Goal: Task Accomplishment & Management: Manage account settings

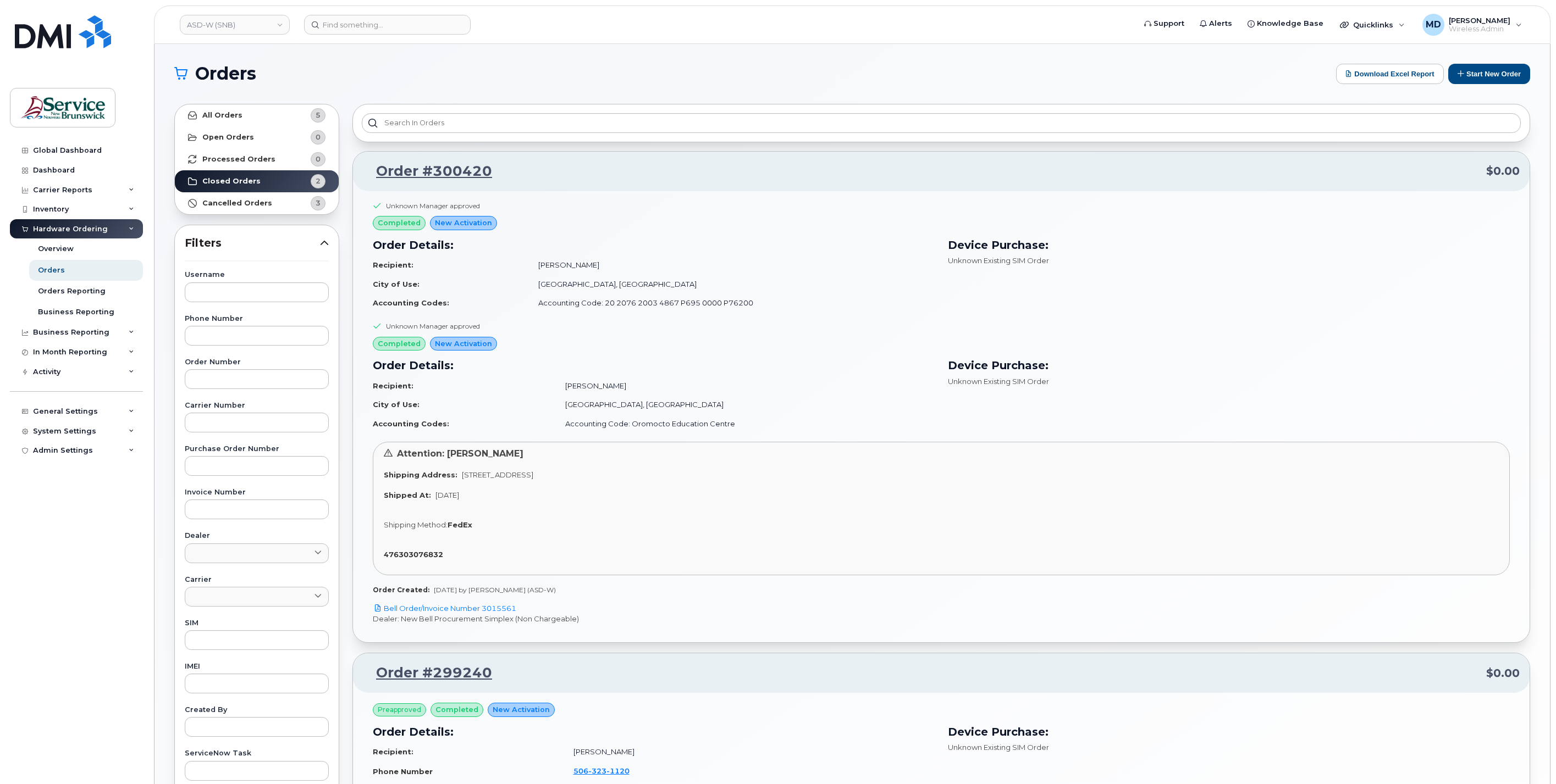
scroll to position [406, 0]
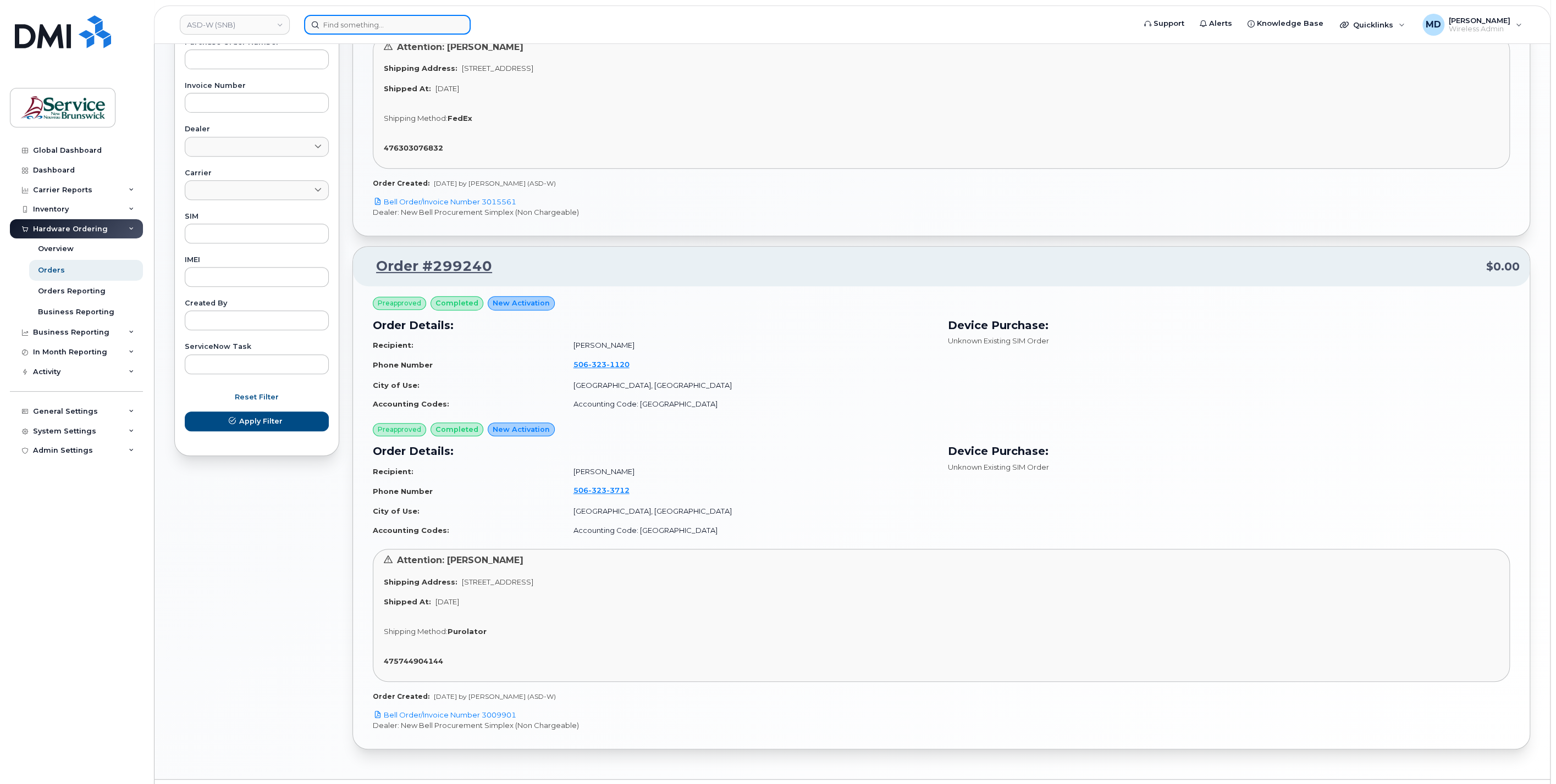
click at [374, 30] on input at bounding box center [387, 24] width 166 height 20
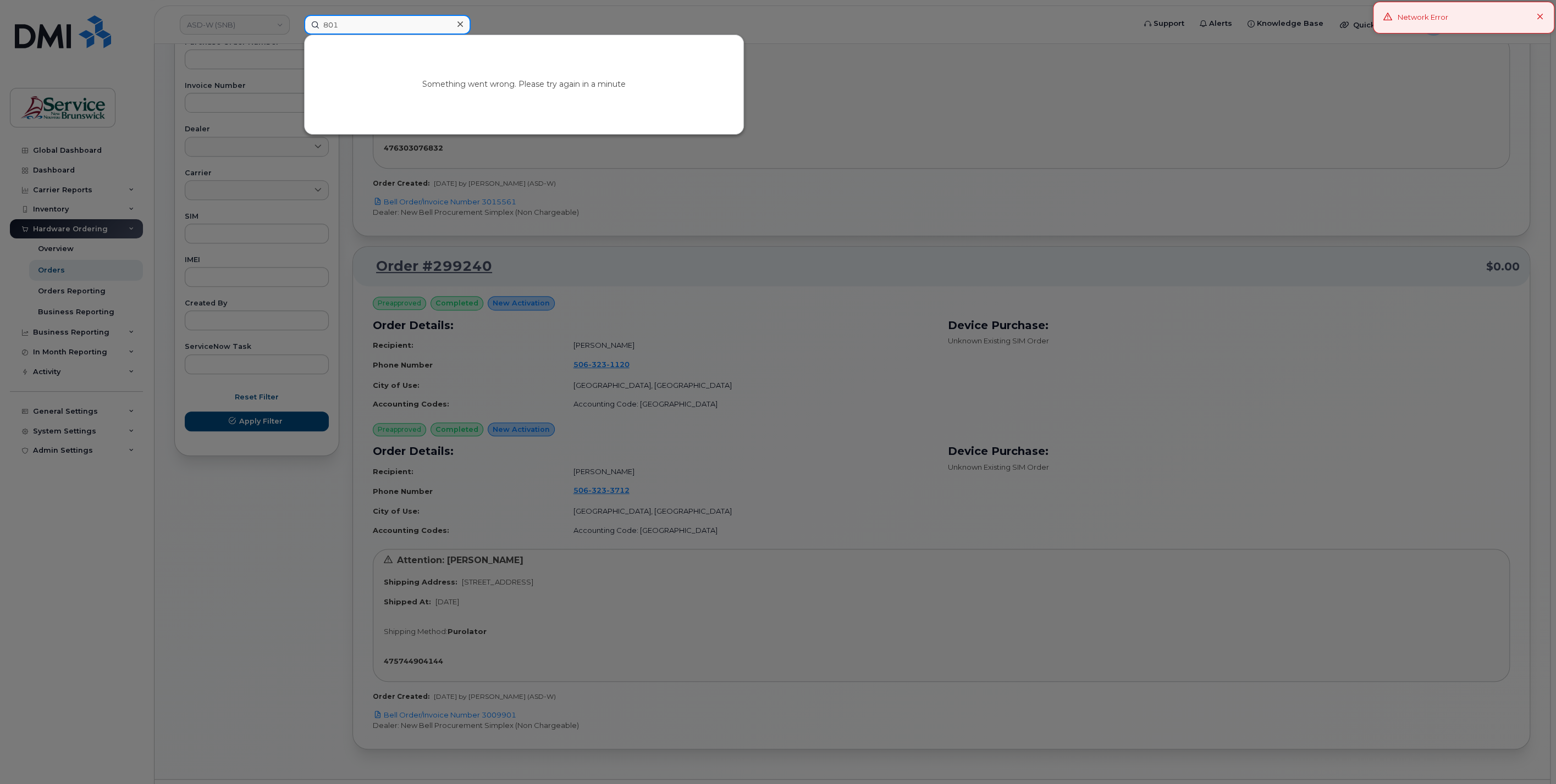
type input "801"
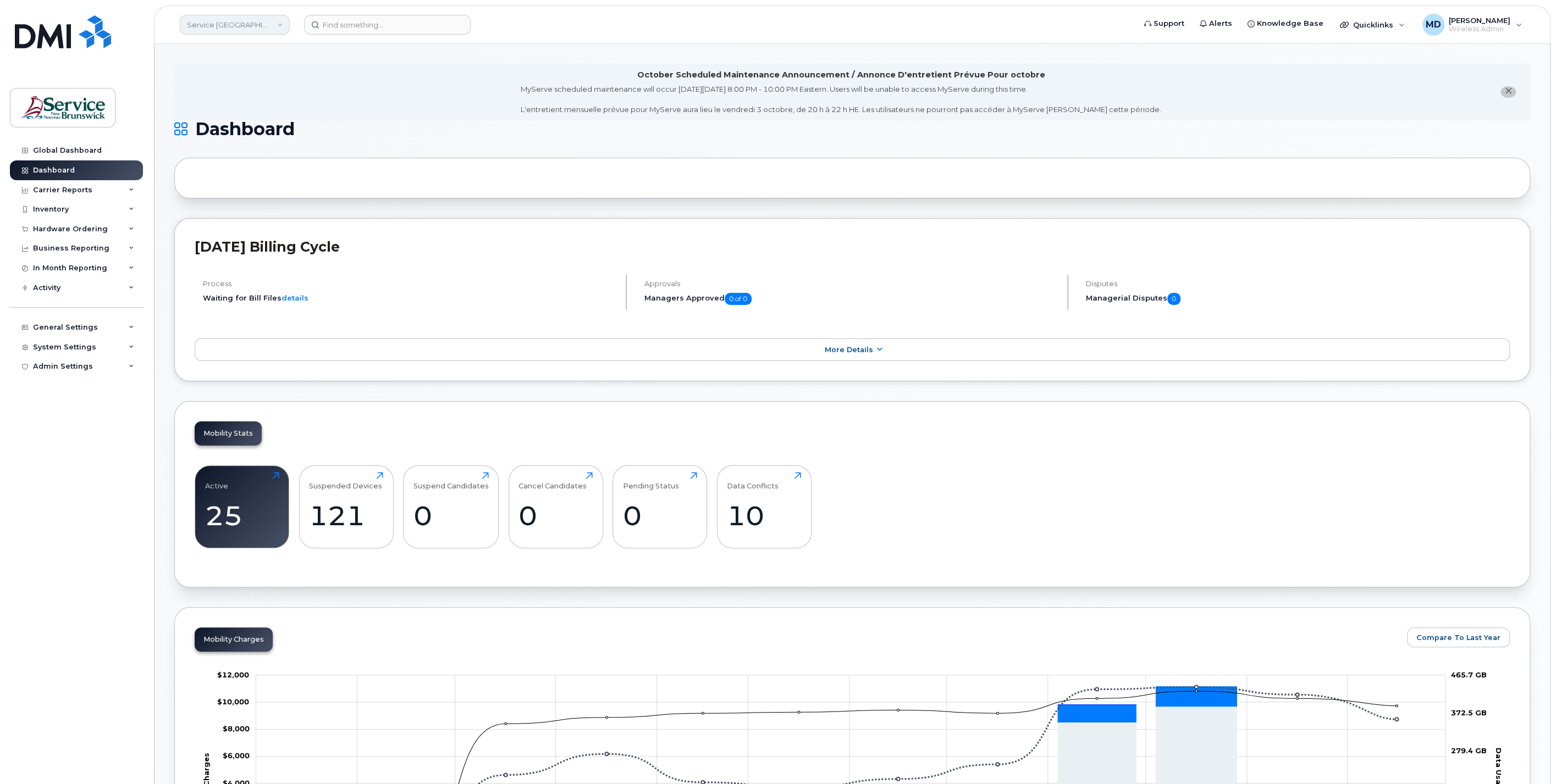
click at [234, 26] on link "Service [GEOGRAPHIC_DATA] (SNB)" at bounding box center [234, 24] width 110 height 20
click at [259, 197] on link "HHN (SNB)" at bounding box center [262, 201] width 162 height 22
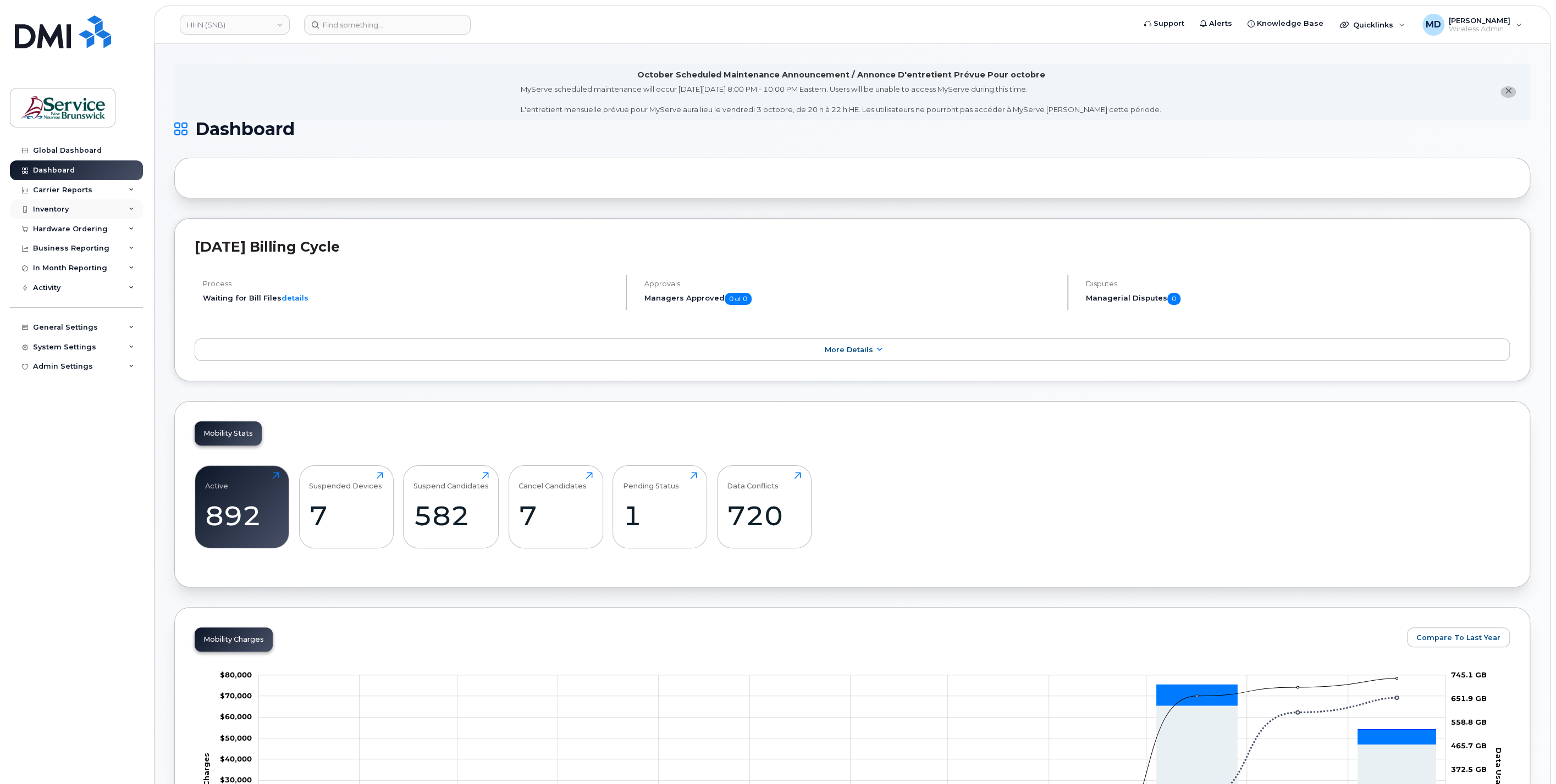
click at [81, 209] on div "Inventory" at bounding box center [77, 209] width 133 height 20
click at [65, 232] on div "Mobility Devices" at bounding box center [69, 229] width 62 height 10
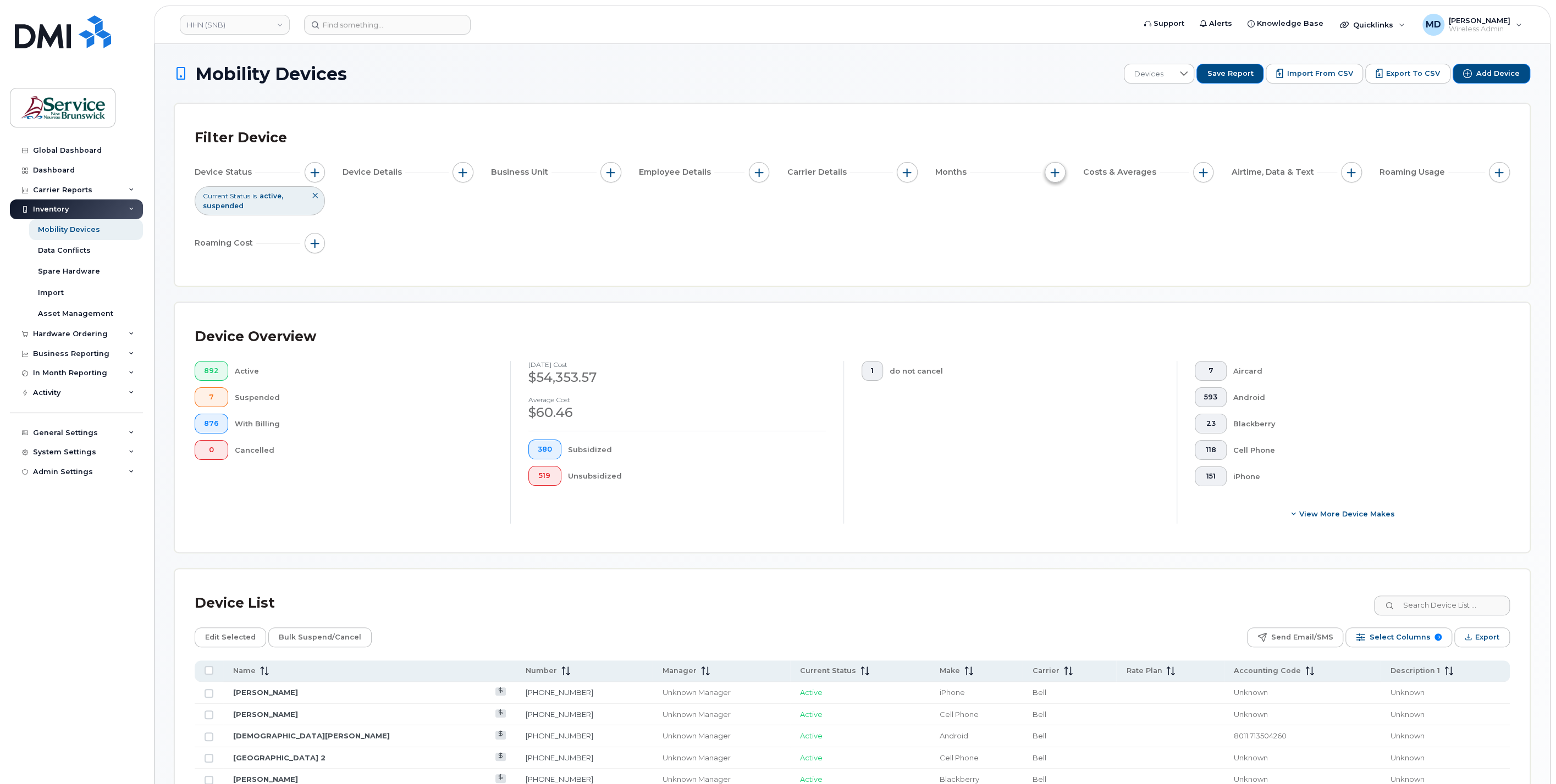
click at [1060, 175] on button "button" at bounding box center [1055, 172] width 21 height 21
click at [1062, 175] on button "button" at bounding box center [1055, 172] width 21 height 21
click at [909, 179] on button "button" at bounding box center [907, 172] width 21 height 21
click at [909, 178] on button "button" at bounding box center [907, 172] width 21 height 21
click at [460, 174] on span "button" at bounding box center [463, 172] width 9 height 9
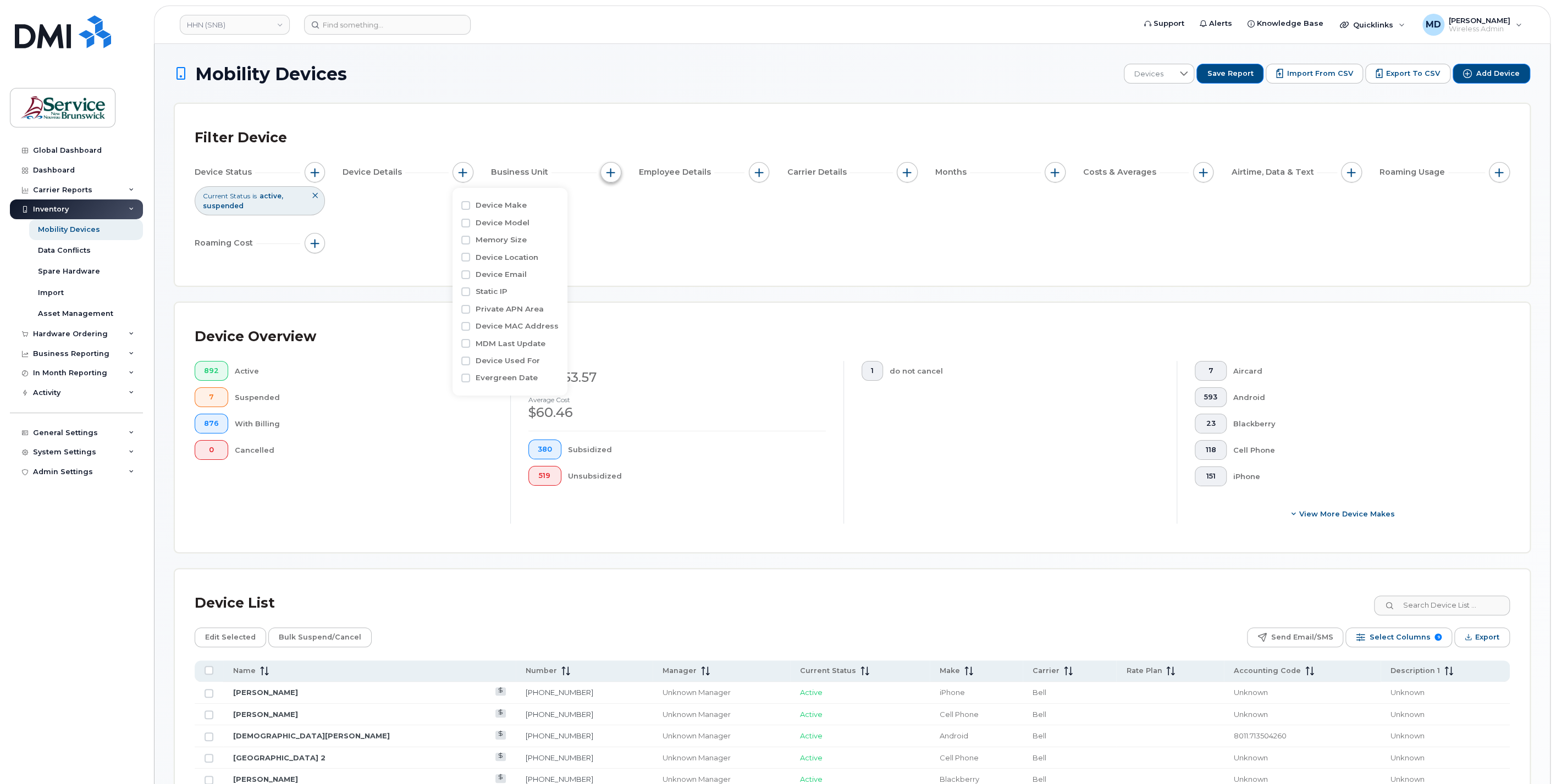
click at [613, 176] on button "button" at bounding box center [611, 172] width 21 height 21
click at [613, 224] on input "Accounting Code" at bounding box center [613, 223] width 9 height 9
checkbox input "true"
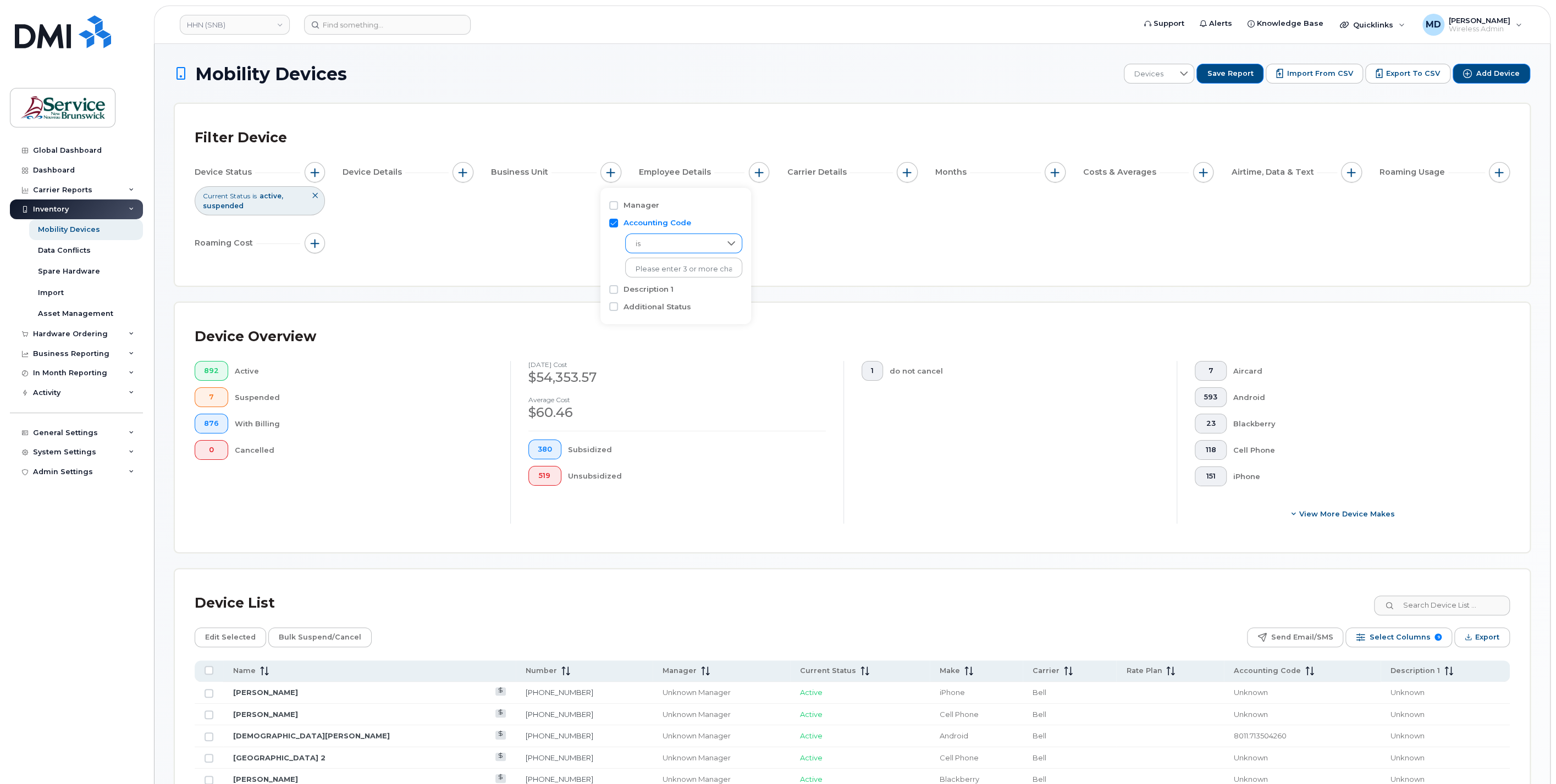
click at [679, 246] on span "is" at bounding box center [673, 244] width 95 height 20
click at [679, 246] on span "is" at bounding box center [673, 244] width 94 height 20
click at [671, 267] on input "text" at bounding box center [683, 269] width 96 height 10
type input "801.711"
click at [838, 220] on div "Device Status Current Status is active suspended Device Details Business Unit E…" at bounding box center [852, 210] width 1315 height 96
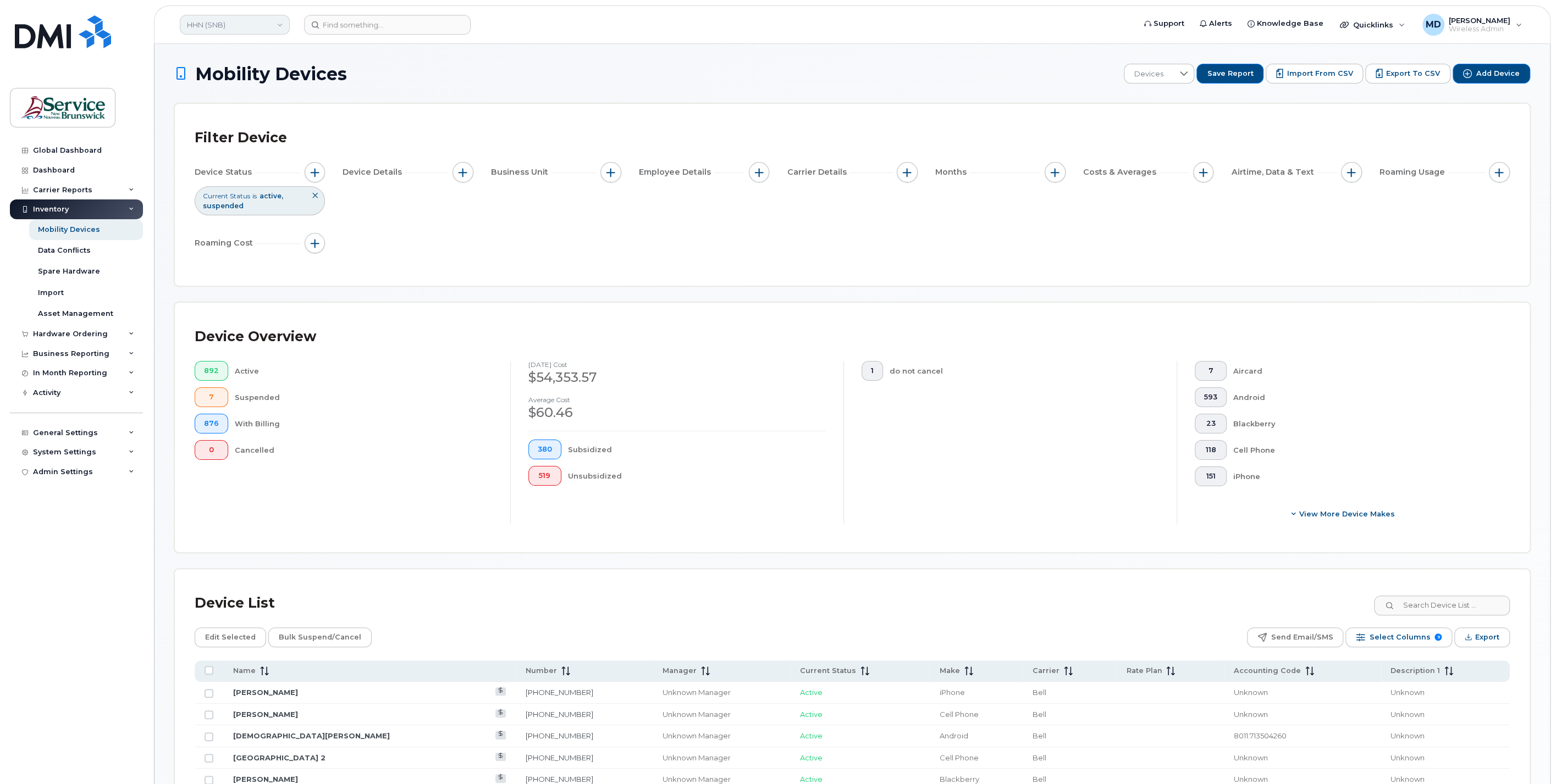
click at [238, 28] on link "HHN (SNB)" at bounding box center [234, 24] width 110 height 20
click at [297, 129] on link "DSF-SUD (SNB)" at bounding box center [262, 128] width 162 height 22
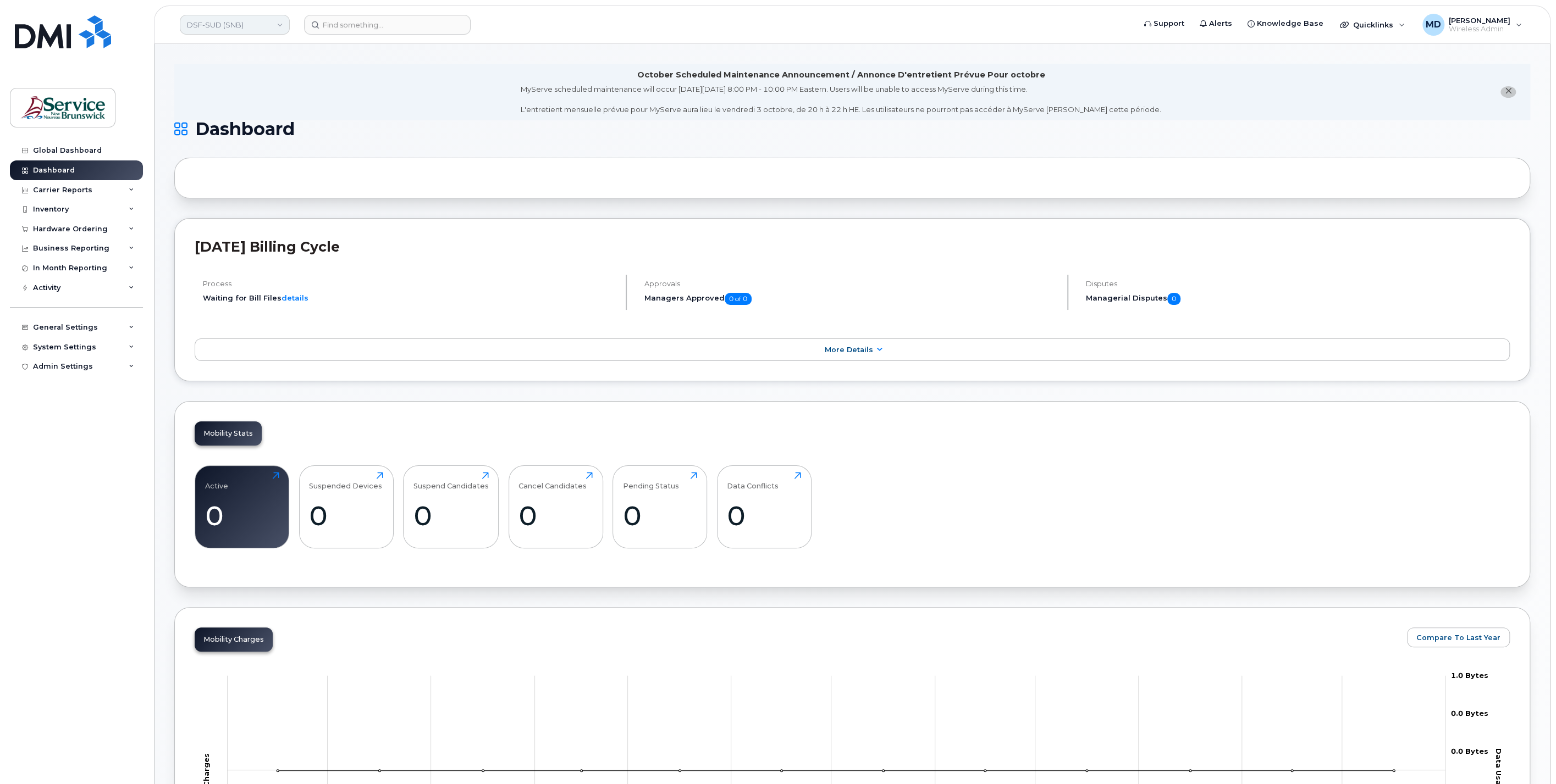
drag, startPoint x: 279, startPoint y: 20, endPoint x: 275, endPoint y: 26, distance: 7.2
click at [278, 20] on link "DSF-SUD (SNB)" at bounding box center [234, 24] width 110 height 20
click at [256, 189] on link "DAAF/DNRED (SNB)" at bounding box center [262, 196] width 162 height 22
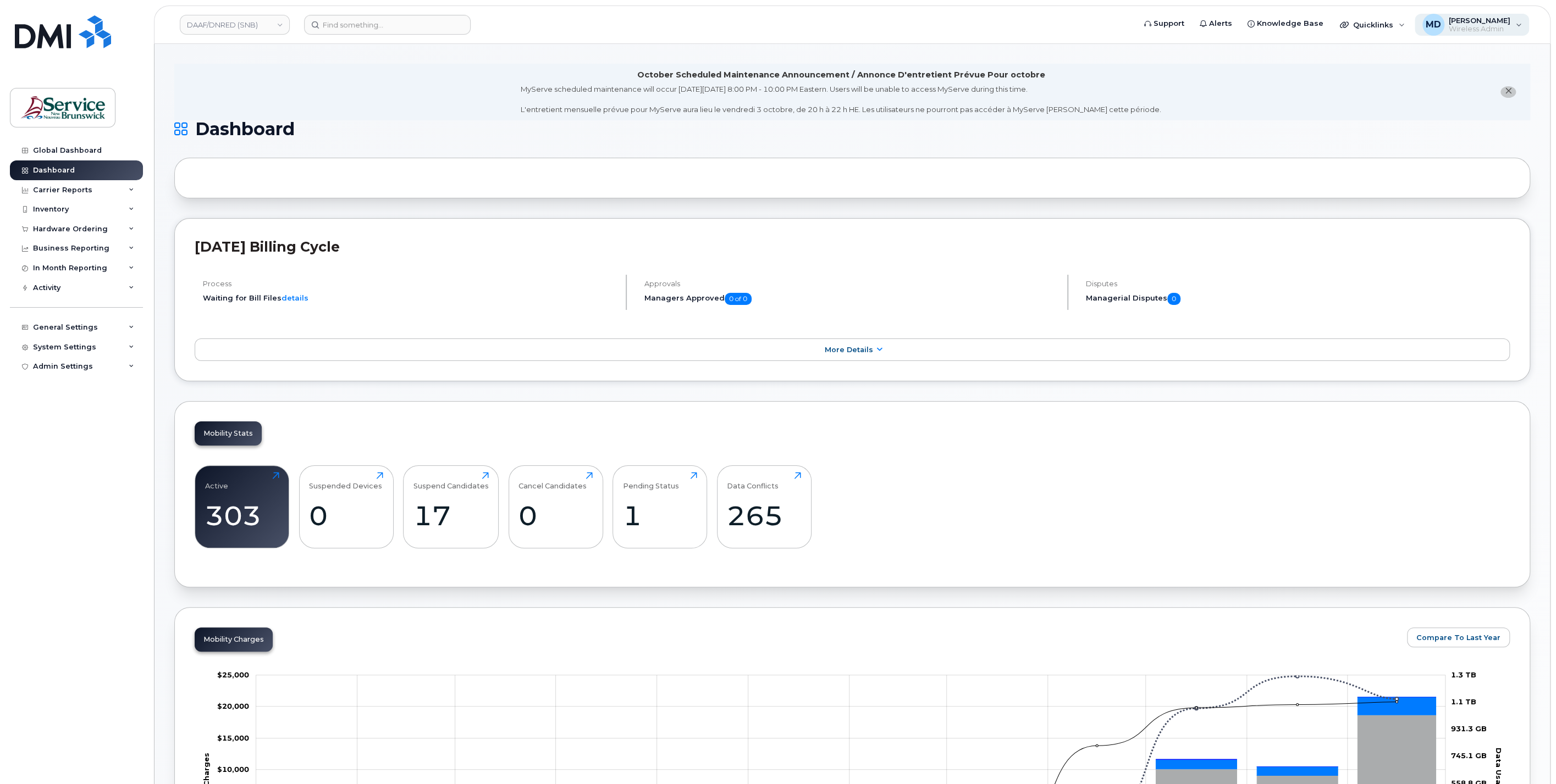
click at [1495, 22] on span "[PERSON_NAME]" at bounding box center [1479, 20] width 61 height 9
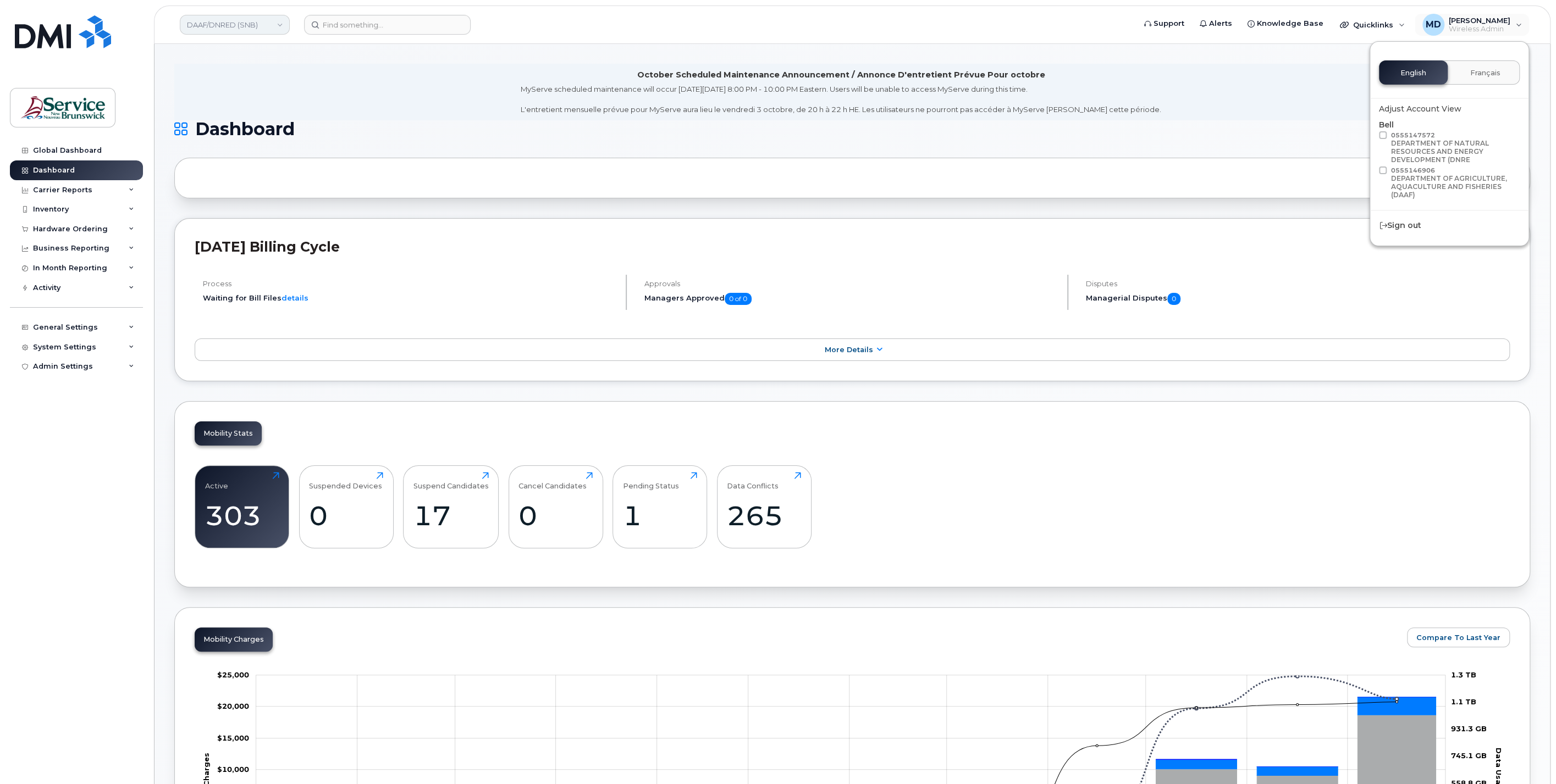
click at [277, 24] on link "DAAF/DNRED (SNB)" at bounding box center [234, 24] width 110 height 20
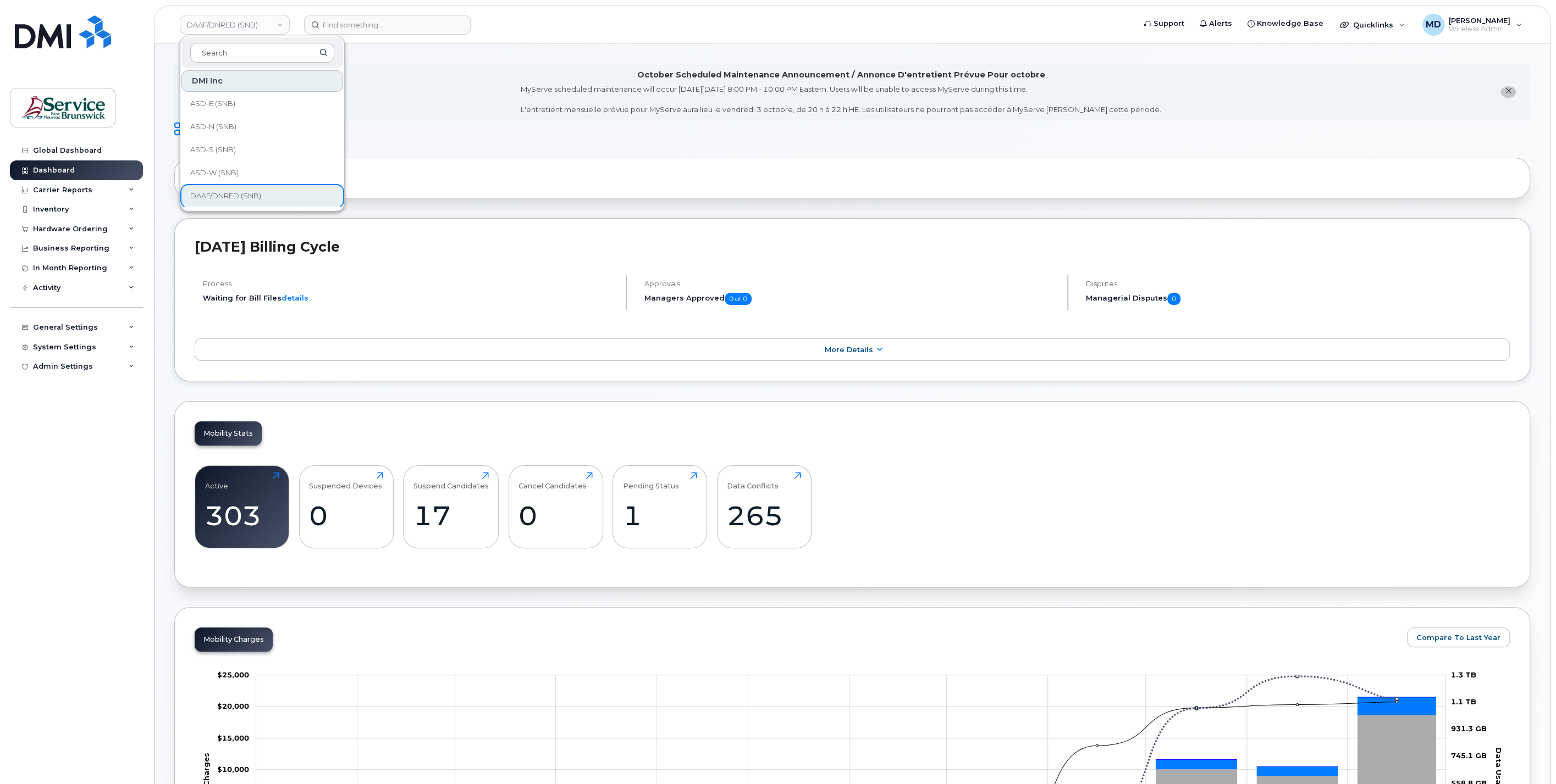
scroll to position [203, 0]
click at [263, 149] on link "ELG (SNB)" at bounding box center [262, 154] width 162 height 22
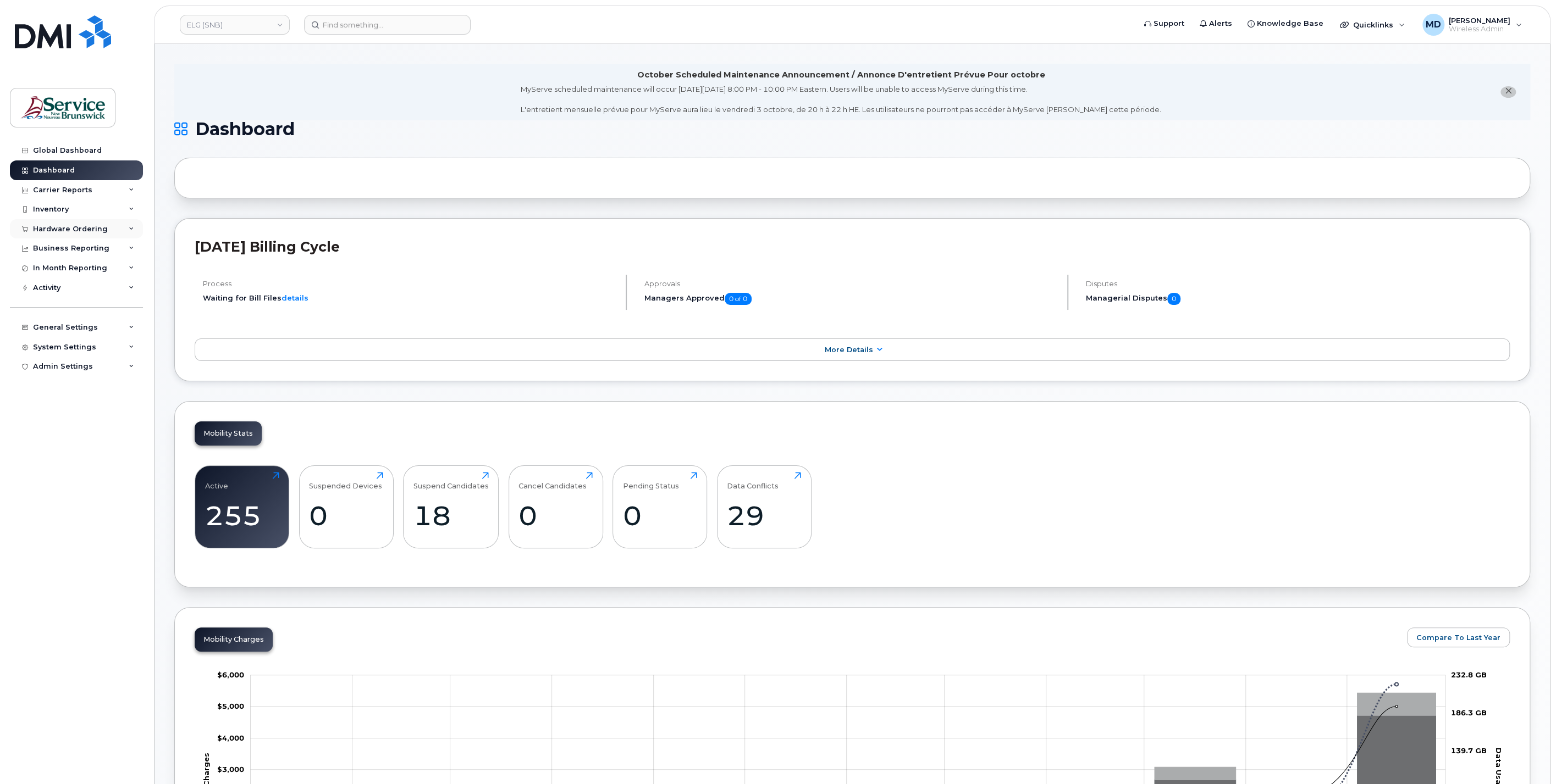
click at [81, 230] on div "Hardware Ordering" at bounding box center [70, 229] width 75 height 9
click at [55, 271] on div "Orders" at bounding box center [51, 270] width 27 height 10
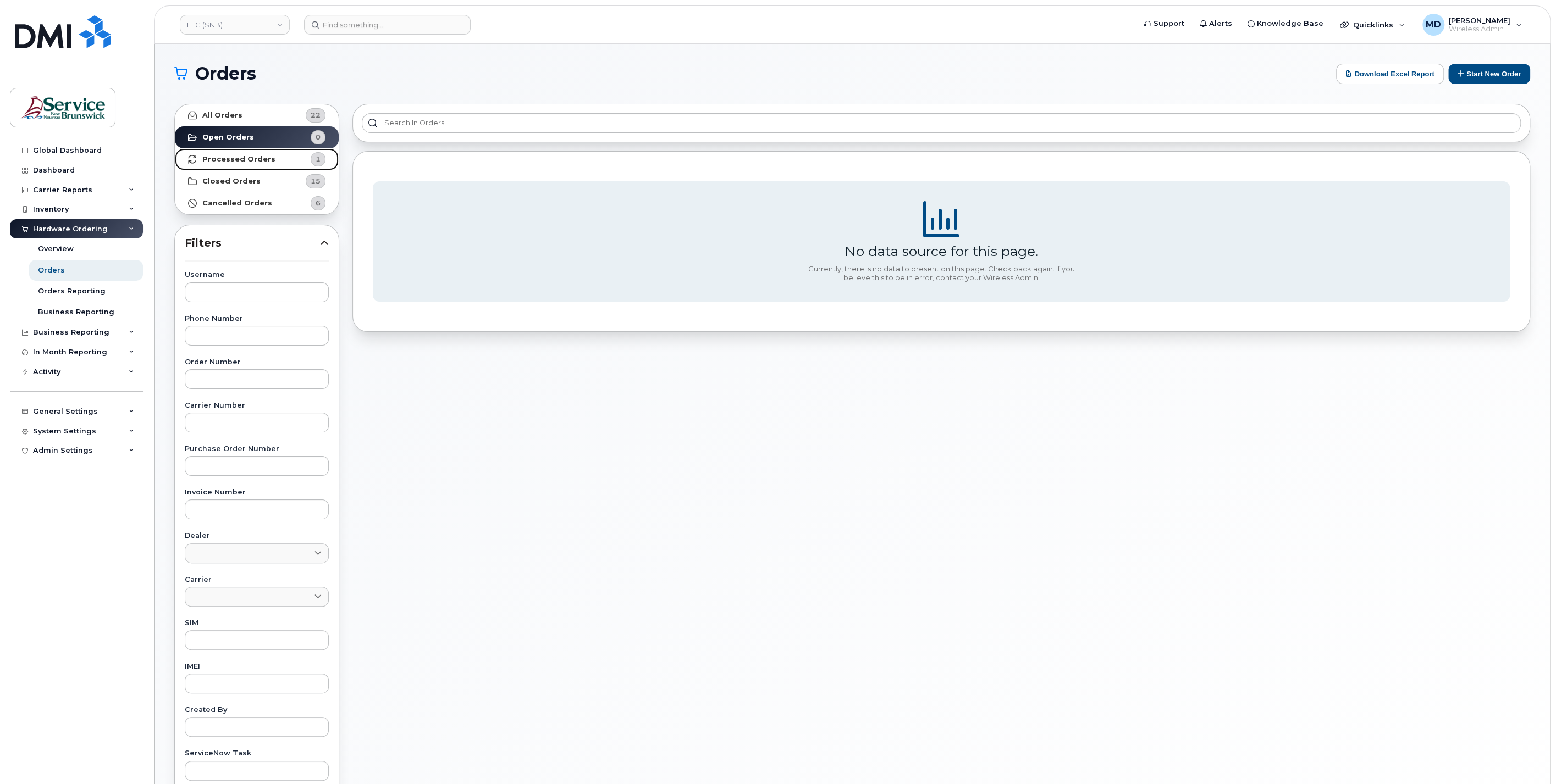
click at [241, 159] on strong "Processed Orders" at bounding box center [239, 159] width 73 height 9
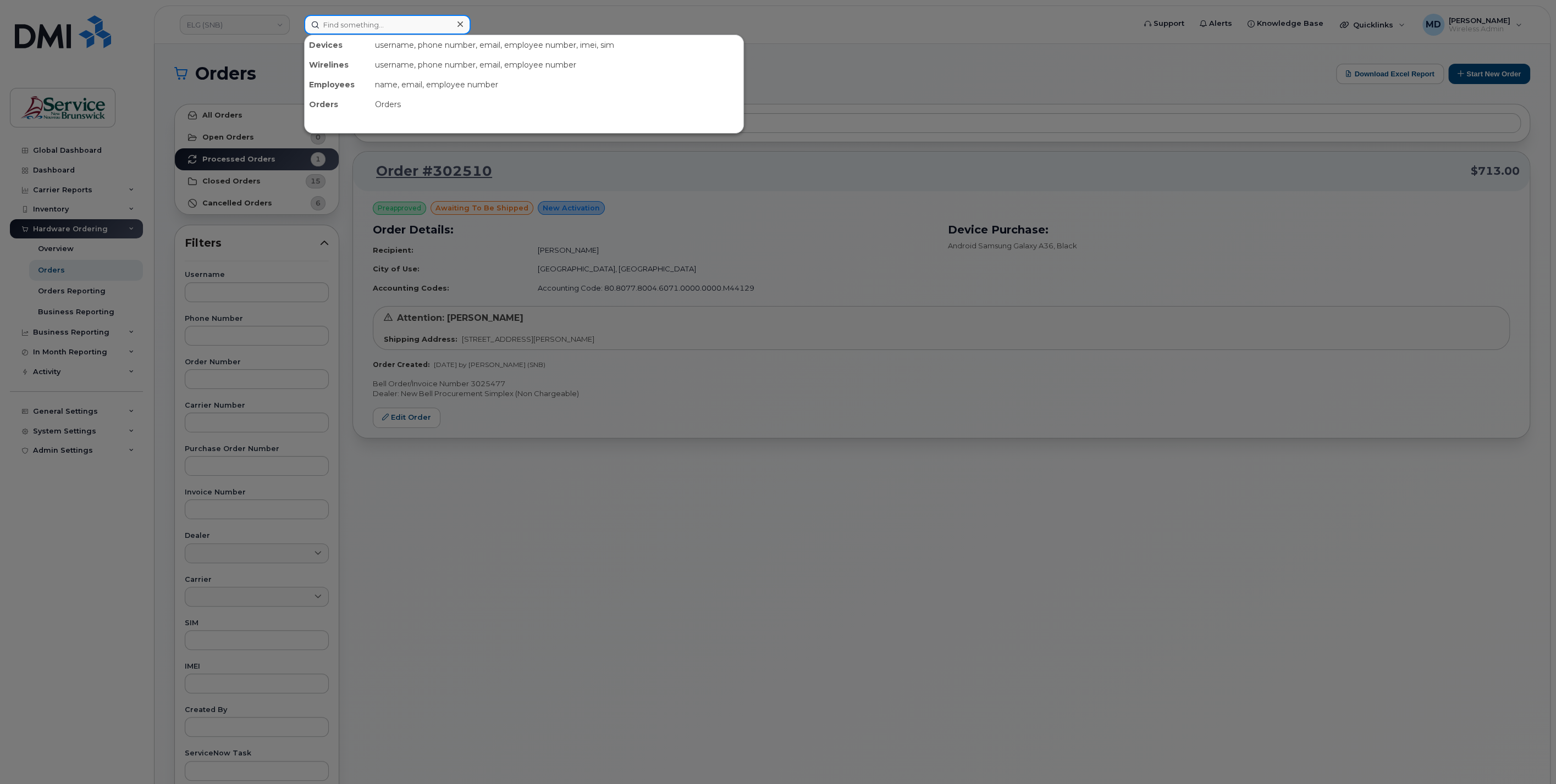
click at [372, 32] on input at bounding box center [387, 24] width 166 height 20
drag, startPoint x: 370, startPoint y: 22, endPoint x: 274, endPoint y: 20, distance: 96.0
click at [296, 20] on div "meehan Devices 2 Lynn Meehan 506-470-8566 active - Bill Meehan 506-643-0256 act…" at bounding box center [716, 24] width 841 height 20
paste input "5062594773"
type input "5062594773"
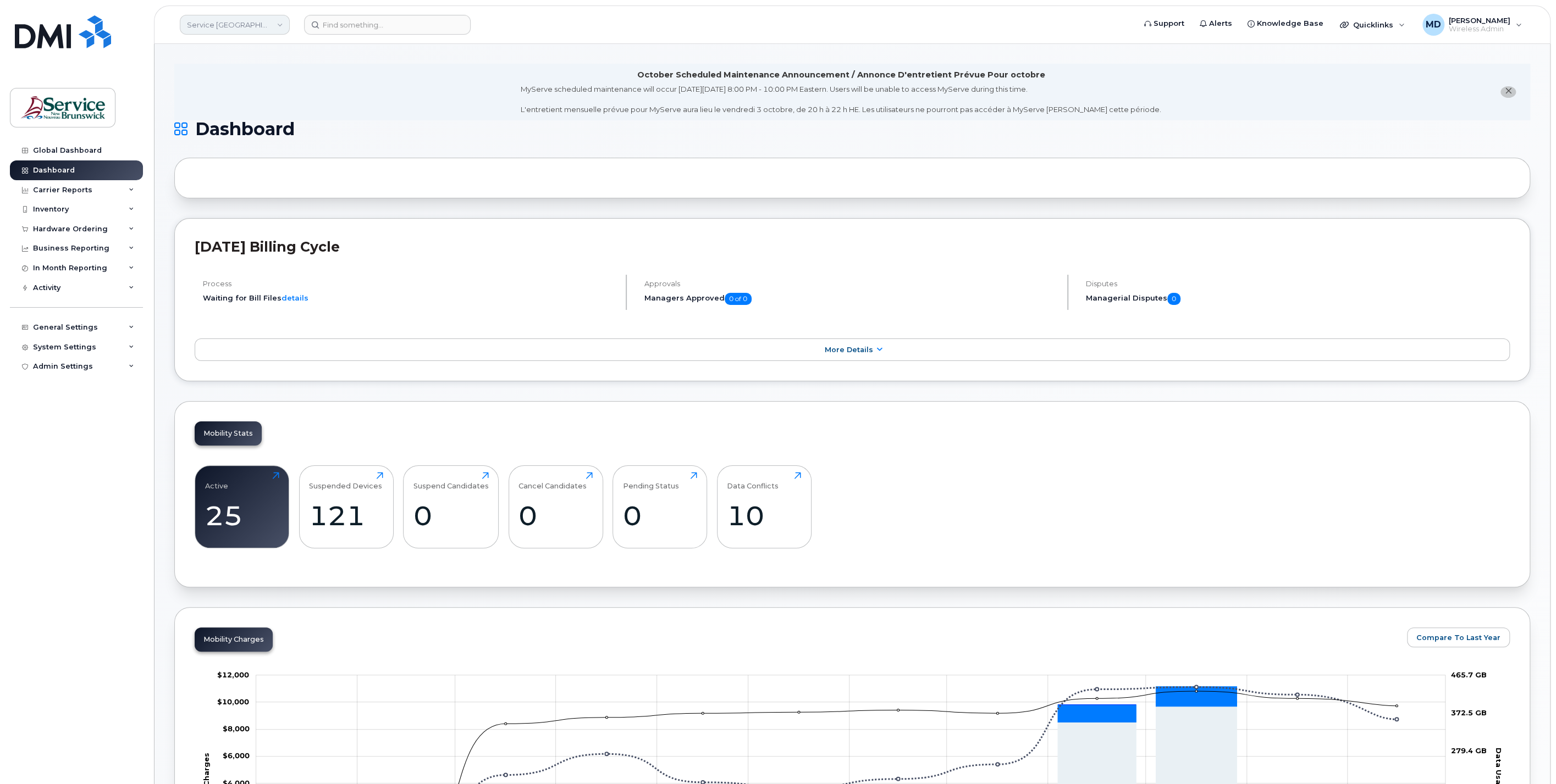
click at [269, 22] on link "Service [GEOGRAPHIC_DATA] (SNB)" at bounding box center [234, 24] width 110 height 20
drag, startPoint x: 339, startPoint y: 88, endPoint x: 343, endPoint y: 94, distance: 7.2
click at [343, 94] on div "DMI Inc ASD-E (SNB) ASD-N (SNB) ASD-S (SNB) ASD-W (SNB) DAAF/DNRED (SNB) DH (SN…" at bounding box center [262, 138] width 164 height 137
drag, startPoint x: 343, startPoint y: 94, endPoint x: 374, endPoint y: 94, distance: 31.0
click at [374, 94] on li "October Scheduled Maintenance Announcement / Annonce D'entretient Prévue Pour o…" at bounding box center [852, 92] width 1356 height 57
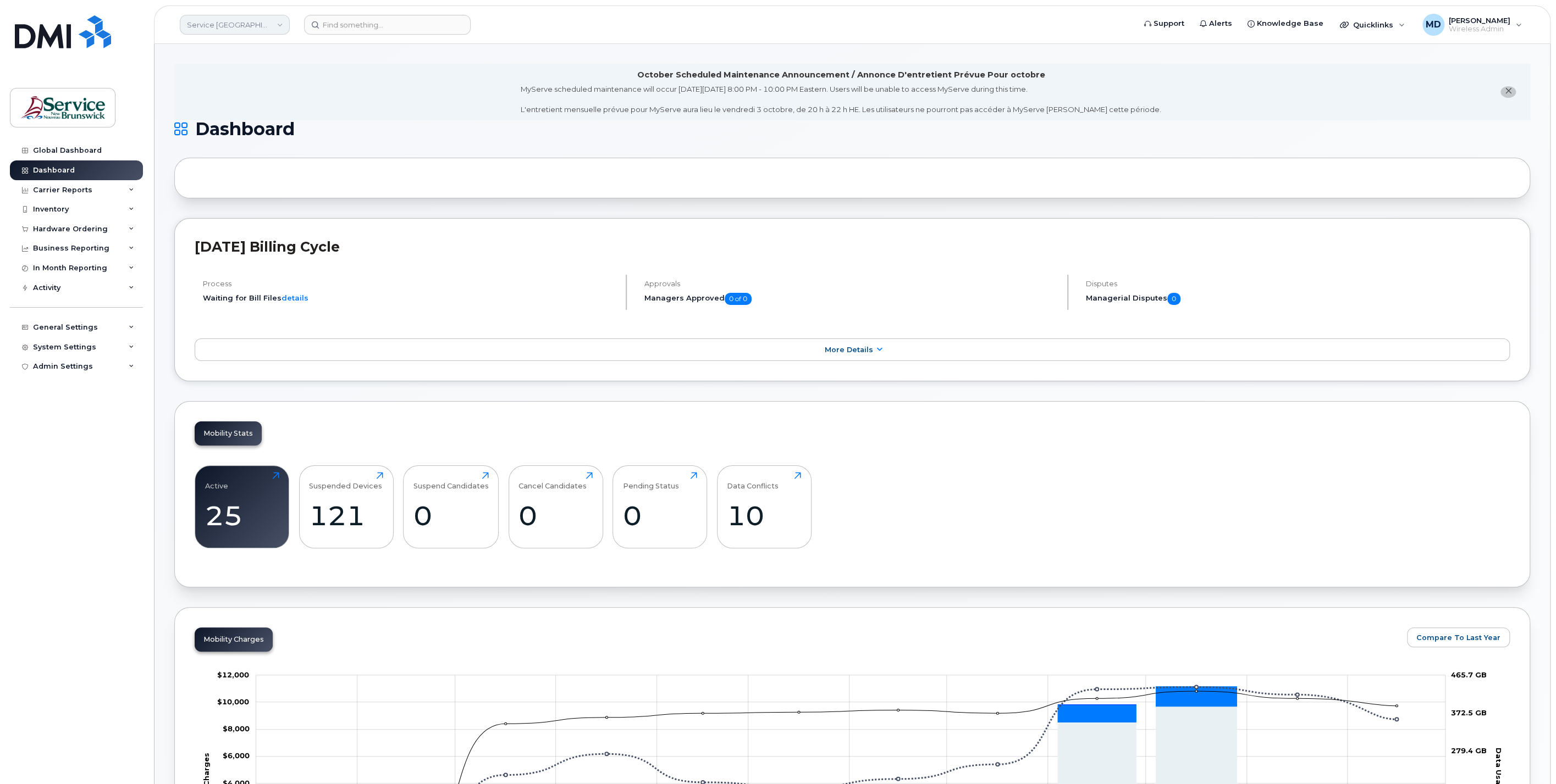
click at [279, 28] on link "Service New Brunswick (SNB)" at bounding box center [234, 24] width 110 height 20
click at [400, 116] on li "October Scheduled Maintenance Announcement / Annonce D'entretient Prévue Pour o…" at bounding box center [852, 92] width 1356 height 57
click at [217, 28] on link "Service [GEOGRAPHIC_DATA] (SNB)" at bounding box center [234, 24] width 110 height 20
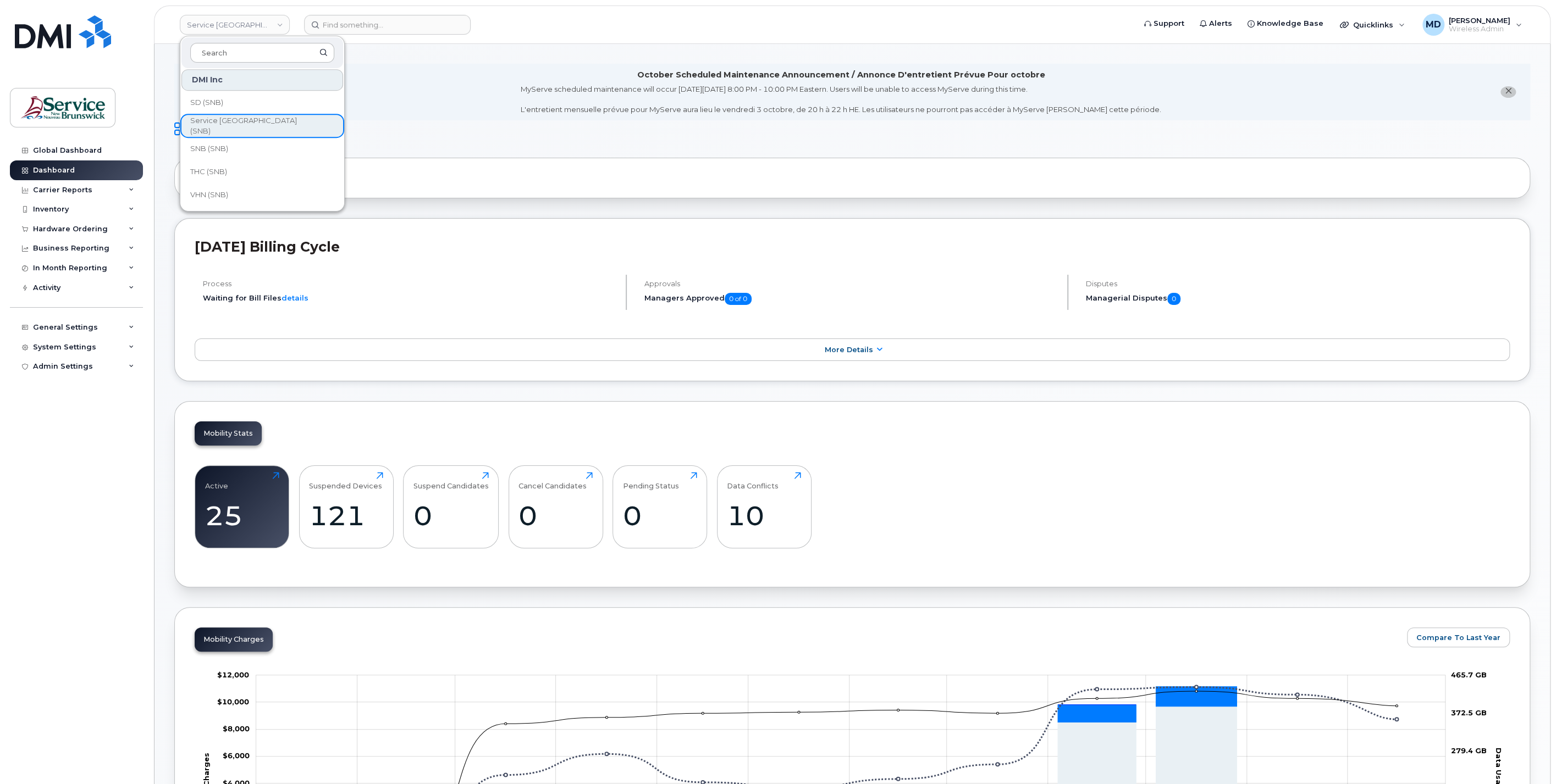
click at [436, 98] on li "October Scheduled Maintenance Announcement / Annonce D'entretient Prévue Pour o…" at bounding box center [852, 92] width 1356 height 57
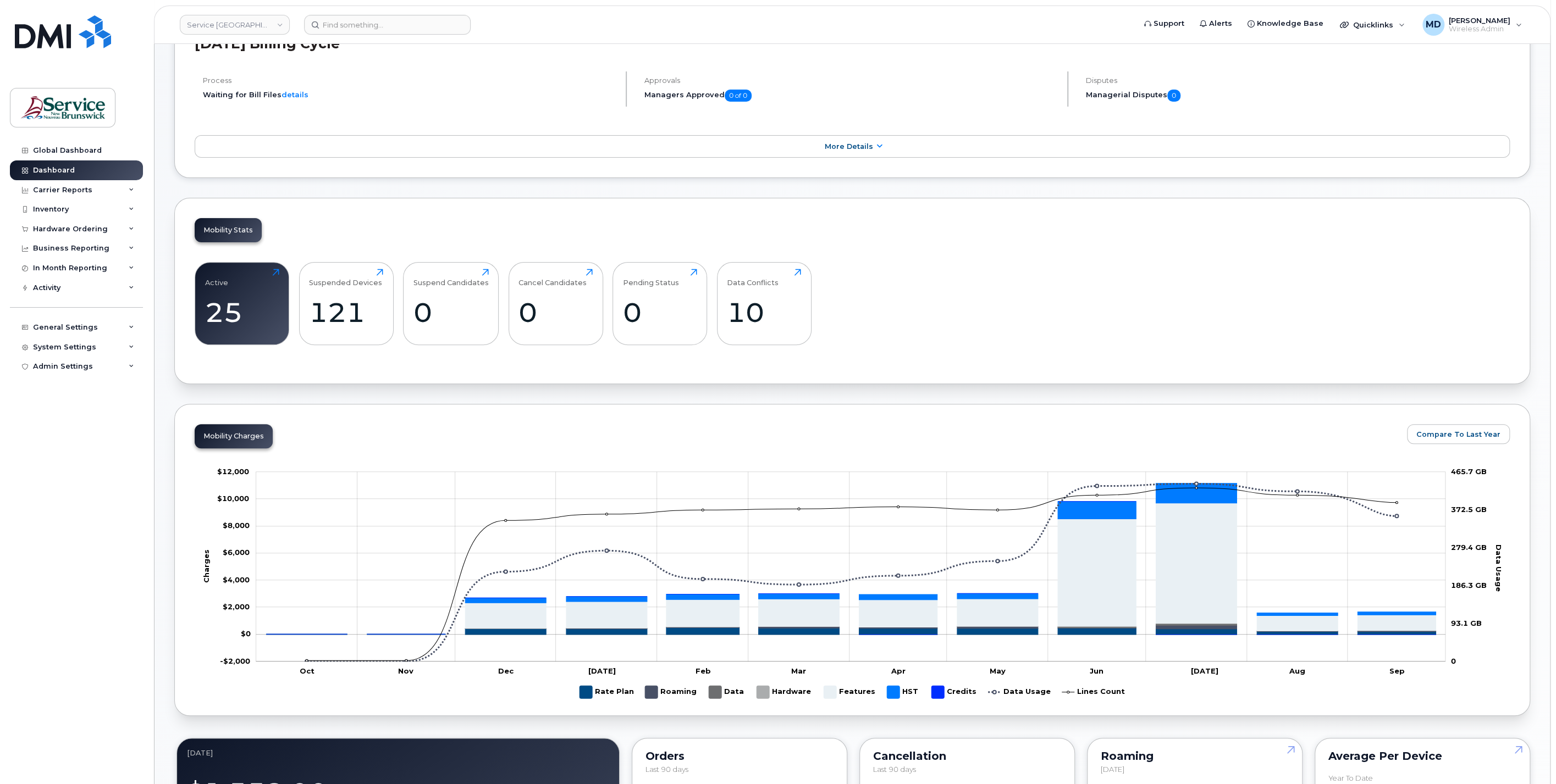
scroll to position [0, 0]
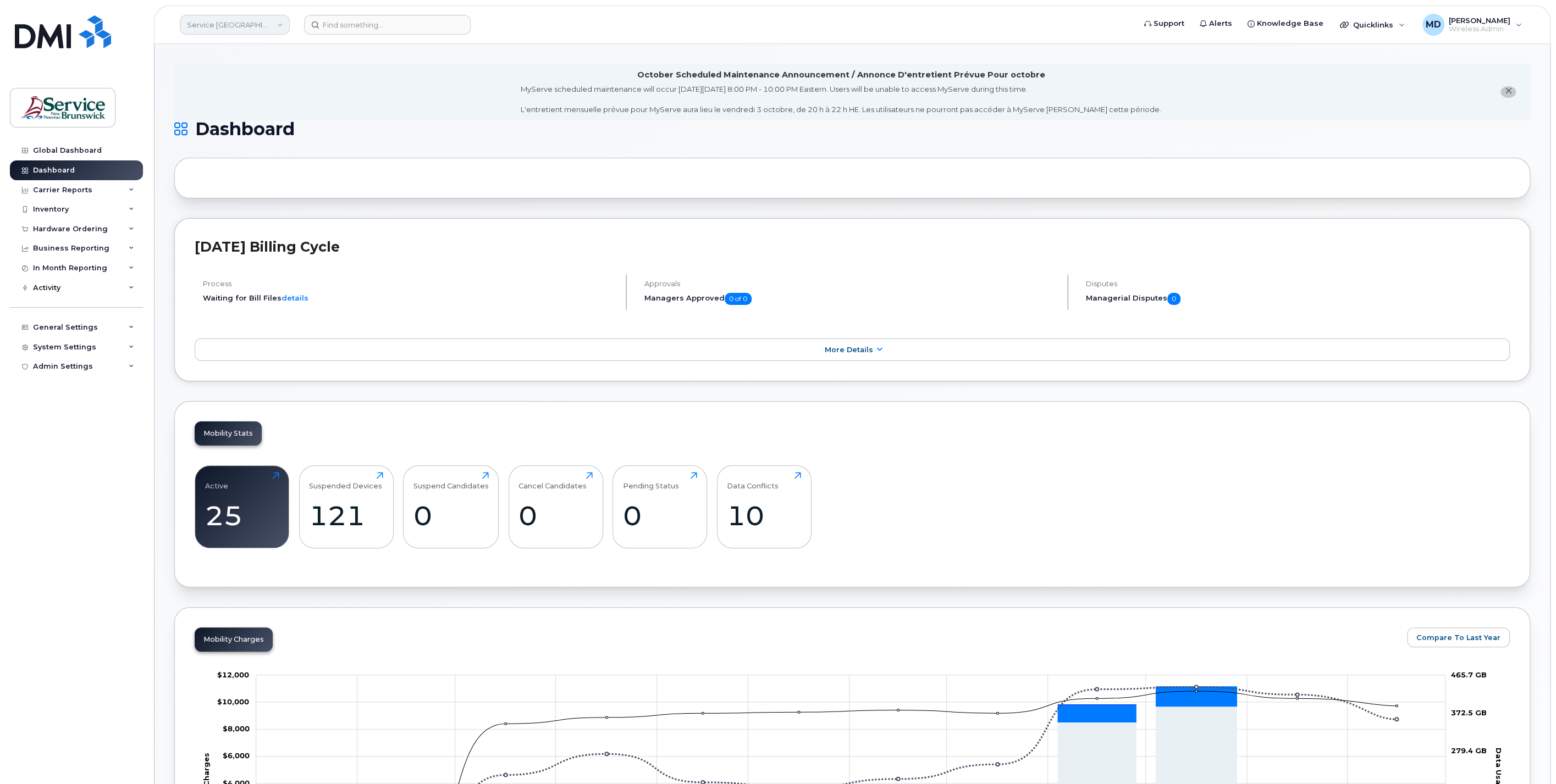
click at [271, 20] on link "Service [GEOGRAPHIC_DATA] (SNB)" at bounding box center [234, 24] width 110 height 20
click at [240, 179] on link "FTB (SNB)" at bounding box center [262, 177] width 162 height 22
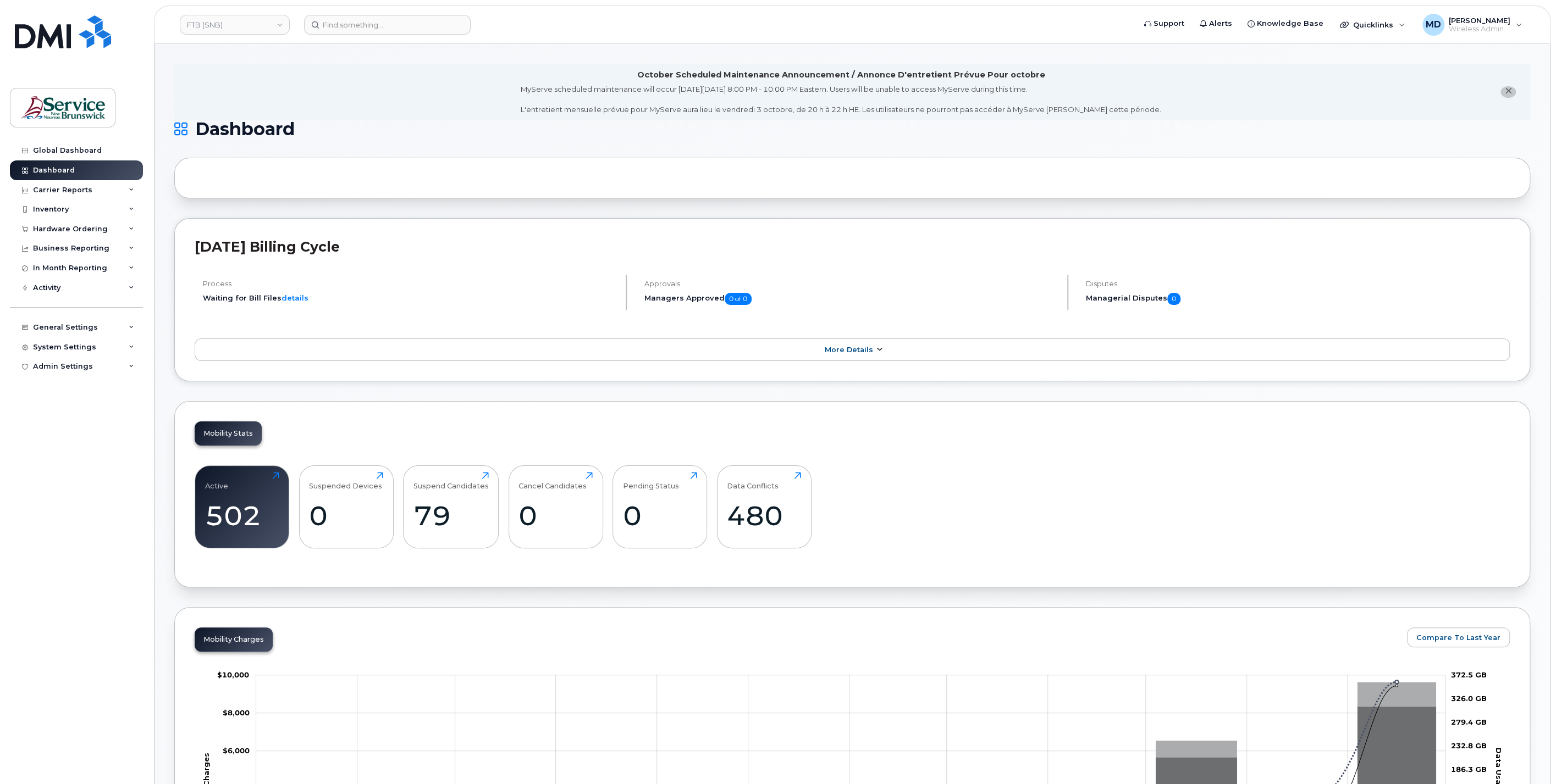
click at [854, 352] on span "More Details" at bounding box center [848, 350] width 48 height 8
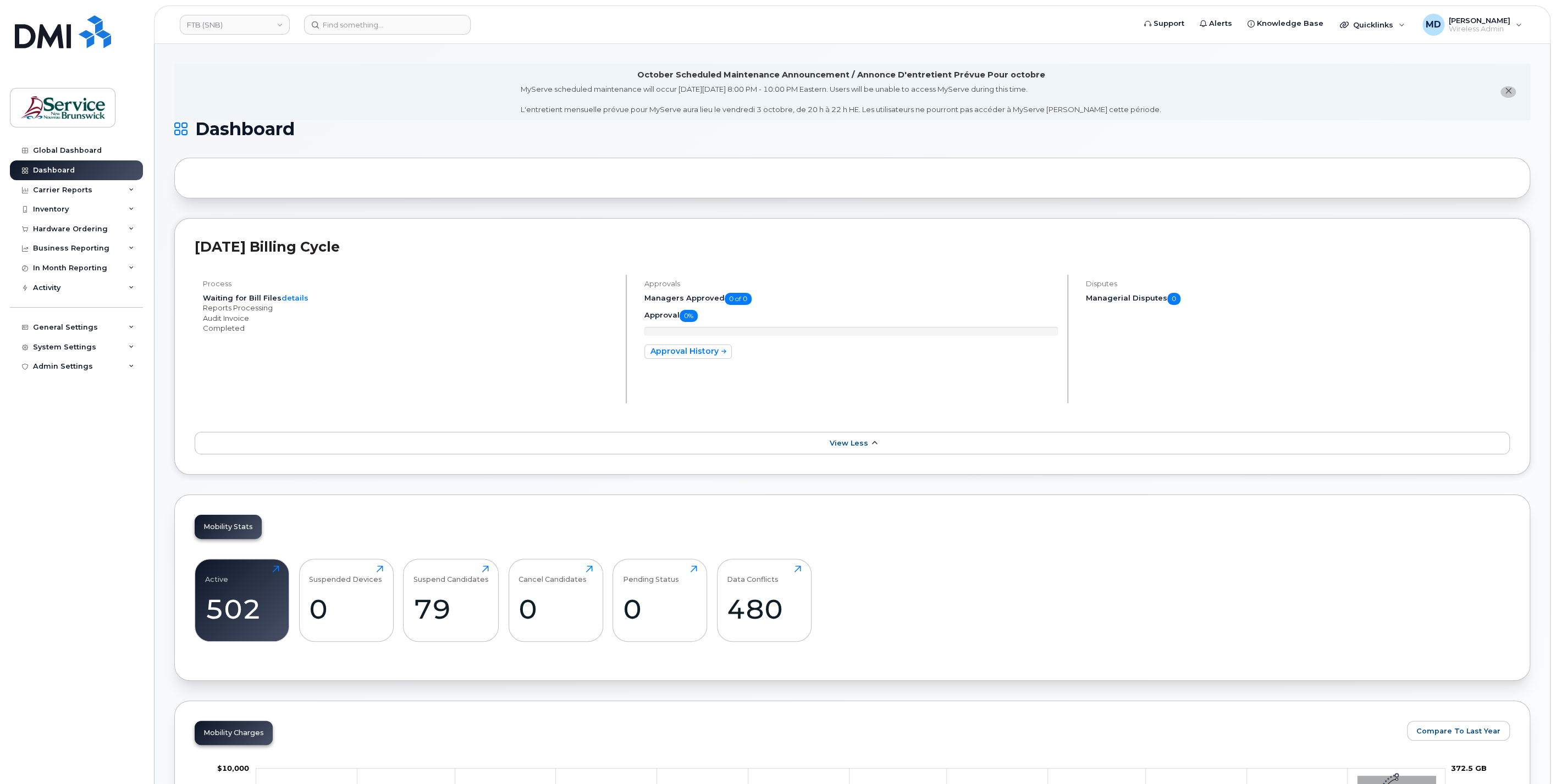
click at [850, 442] on span "View Less" at bounding box center [848, 443] width 38 height 8
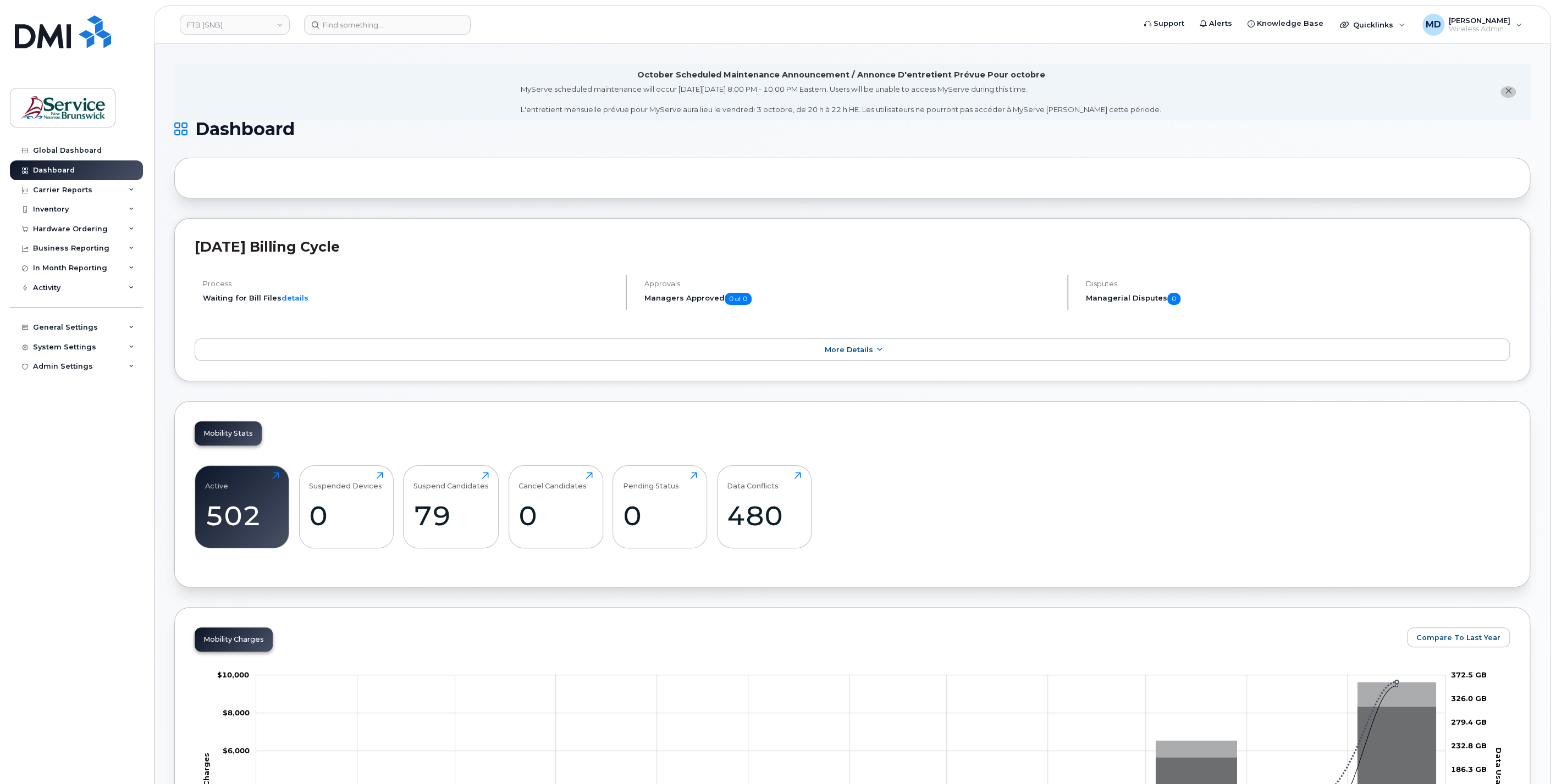
scroll to position [203, 0]
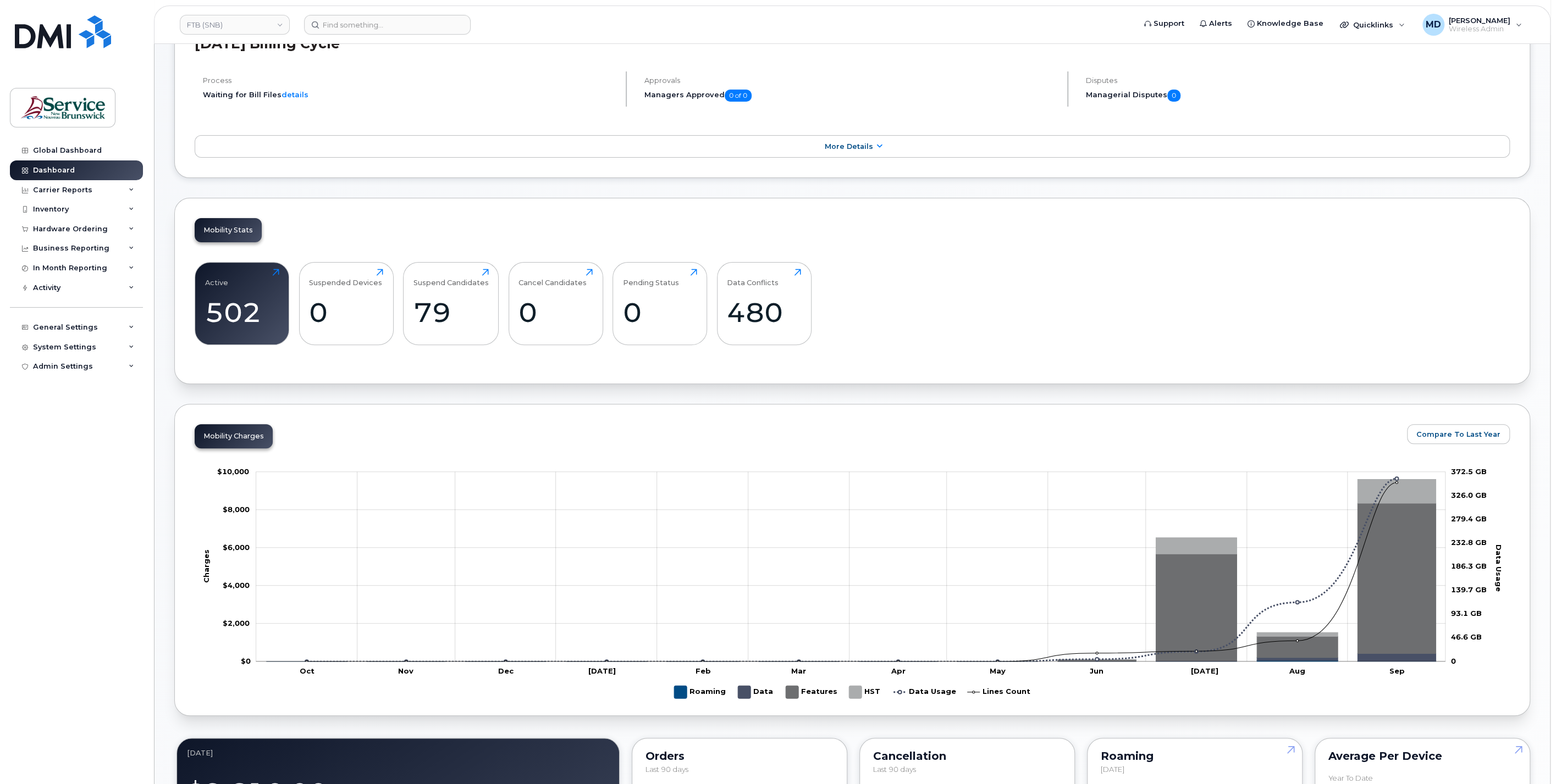
drag, startPoint x: 292, startPoint y: 374, endPoint x: 248, endPoint y: 438, distance: 77.7
drag, startPoint x: 248, startPoint y: 438, endPoint x: 165, endPoint y: 383, distance: 99.6
click at [165, 383] on div "October Scheduled Maintenance Announcement / Annonce D'entretient Prévue Pour o…" at bounding box center [852, 758] width 1396 height 1836
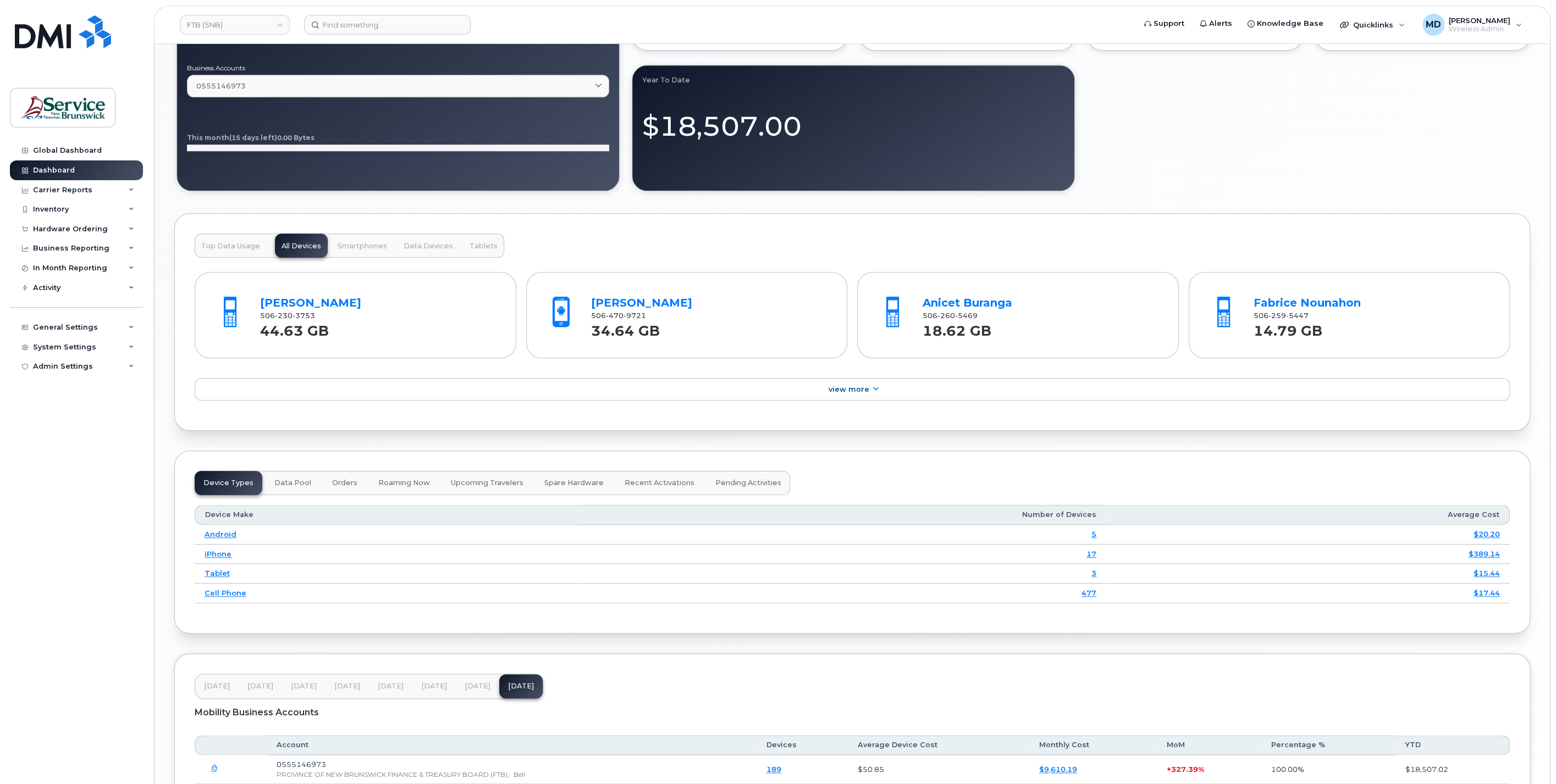
scroll to position [1125, 0]
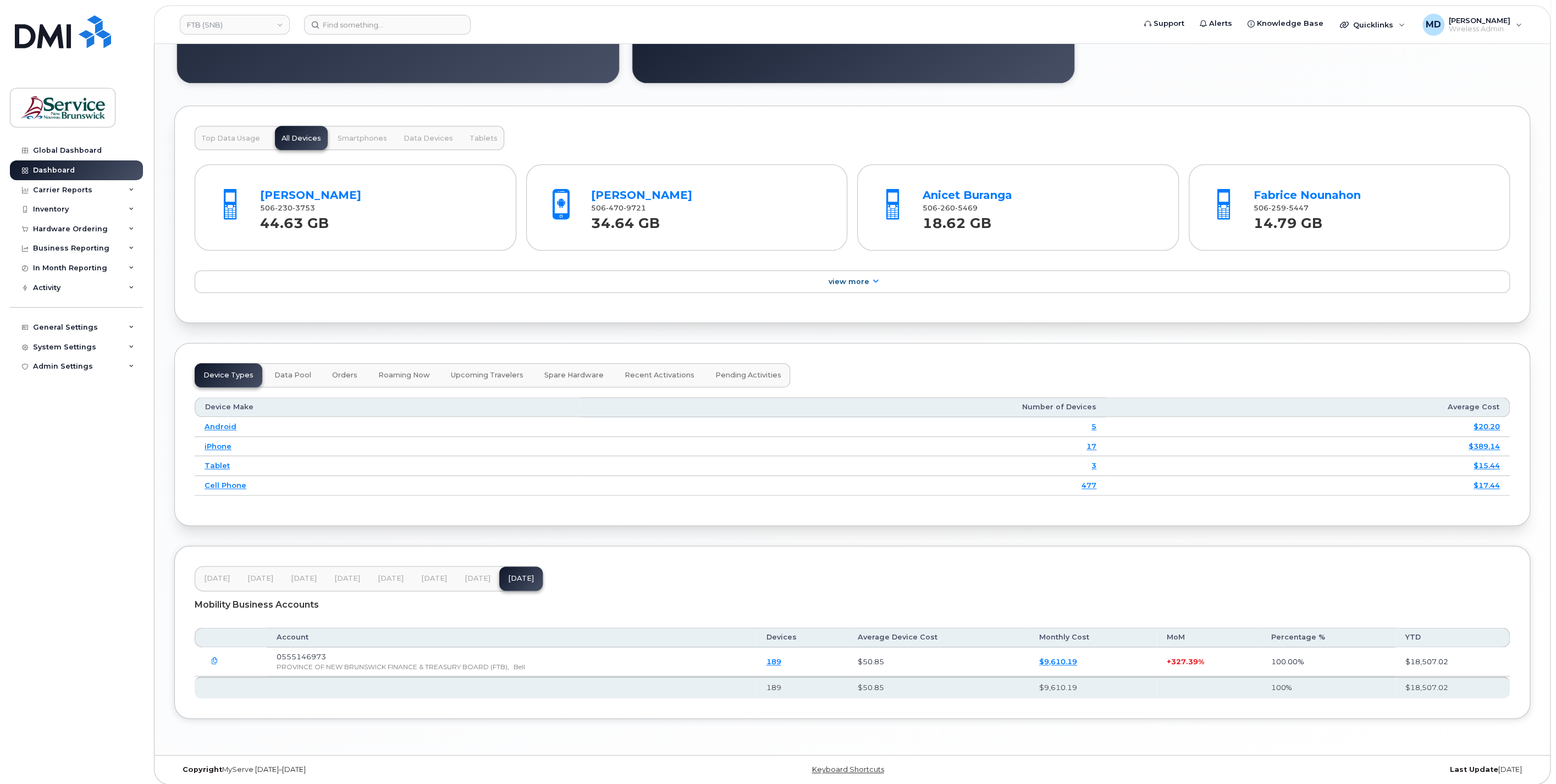
click at [218, 577] on span "Feb 25" at bounding box center [217, 578] width 26 height 9
click at [254, 575] on span "[DATE]" at bounding box center [260, 579] width 26 height 9
click at [308, 575] on span "[DATE]" at bounding box center [304, 579] width 26 height 9
click at [352, 576] on span "[DATE]" at bounding box center [347, 579] width 26 height 9
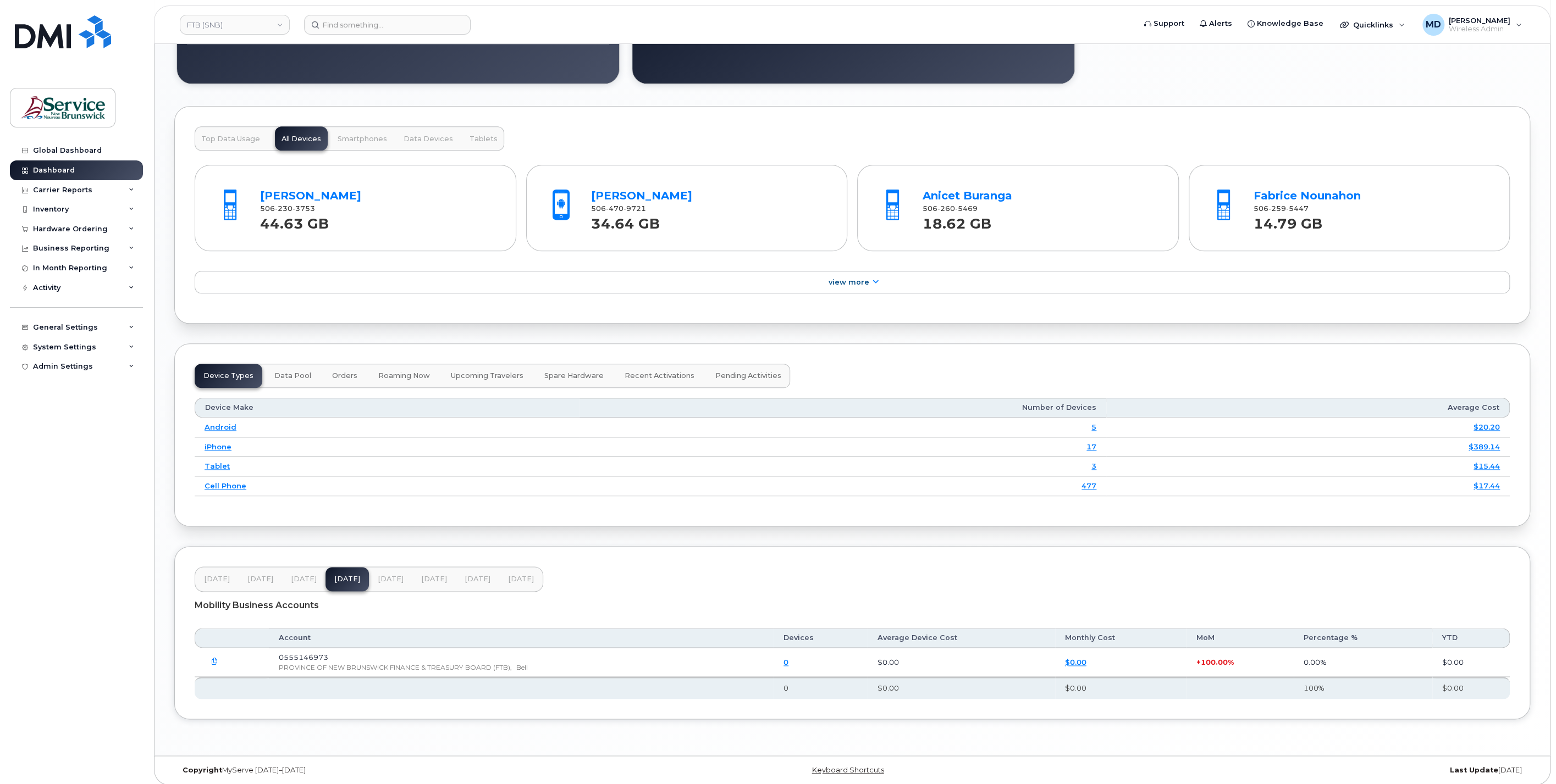
click at [388, 575] on span "[DATE]" at bounding box center [391, 579] width 26 height 9
click at [436, 576] on span "[DATE]" at bounding box center [434, 579] width 26 height 9
click at [481, 577] on span "[DATE]" at bounding box center [477, 579] width 26 height 9
click at [527, 579] on button "[DATE]" at bounding box center [521, 579] width 44 height 24
click at [279, 373] on span "Data Pool" at bounding box center [293, 376] width 37 height 9
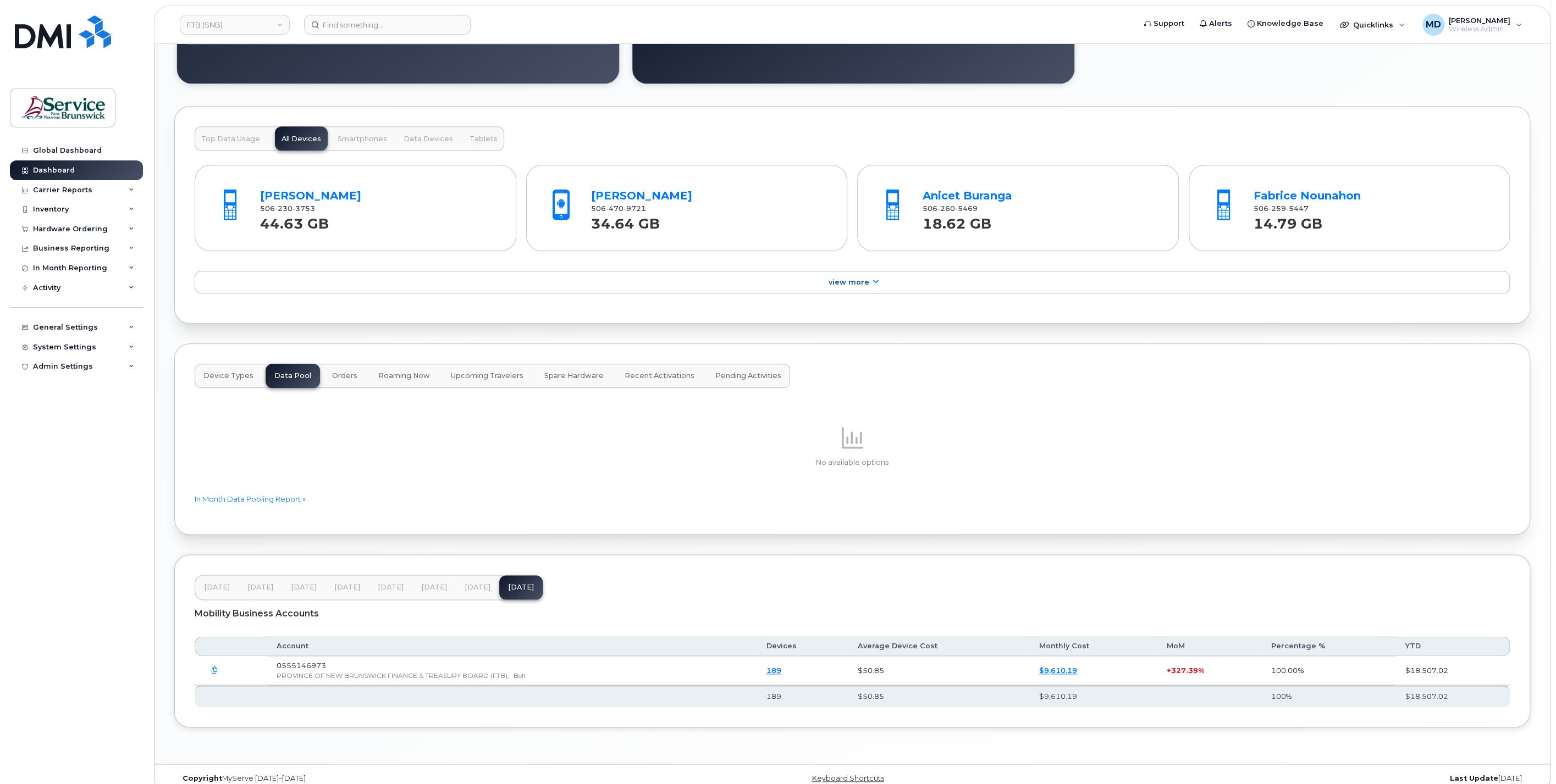
click at [345, 376] on span "Orders" at bounding box center [345, 376] width 26 height 9
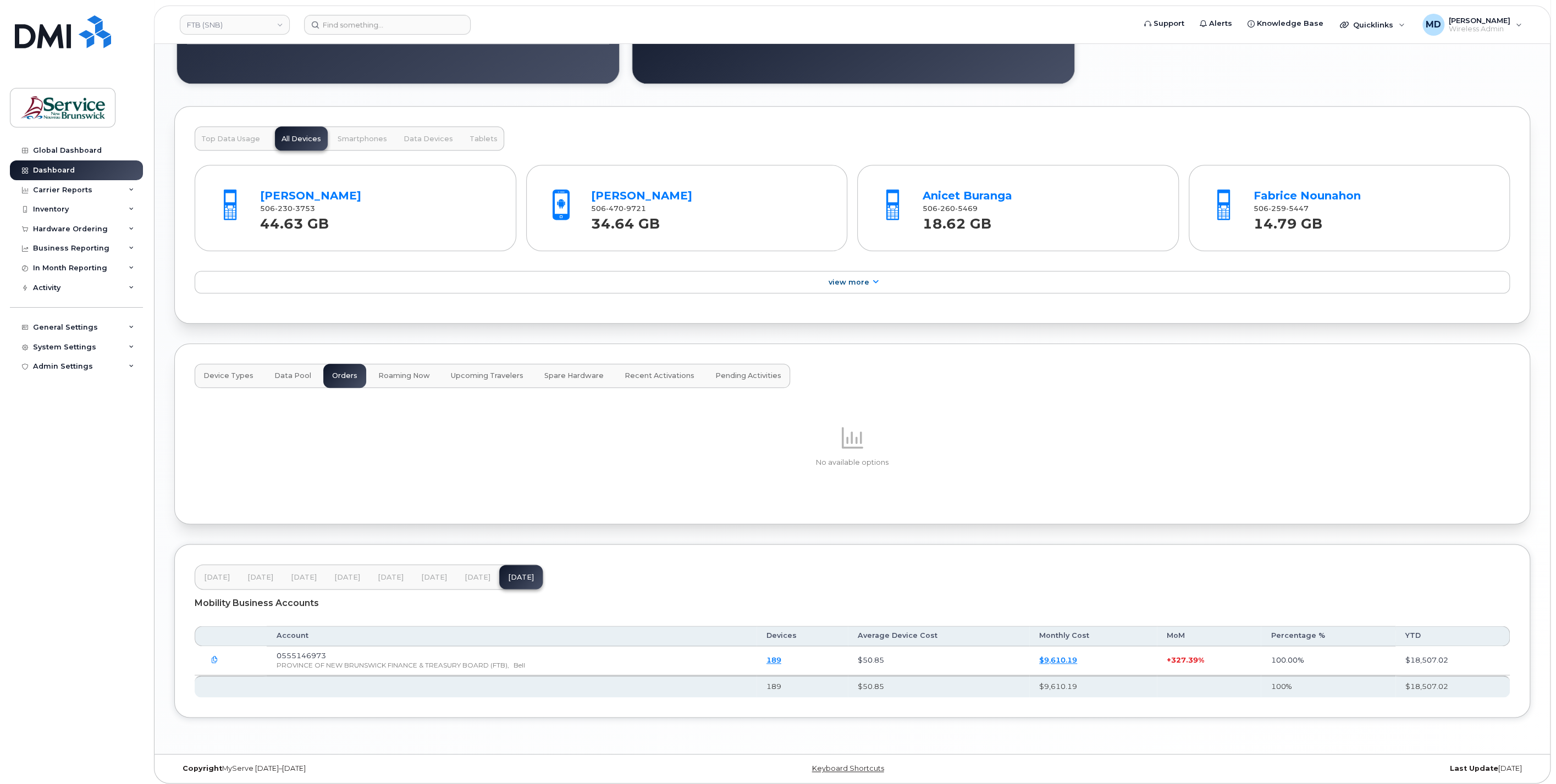
scroll to position [1124, 0]
click at [390, 380] on button "Roaming Now" at bounding box center [404, 376] width 69 height 24
click at [224, 378] on button "Device Types" at bounding box center [228, 376] width 67 height 24
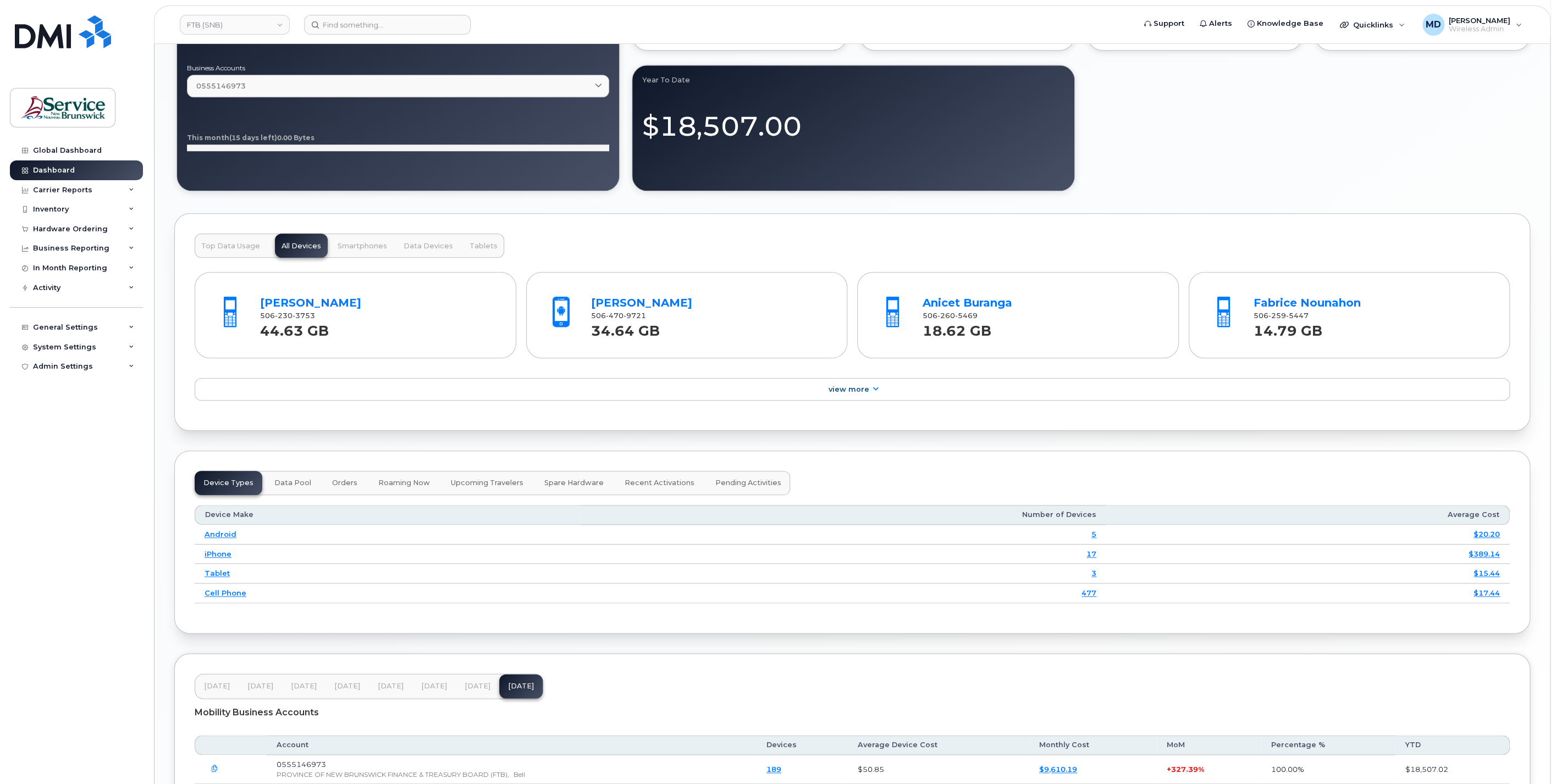
scroll to position [1125, 0]
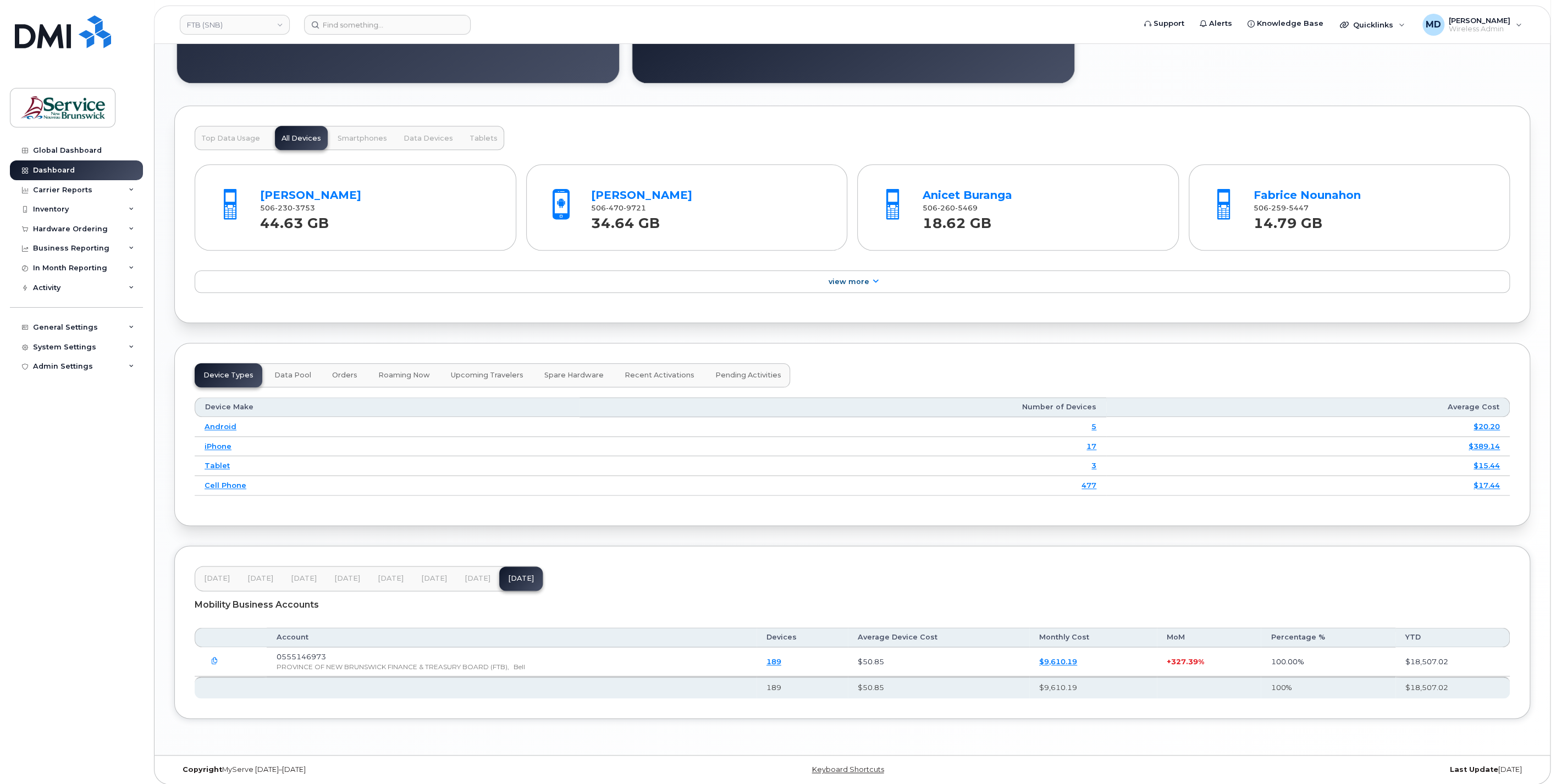
click at [246, 139] on span "Top Data Usage" at bounding box center [230, 138] width 59 height 9
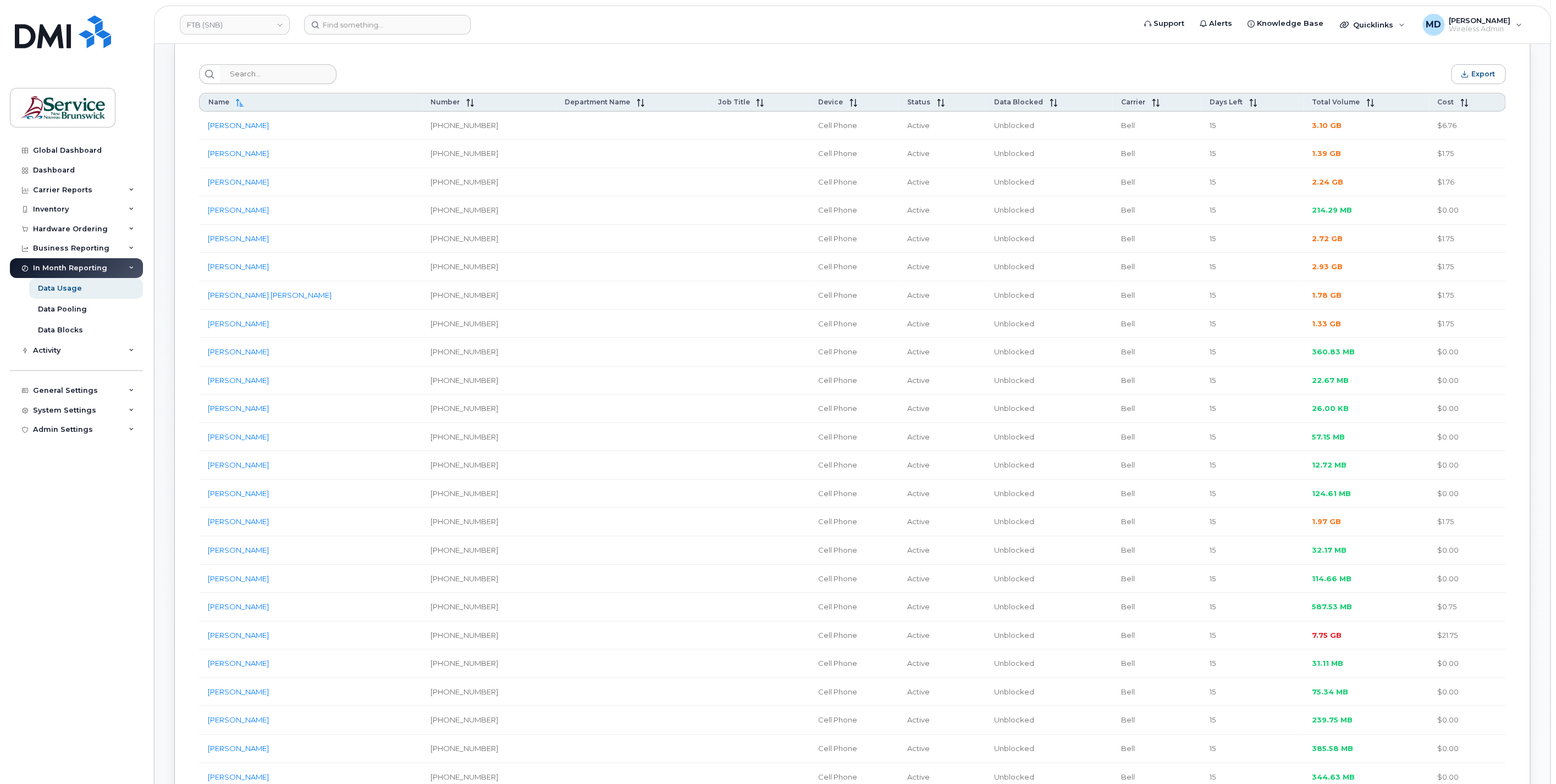
scroll to position [203, 0]
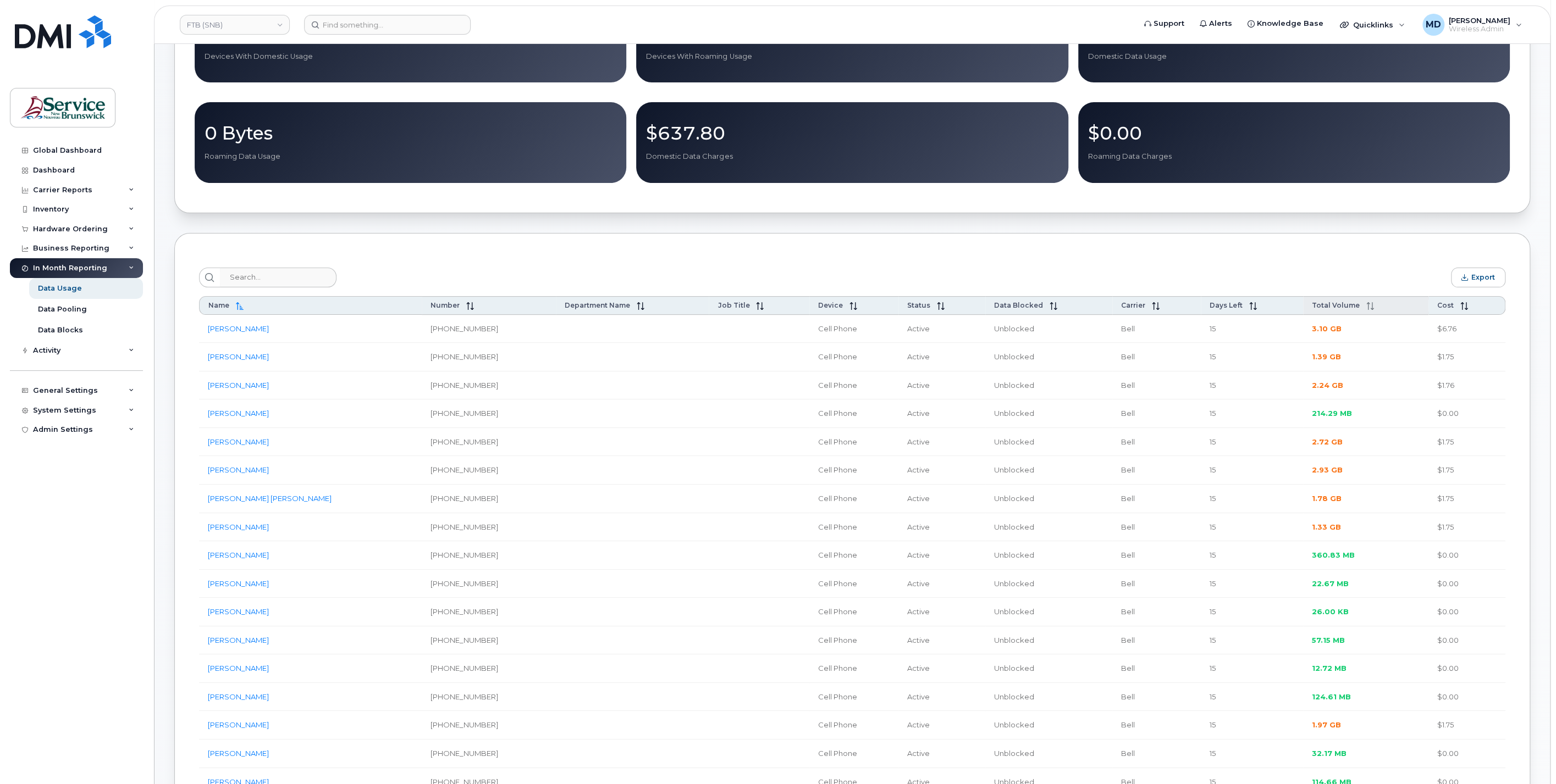
click at [1329, 310] on span "Total Volume" at bounding box center [1336, 306] width 48 height 8
drag, startPoint x: 1326, startPoint y: 306, endPoint x: 1340, endPoint y: 413, distance: 107.9
click at [1326, 306] on span "Total Volume" at bounding box center [1336, 306] width 48 height 8
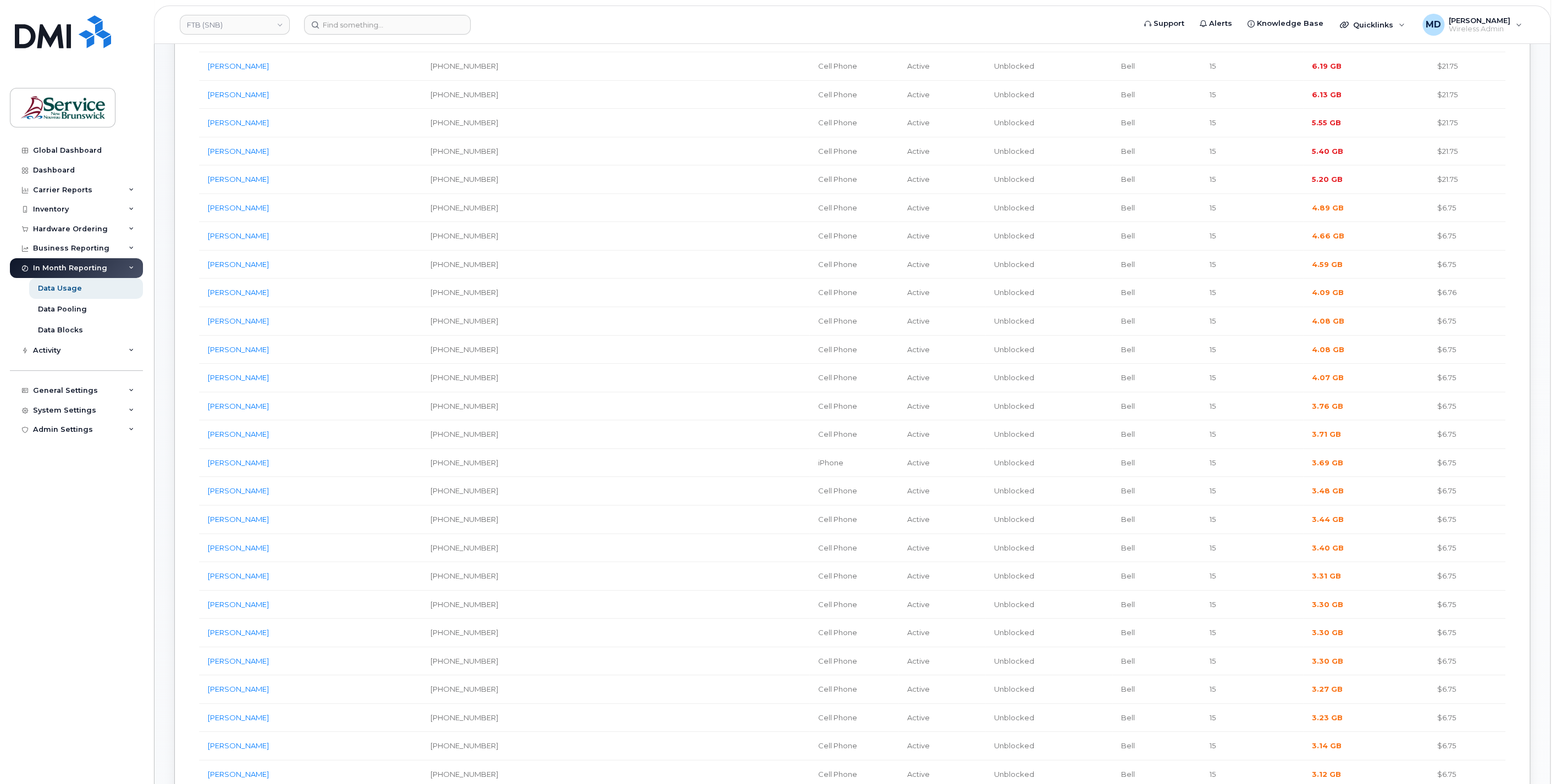
scroll to position [26, 0]
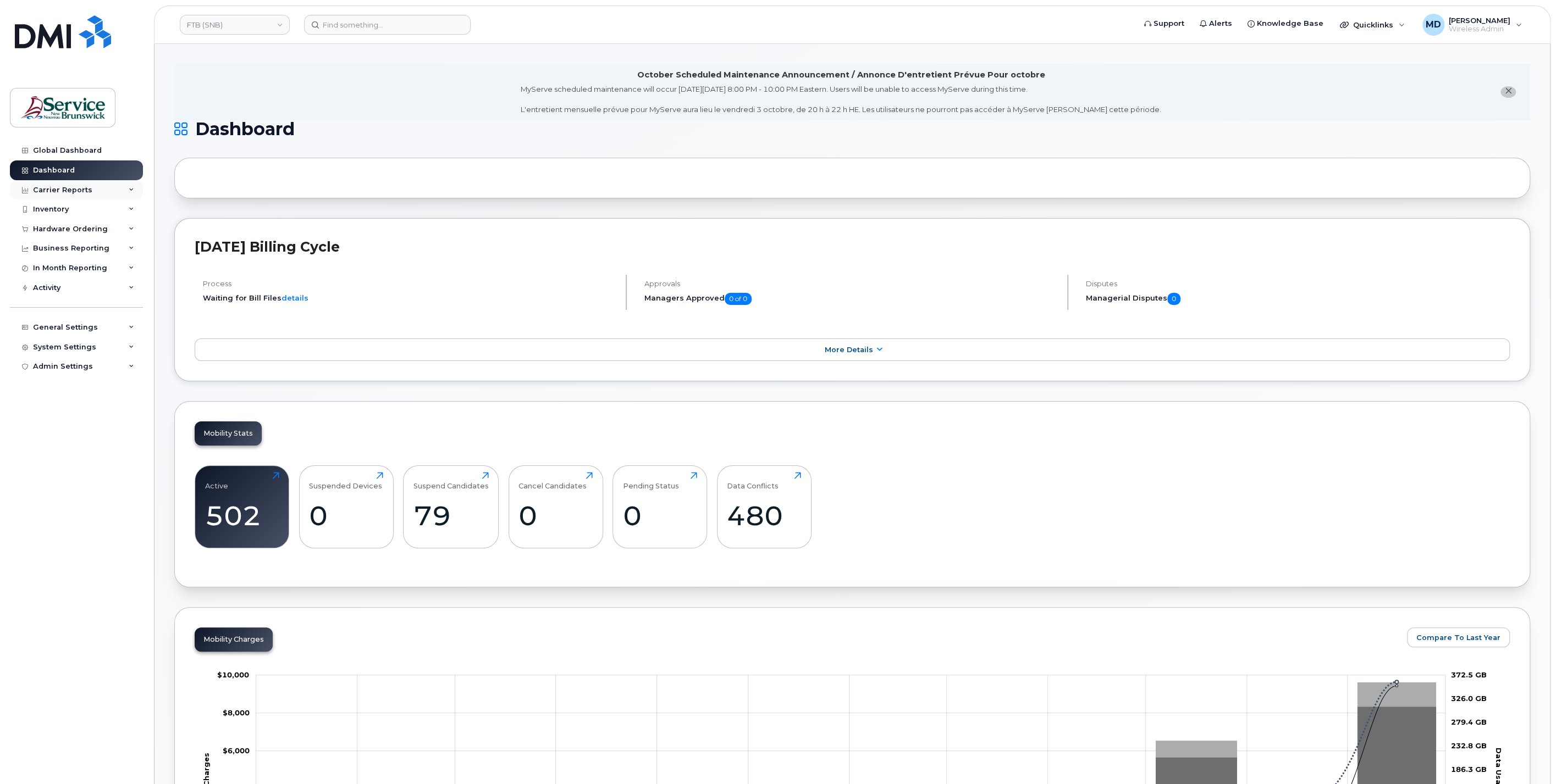
click at [102, 185] on div "Carrier Reports" at bounding box center [77, 190] width 133 height 20
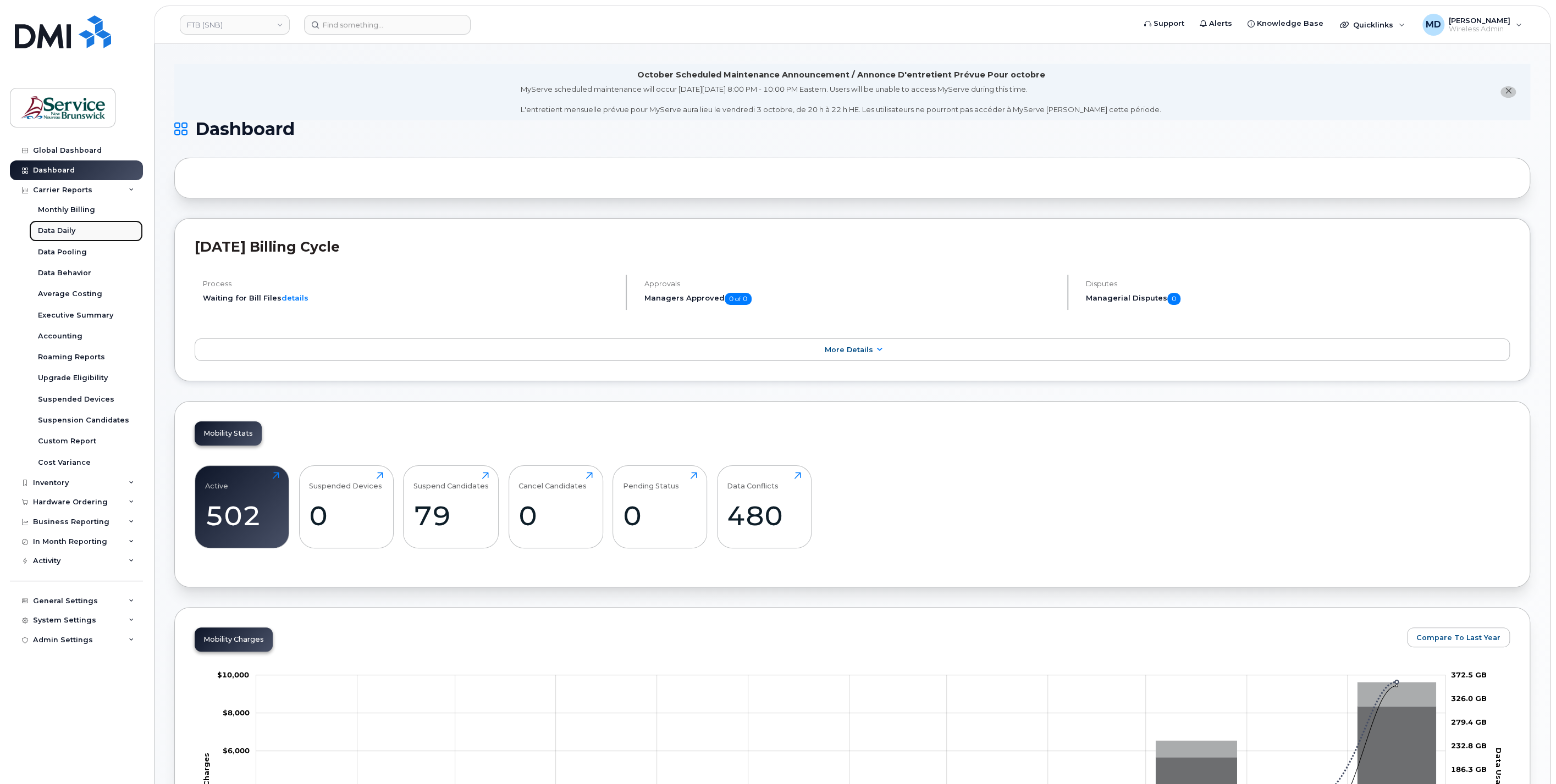
click at [77, 232] on link "Data Daily" at bounding box center [86, 230] width 114 height 21
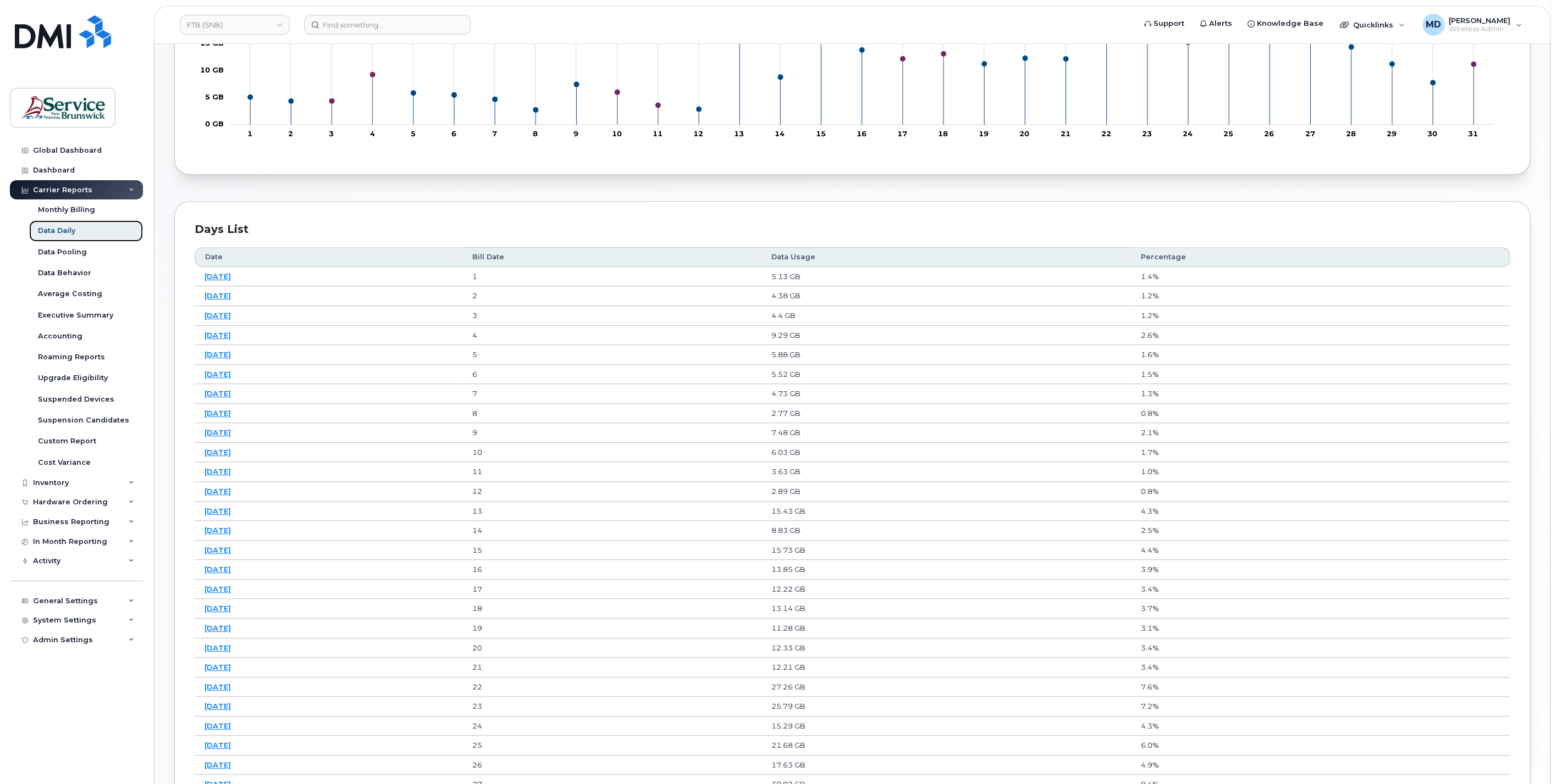
scroll to position [574, 0]
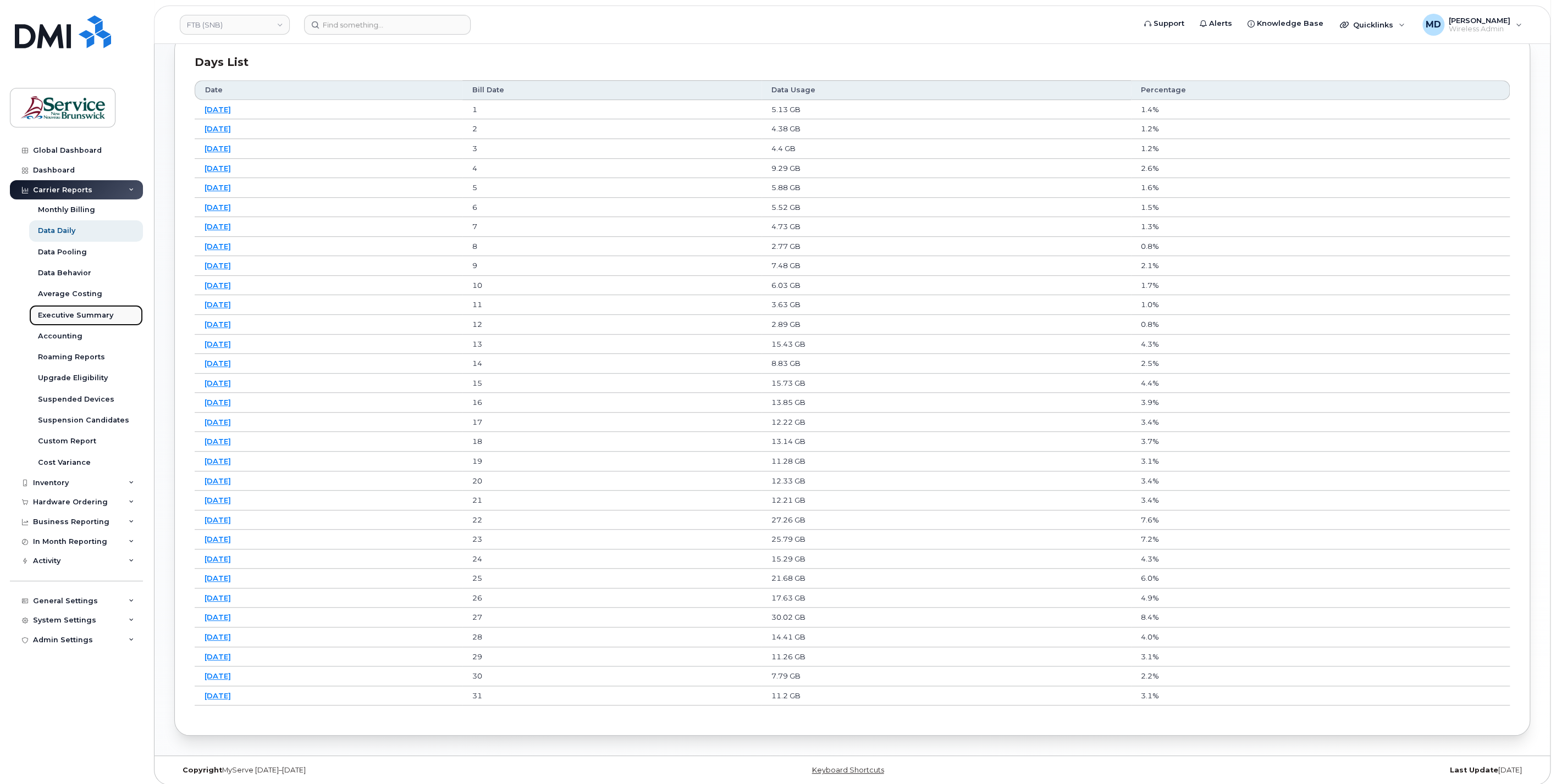
click at [77, 316] on div "Executive Summary" at bounding box center [75, 315] width 75 height 10
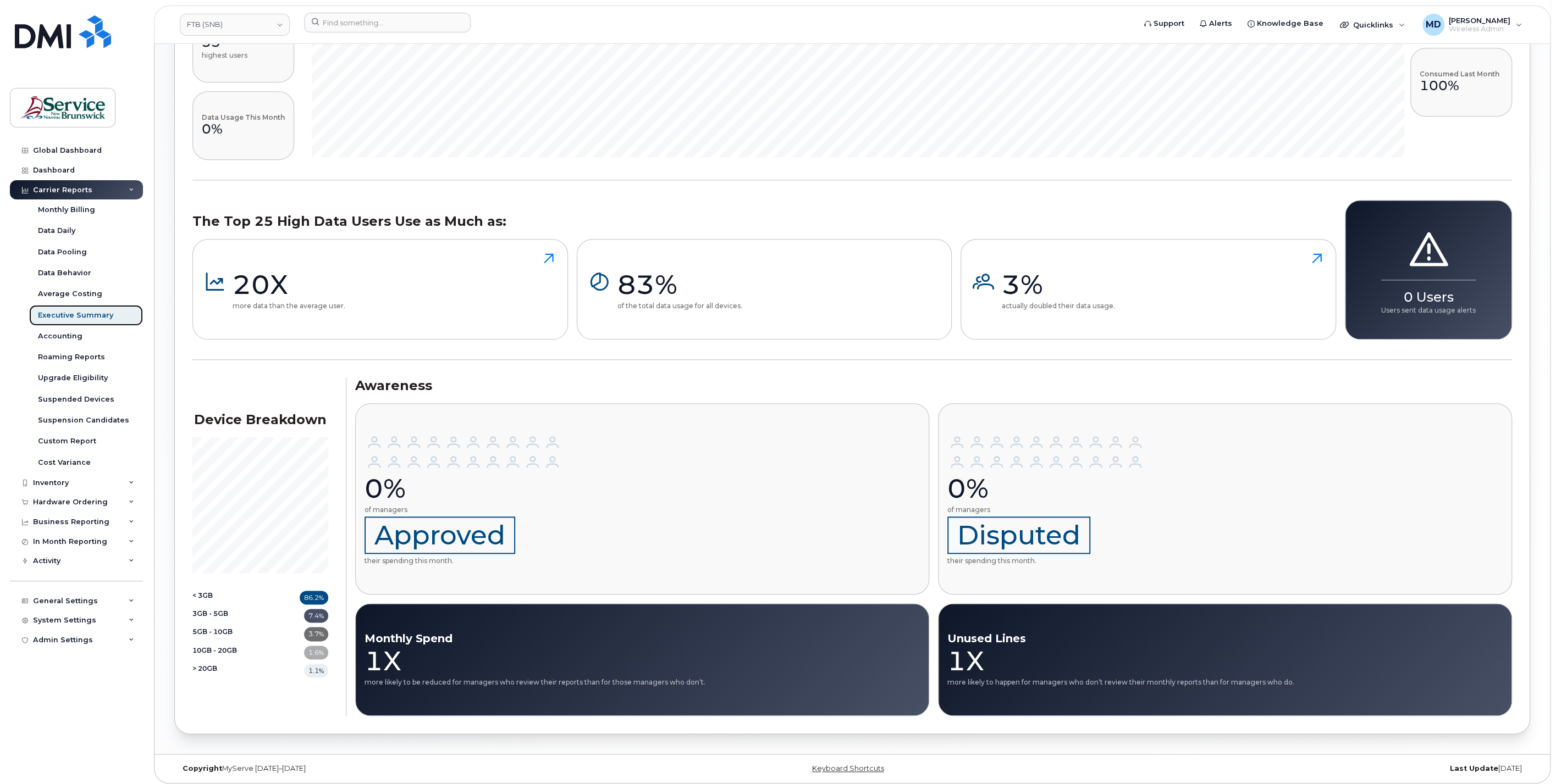
scroll to position [783, 0]
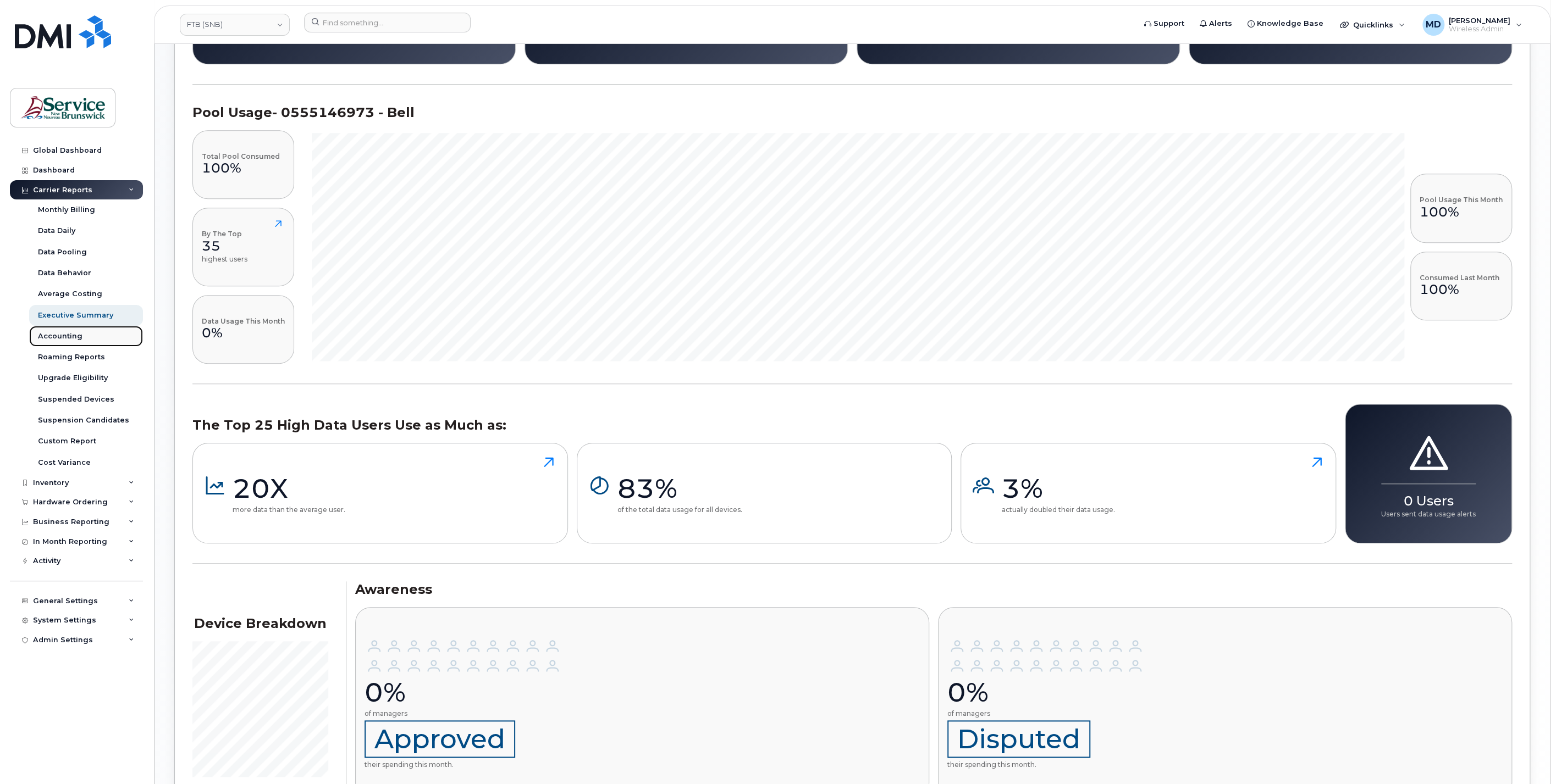
click at [57, 334] on div "Accounting" at bounding box center [60, 336] width 44 height 10
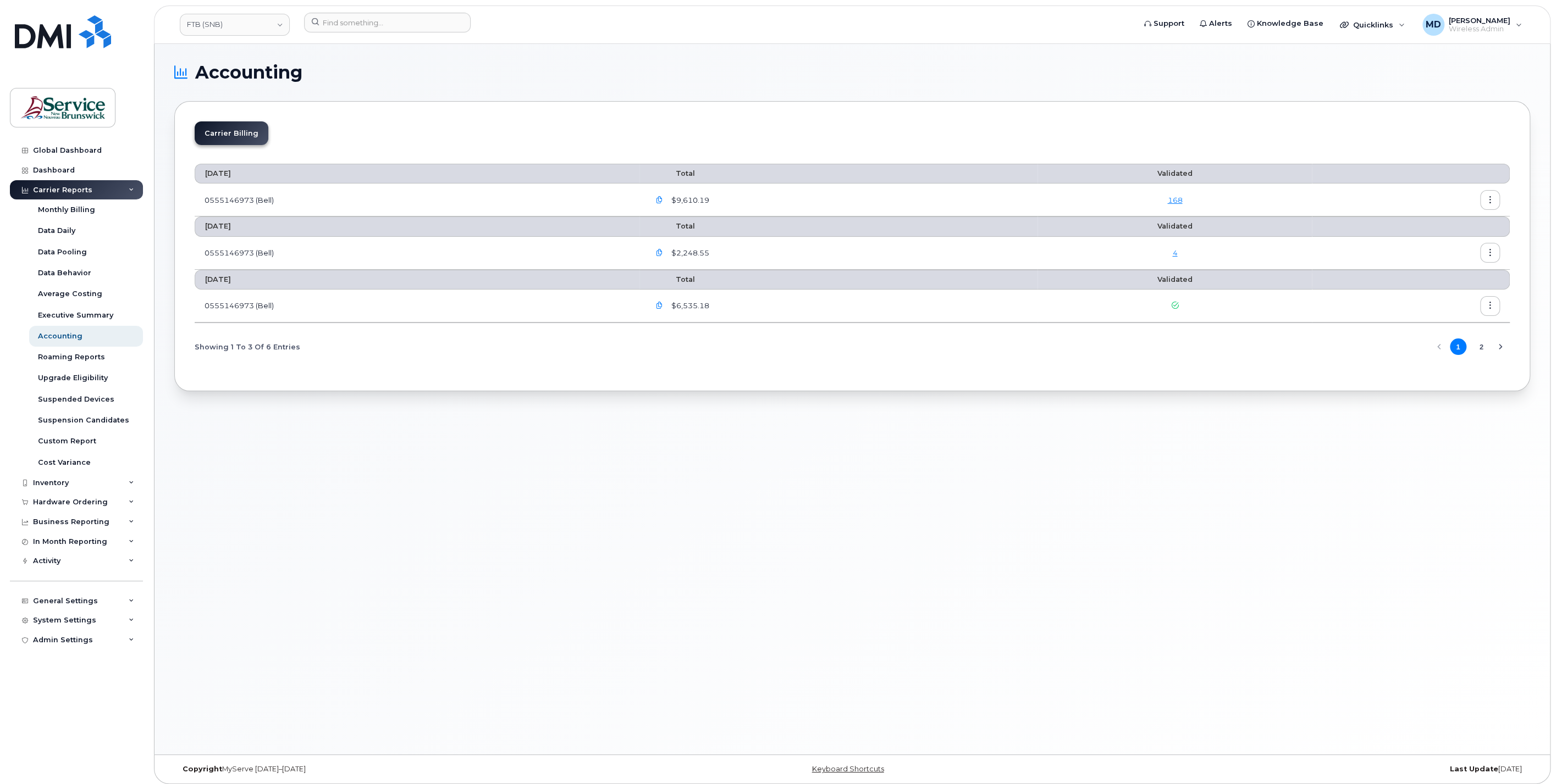
click at [663, 199] on icon "button" at bounding box center [658, 200] width 7 height 7
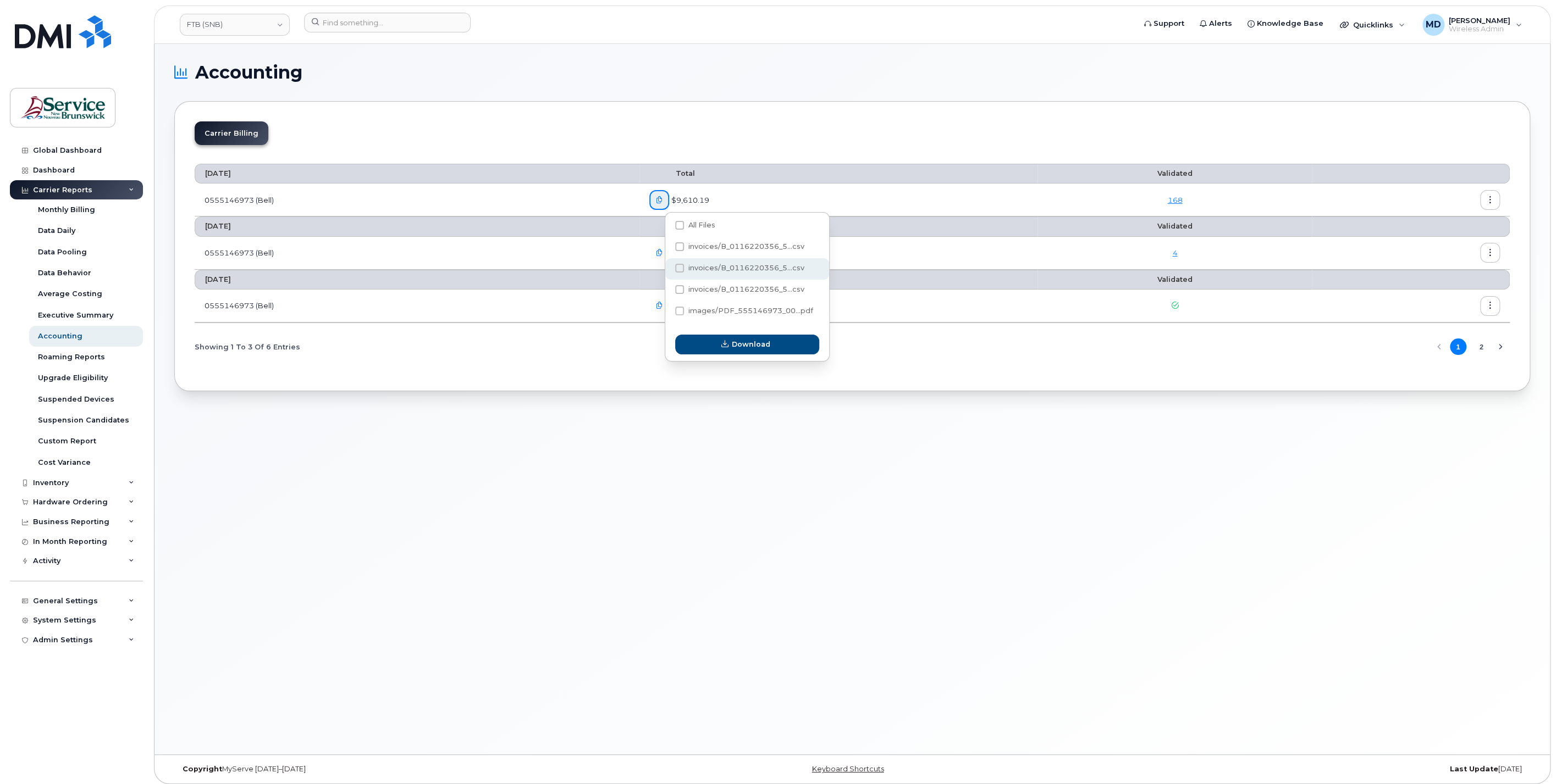
click at [696, 265] on span "invoices/B_0116220356_5...csv" at bounding box center [746, 268] width 116 height 8
click at [667, 266] on input "invoices/B_0116220356_5...csv" at bounding box center [665, 269] width 5 height 5
checkbox input "true"
click at [731, 341] on button "Download" at bounding box center [747, 344] width 144 height 20
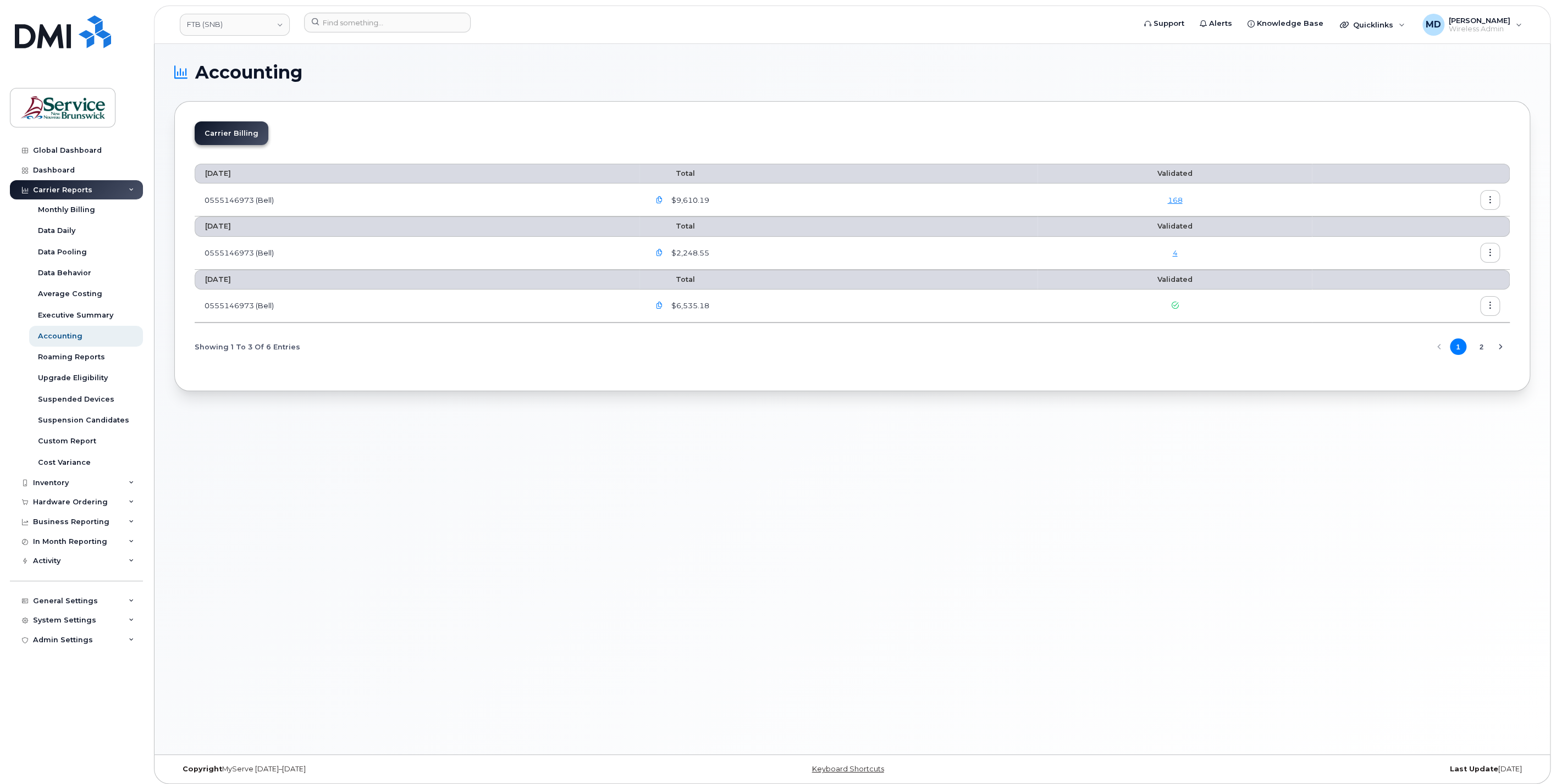
click at [1472, 64] on h1 "Accounting" at bounding box center [850, 73] width 1351 height 17
click at [1406, 634] on div "Accounting Carrier Billing September 2025 Total Validated 0555146973 (Bell) $9,…" at bounding box center [852, 399] width 1396 height 711
click at [1492, 205] on button "button" at bounding box center [1489, 200] width 20 height 20
click at [1441, 244] on span "Download" at bounding box center [1440, 244] width 43 height 10
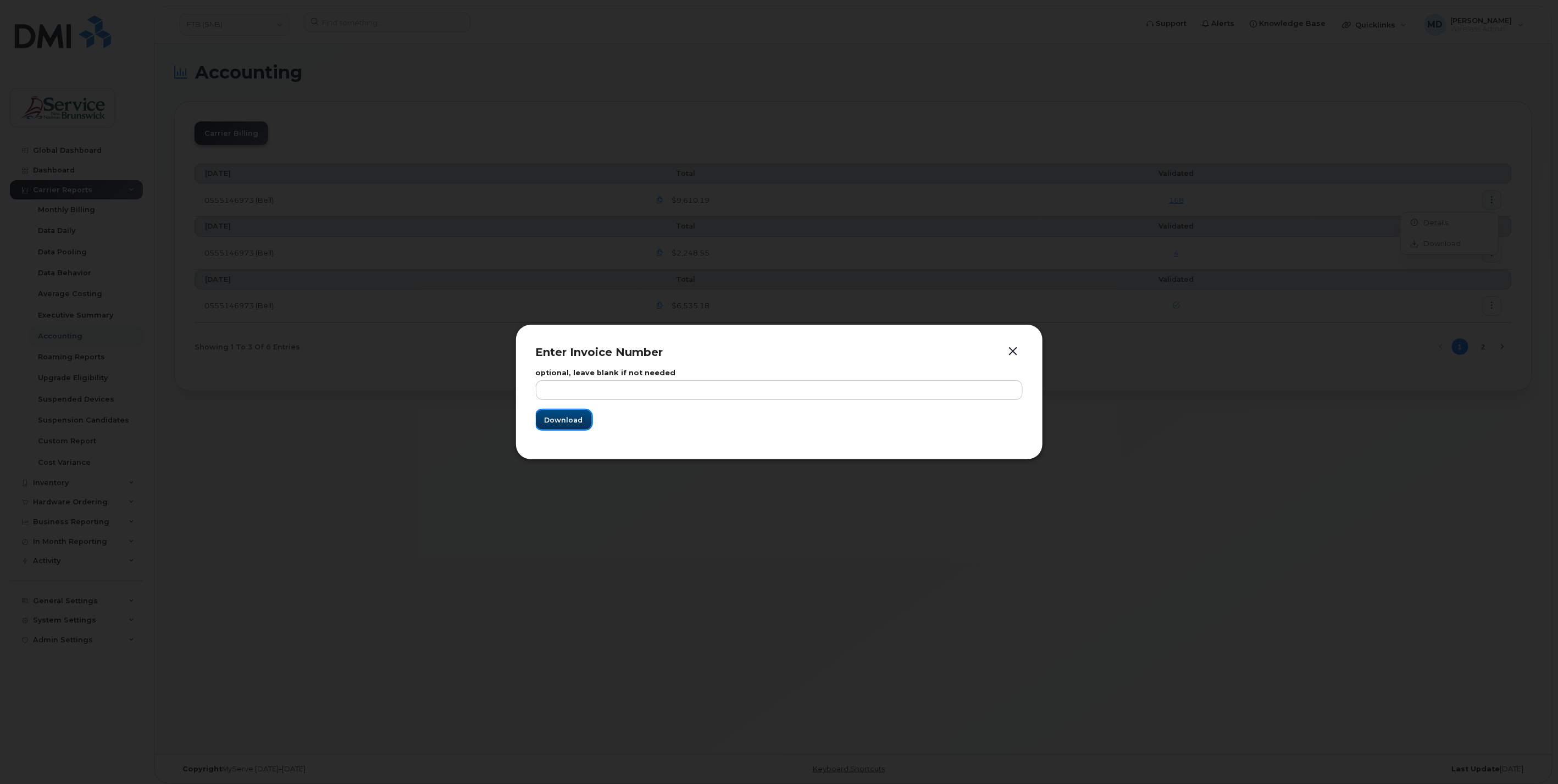
drag, startPoint x: 553, startPoint y: 417, endPoint x: 559, endPoint y: 412, distance: 7.8
click at [557, 413] on button "Download" at bounding box center [563, 419] width 56 height 20
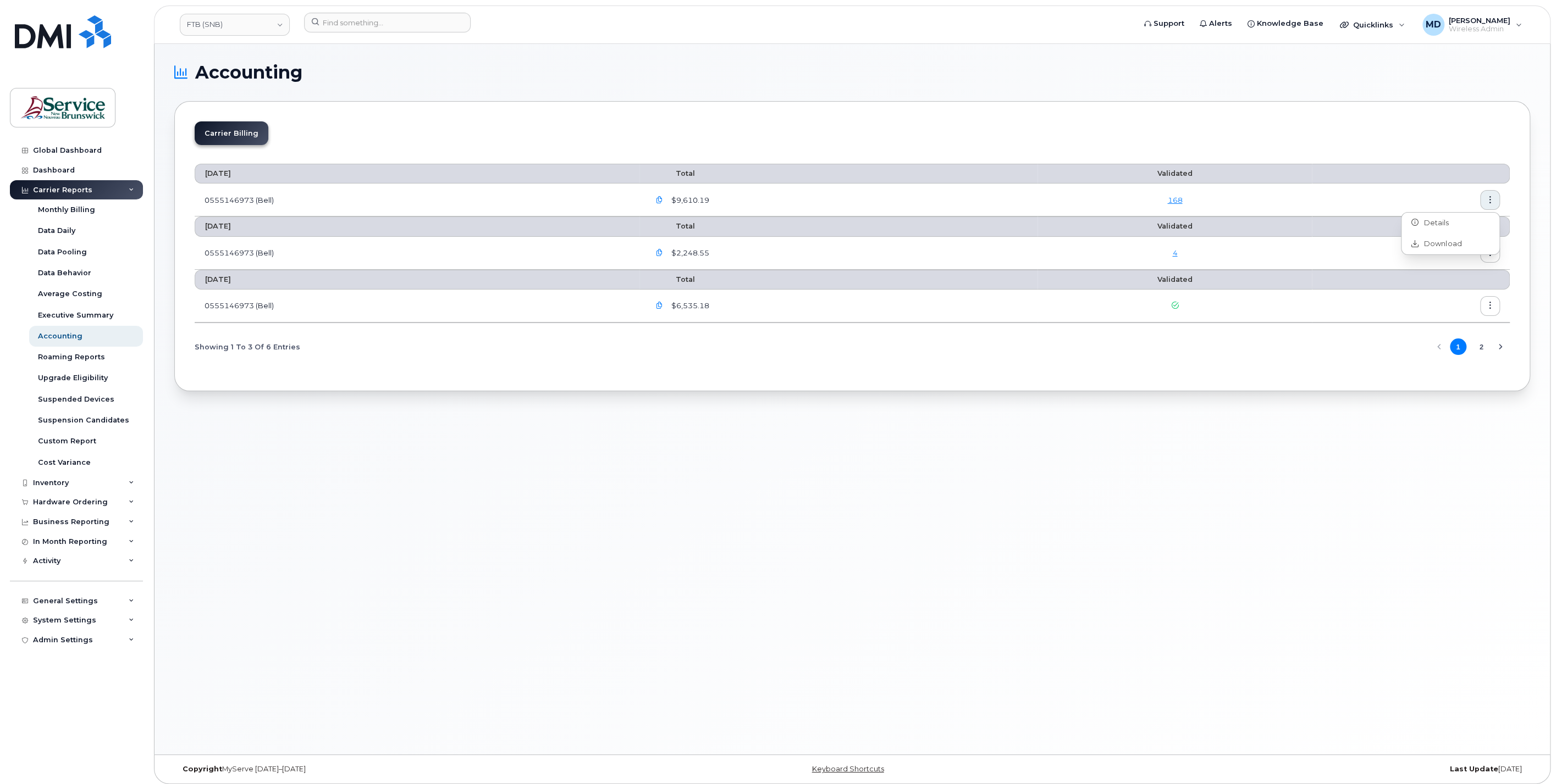
click at [1194, 547] on div "Accounting Carrier Billing September 2025 Total Validated 0555146973 (Bell) $9,…" at bounding box center [852, 399] width 1396 height 711
click at [1353, 570] on div "Accounting Carrier Billing September 2025 Total Validated 0555146973 (Bell) $9,…" at bounding box center [852, 399] width 1396 height 711
click at [1482, 345] on button "2" at bounding box center [1481, 347] width 16 height 16
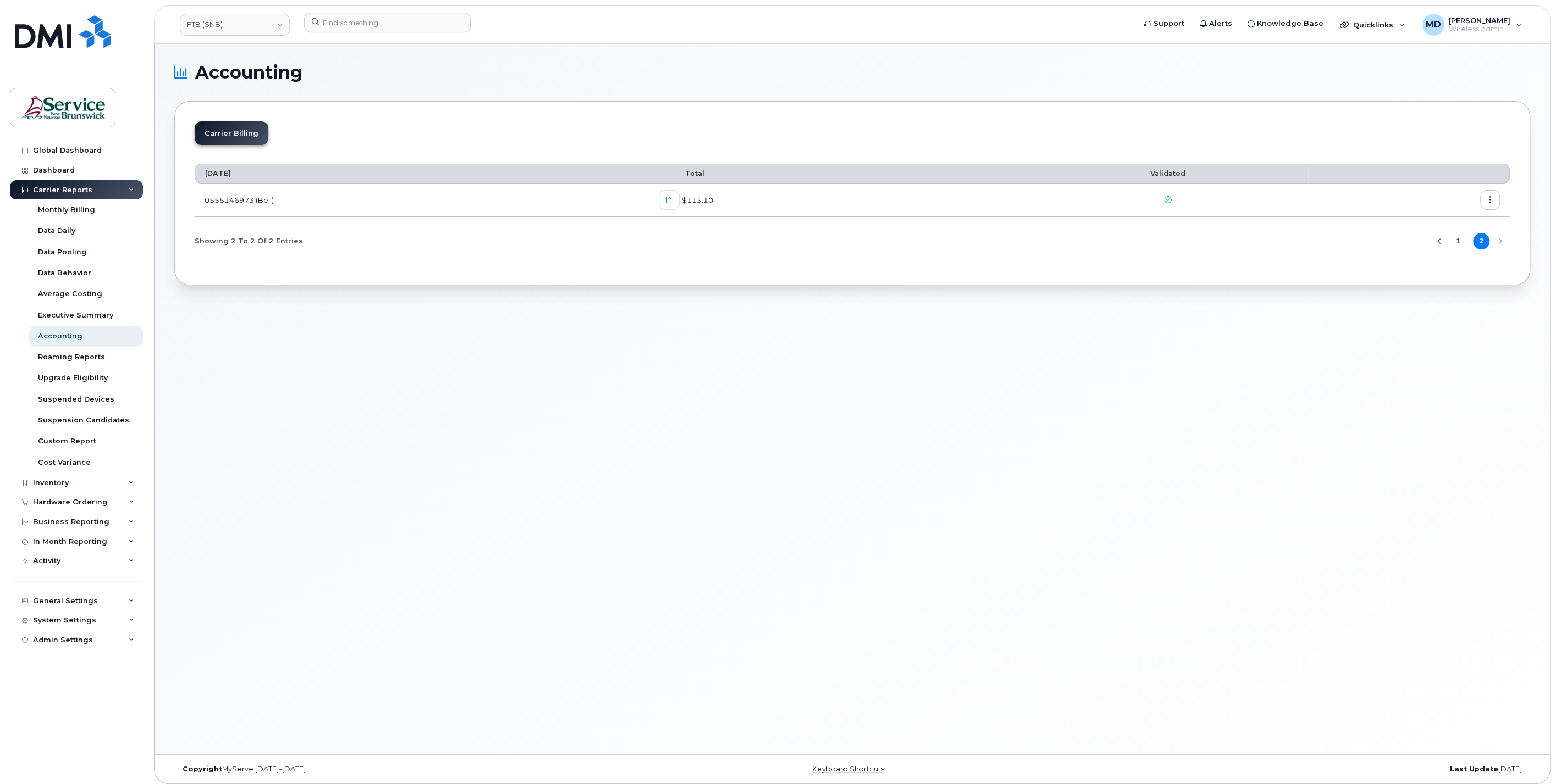
click at [1459, 241] on button "1" at bounding box center [1458, 241] width 16 height 16
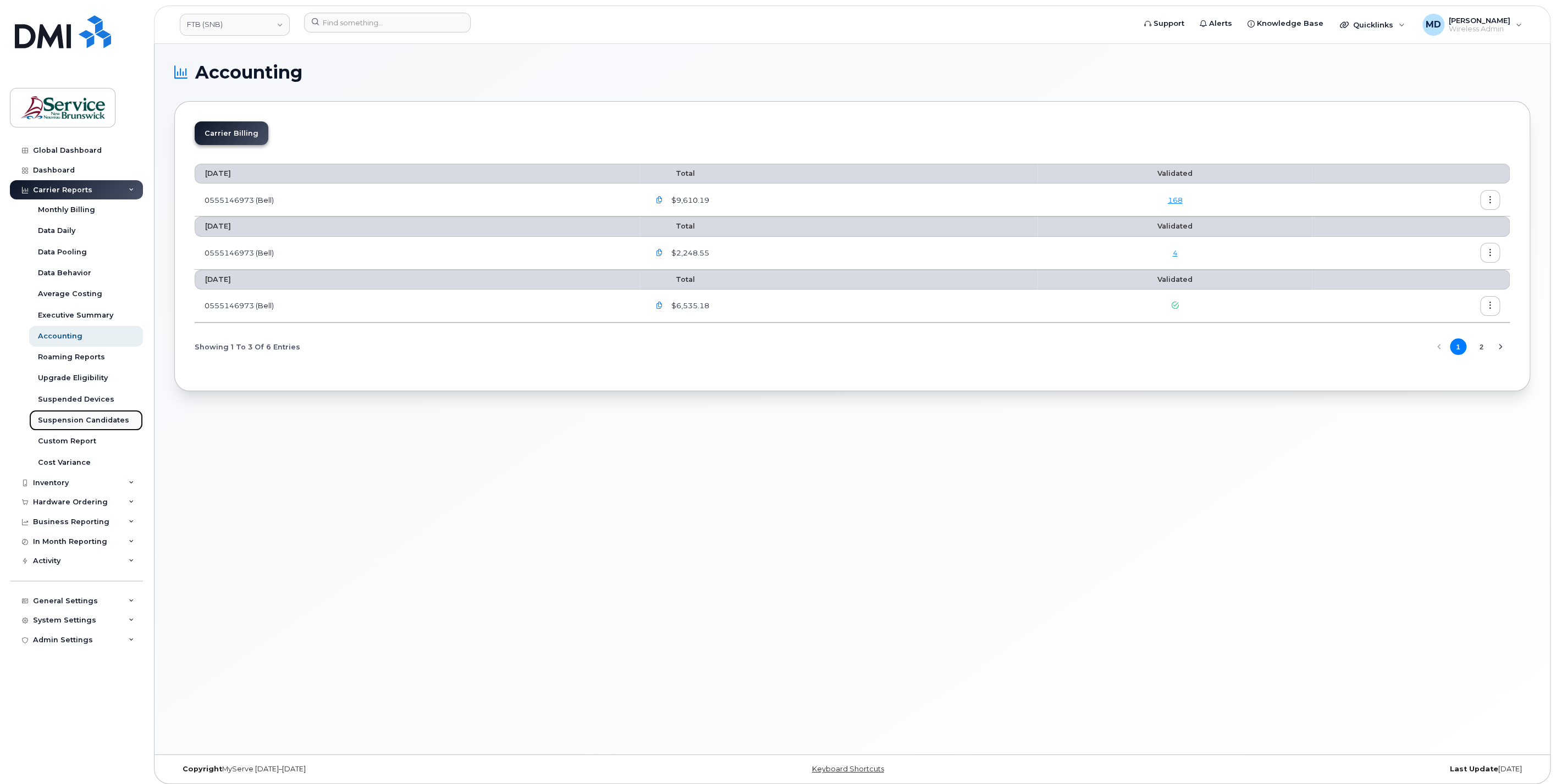
click at [81, 424] on div "Suspension Candidates" at bounding box center [83, 420] width 92 height 10
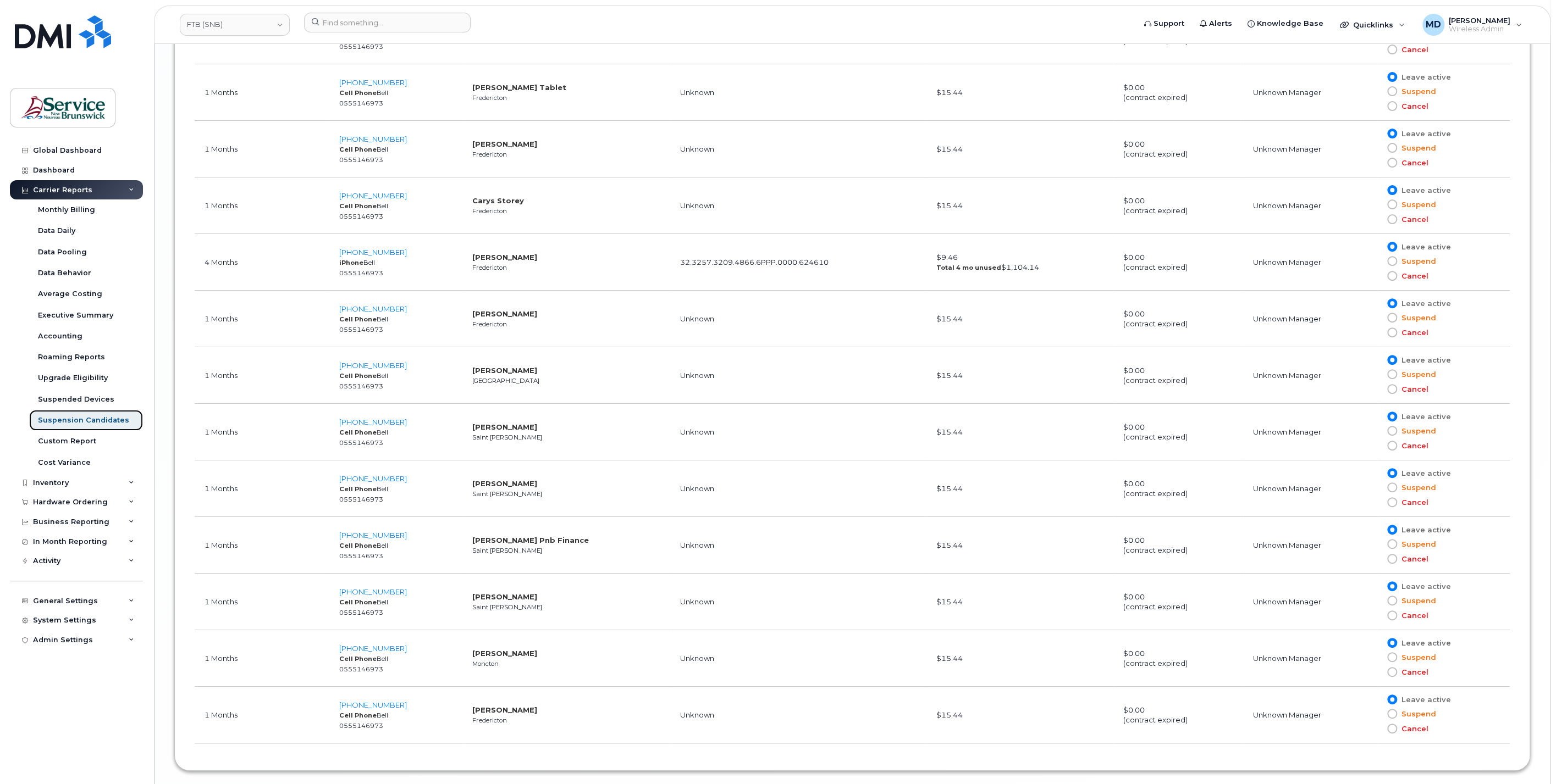
scroll to position [4071, 0]
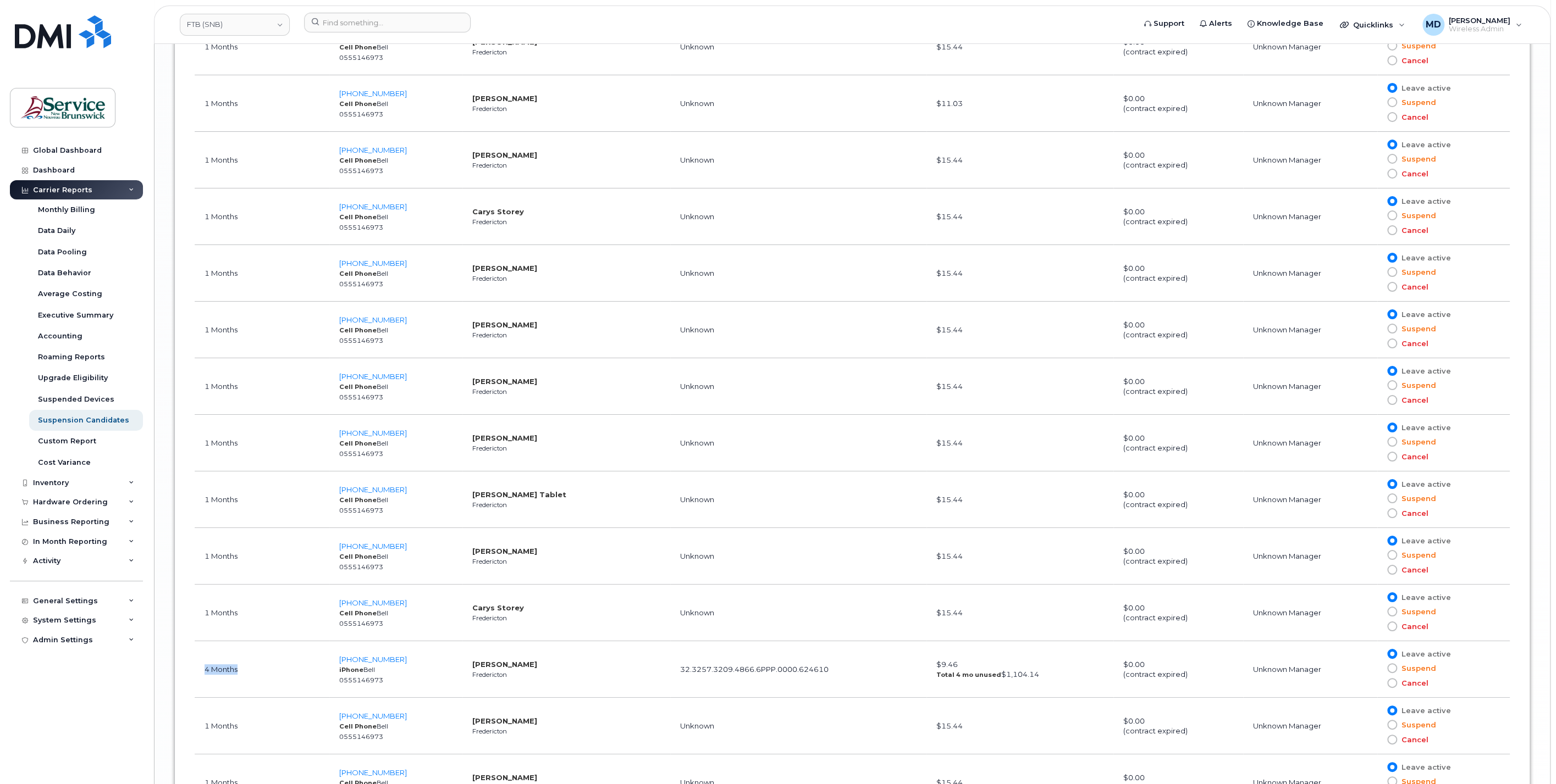
drag, startPoint x: 250, startPoint y: 655, endPoint x: 201, endPoint y: 655, distance: 49.0
click at [201, 655] on td "4 Months" at bounding box center [262, 670] width 135 height 57
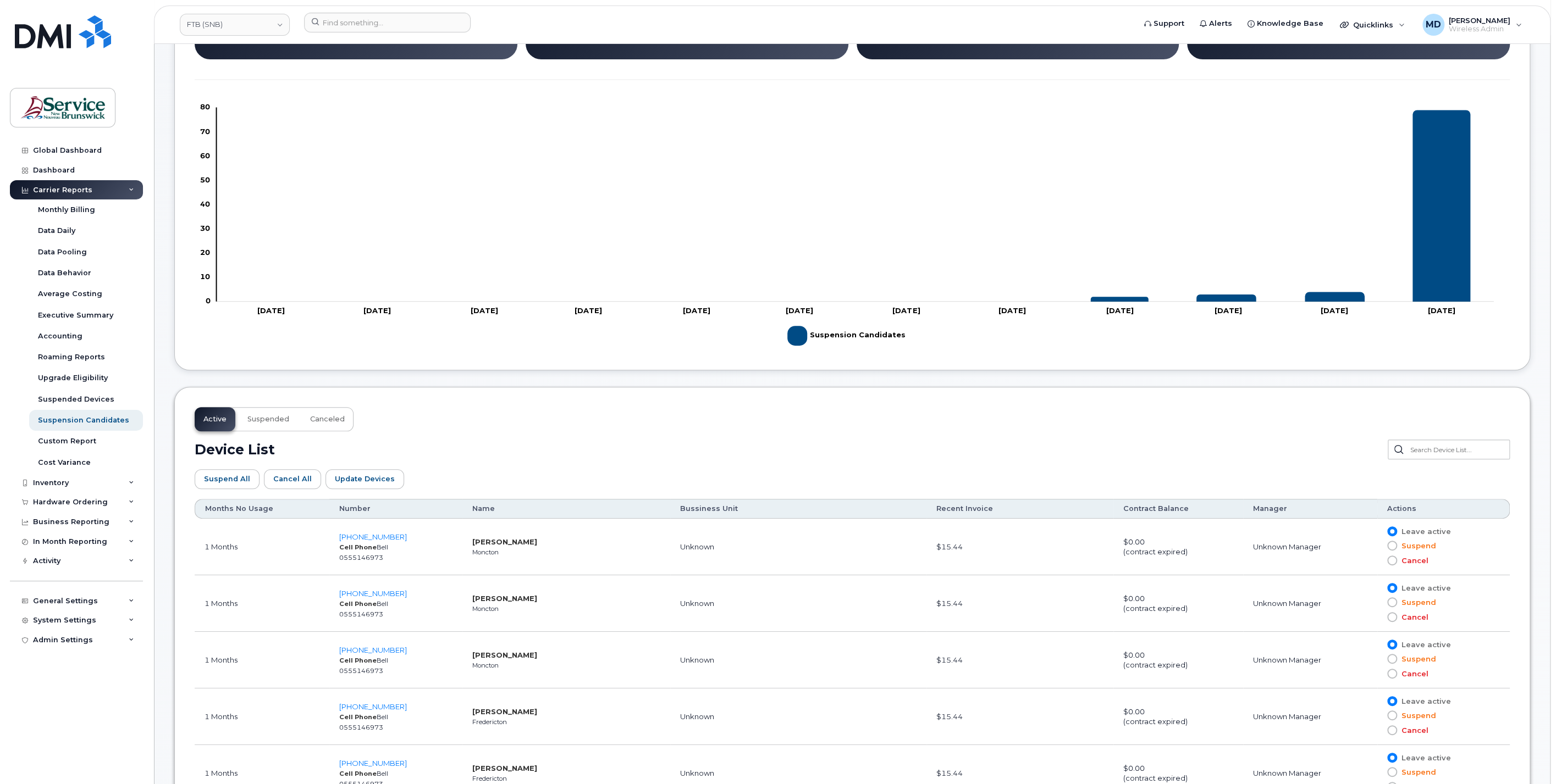
scroll to position [0, 0]
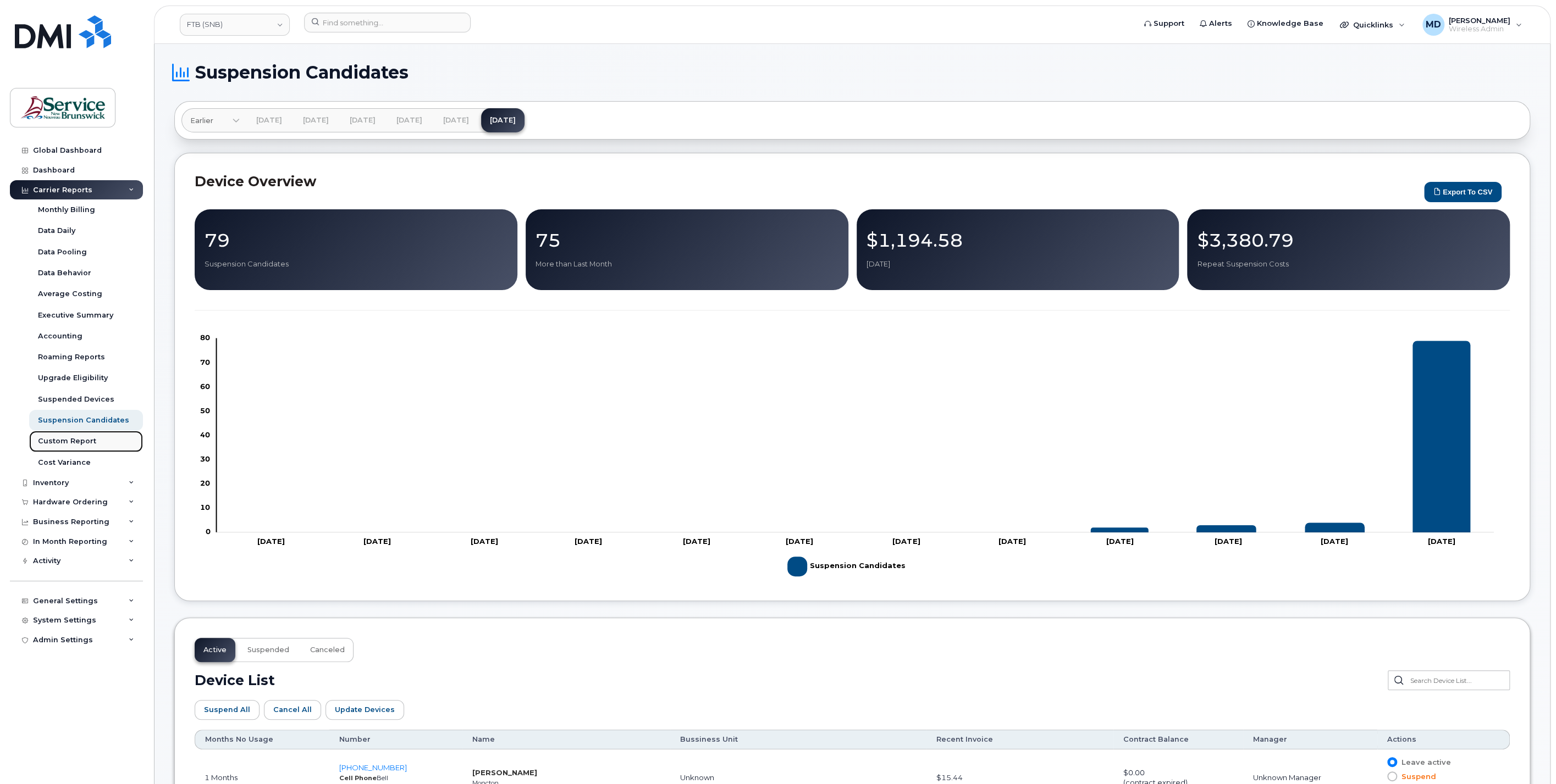
click at [71, 439] on div "Custom Report" at bounding box center [67, 441] width 59 height 10
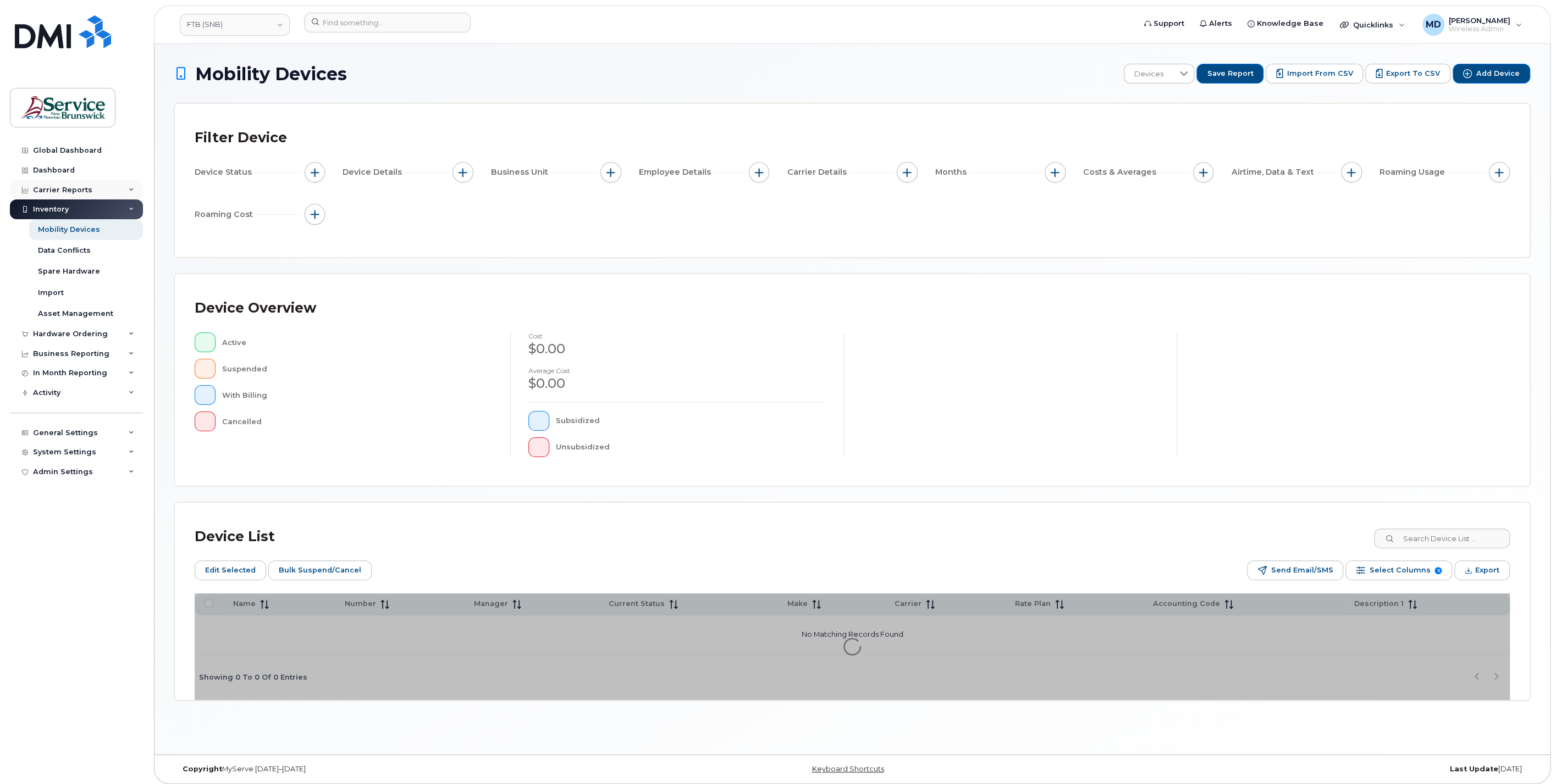
click at [77, 187] on div "Carrier Reports" at bounding box center [63, 190] width 59 height 9
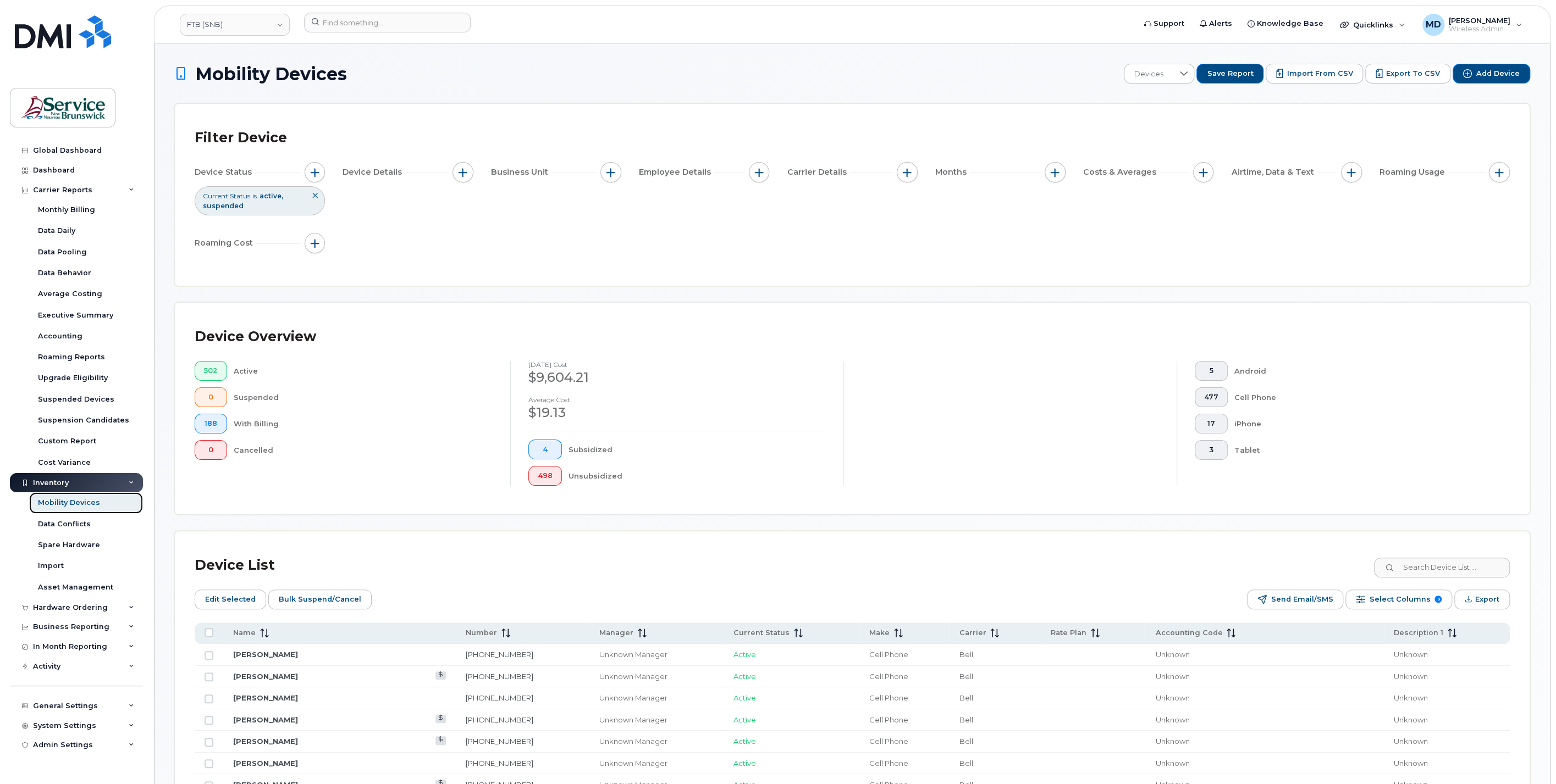
click at [59, 502] on div "Mobility Devices" at bounding box center [69, 503] width 62 height 10
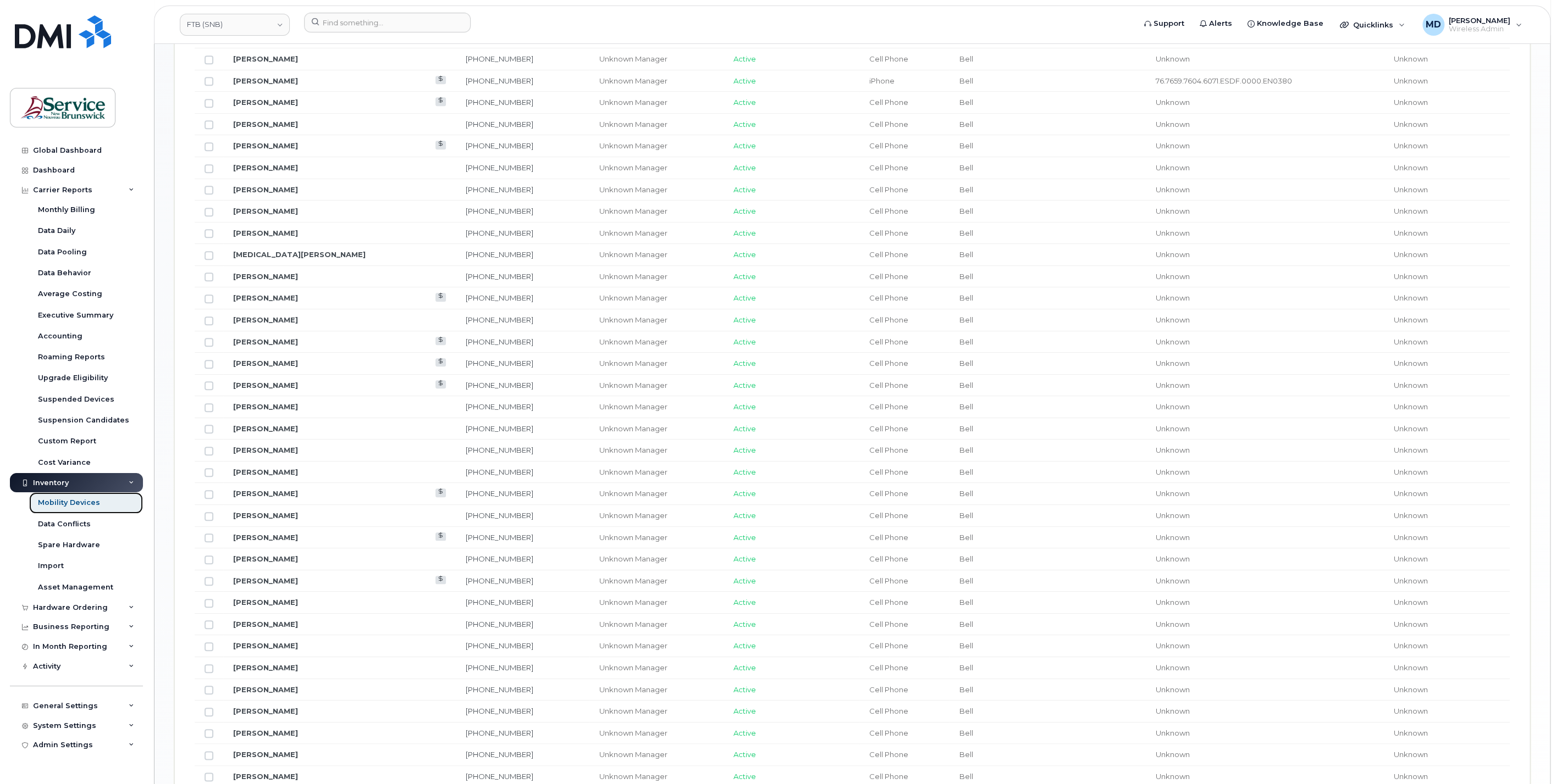
scroll to position [1038, 0]
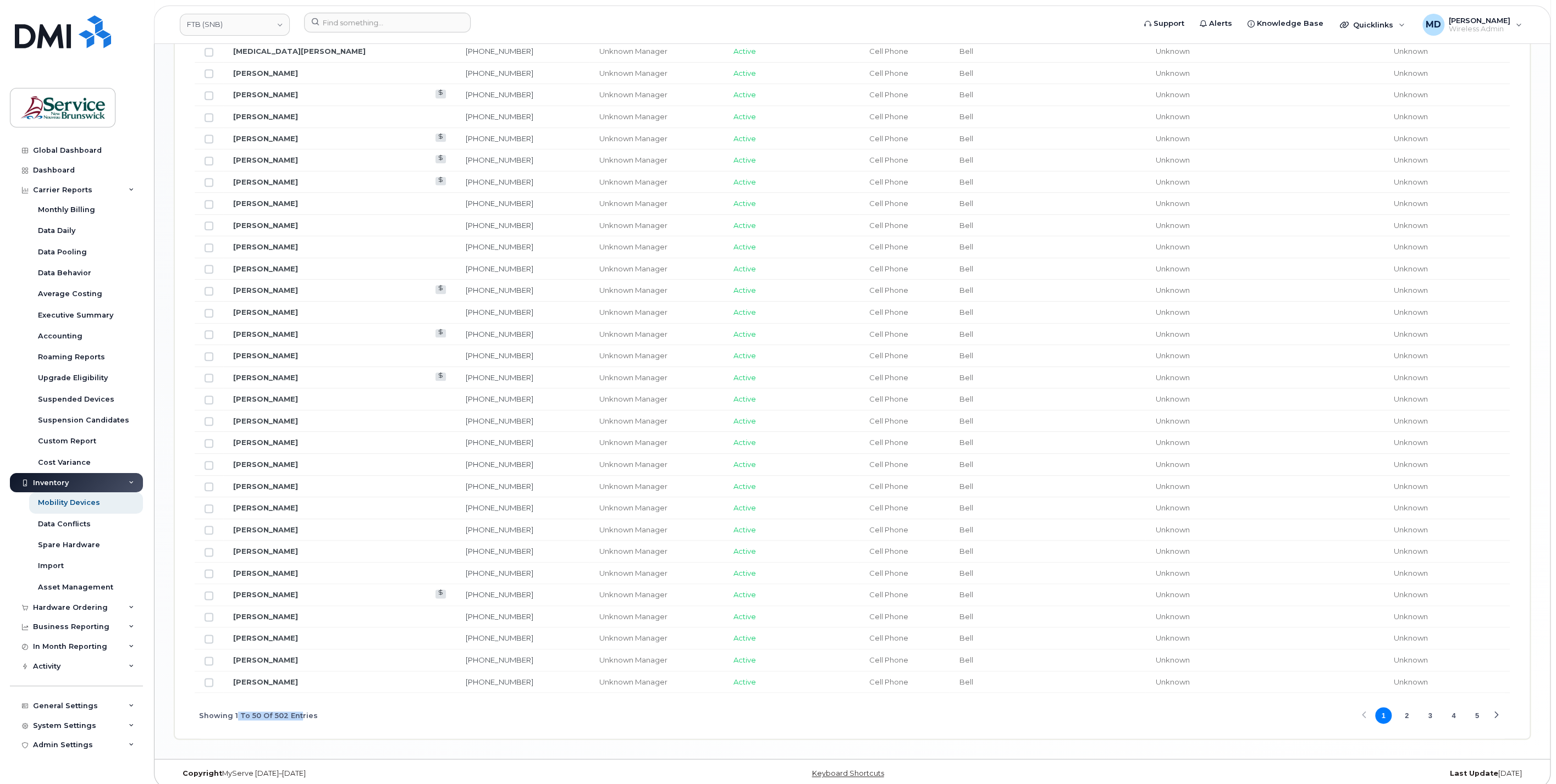
drag, startPoint x: 240, startPoint y: 708, endPoint x: 294, endPoint y: 707, distance: 54.0
click at [294, 707] on span "Showing 1 To 50 Of 502 Entries" at bounding box center [259, 715] width 119 height 16
drag, startPoint x: 294, startPoint y: 708, endPoint x: 391, endPoint y: 713, distance: 97.1
click at [391, 713] on div "Showing 1 To 50 Of 502 Entries 1 2 3 4 5" at bounding box center [852, 716] width 1315 height 46
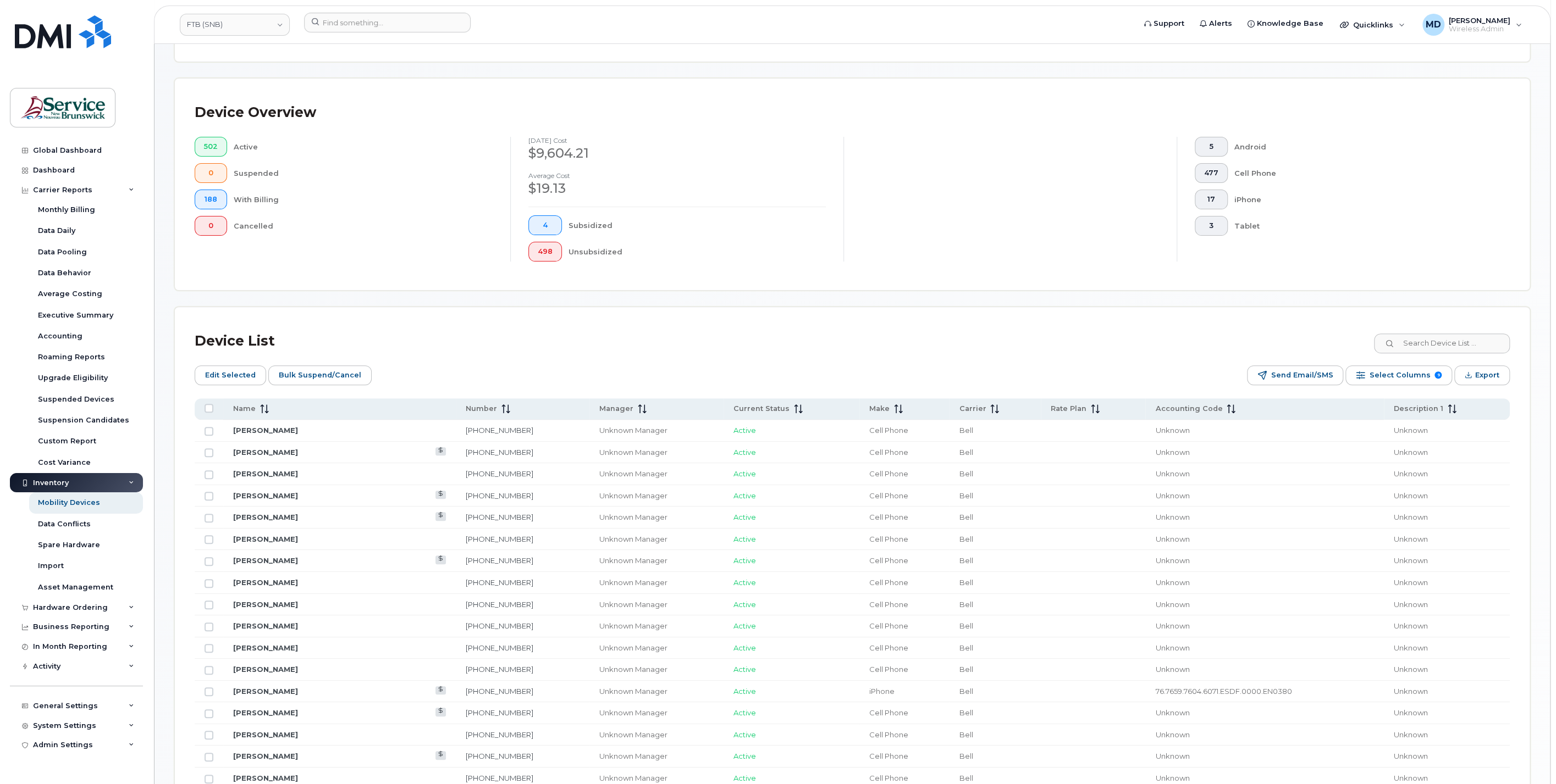
scroll to position [20, 0]
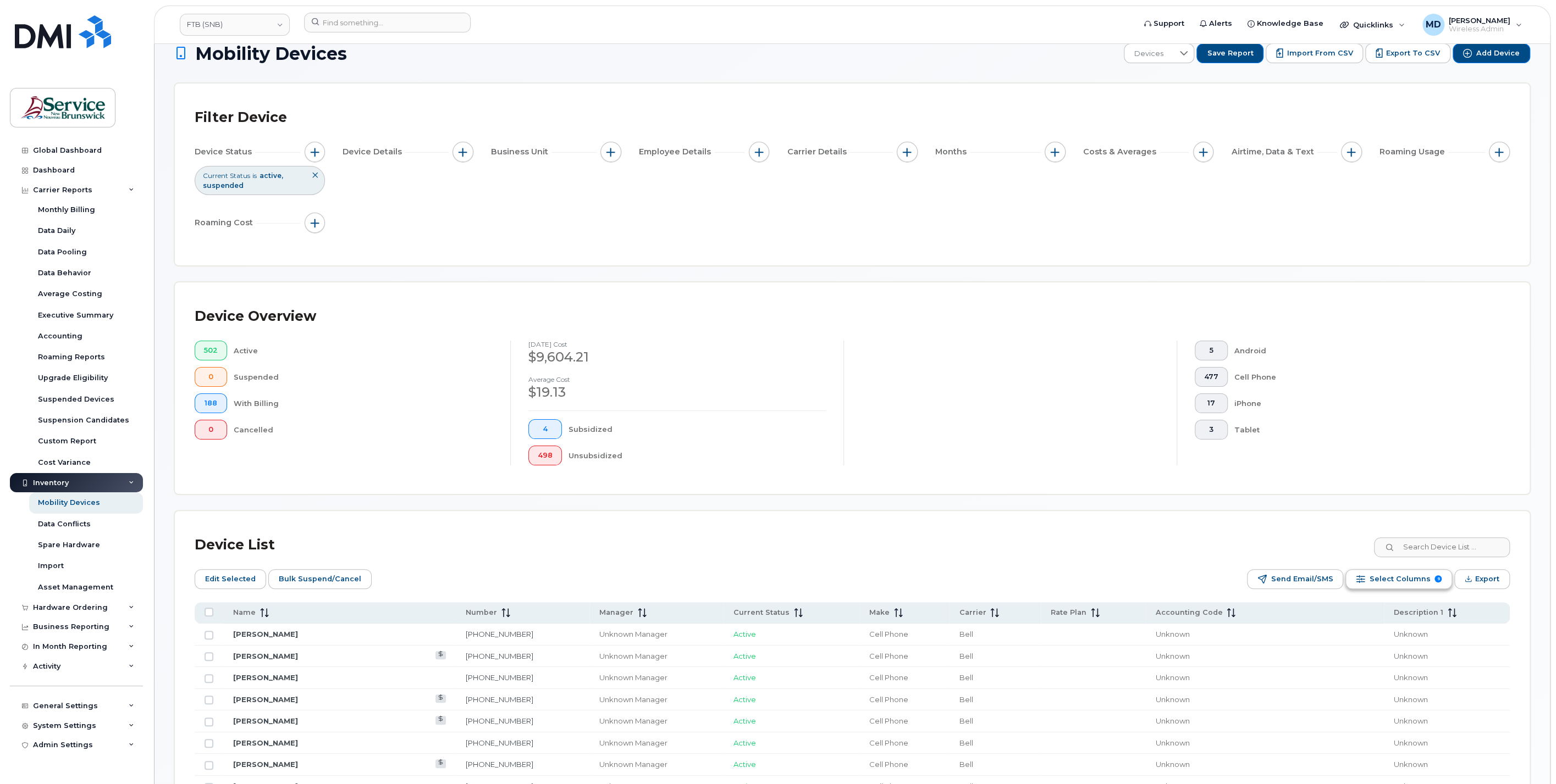
click at [1393, 579] on span "Select Columns" at bounding box center [1399, 579] width 61 height 16
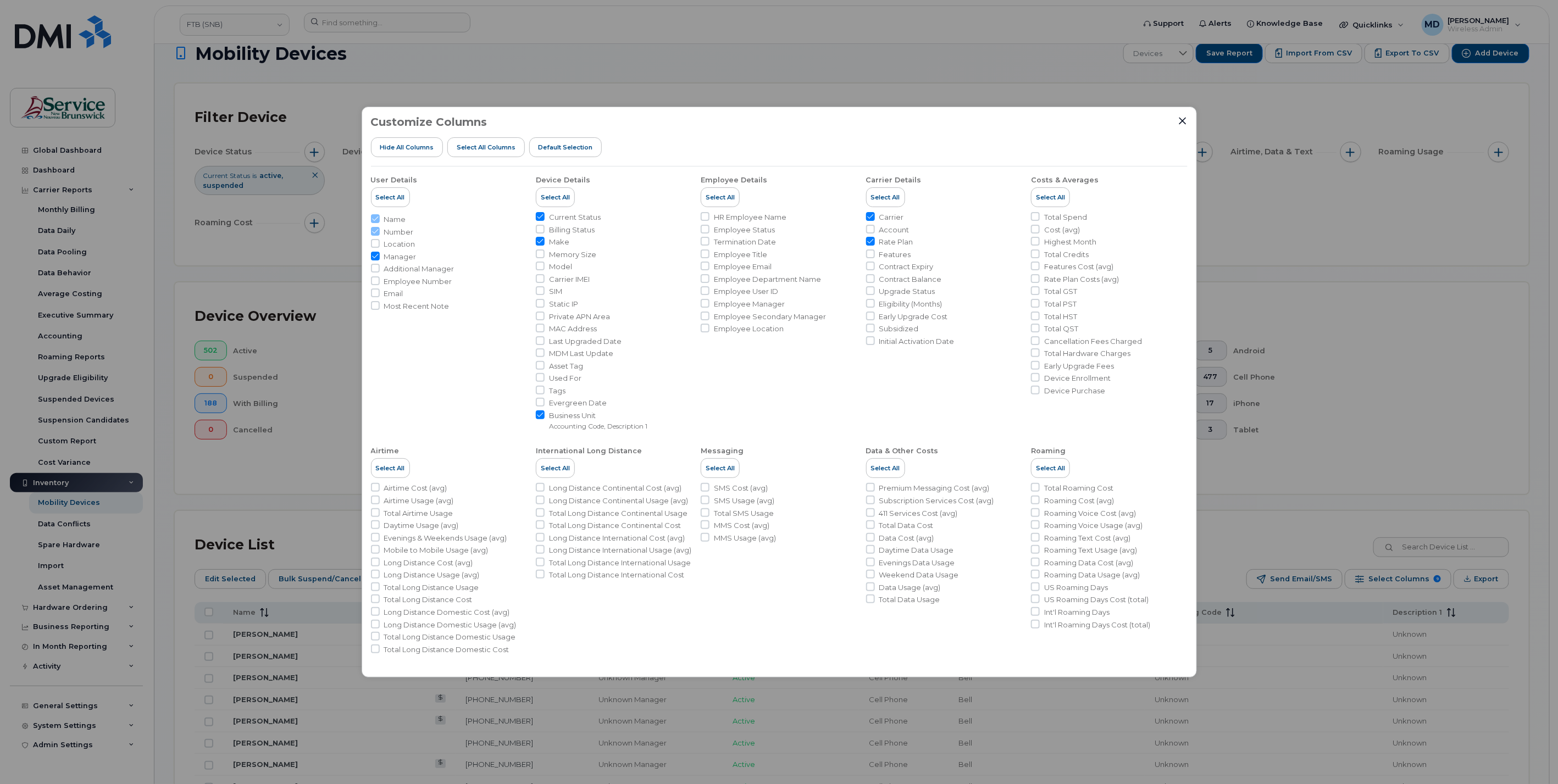
click at [281, 507] on div "Customize Columns Hide All Columns Select all Columns Default Selection User De…" at bounding box center [779, 392] width 1558 height 784
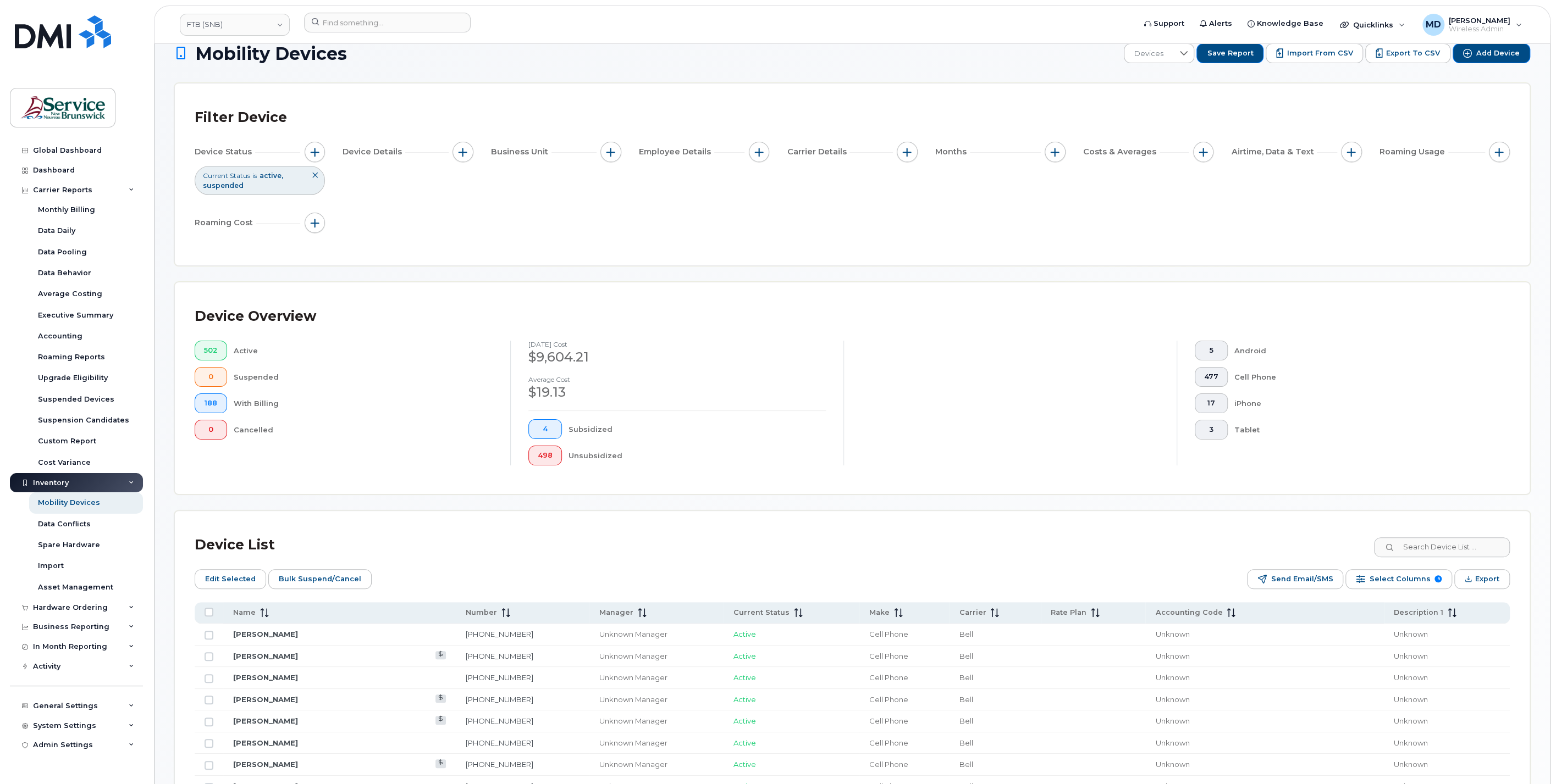
scroll to position [0, 0]
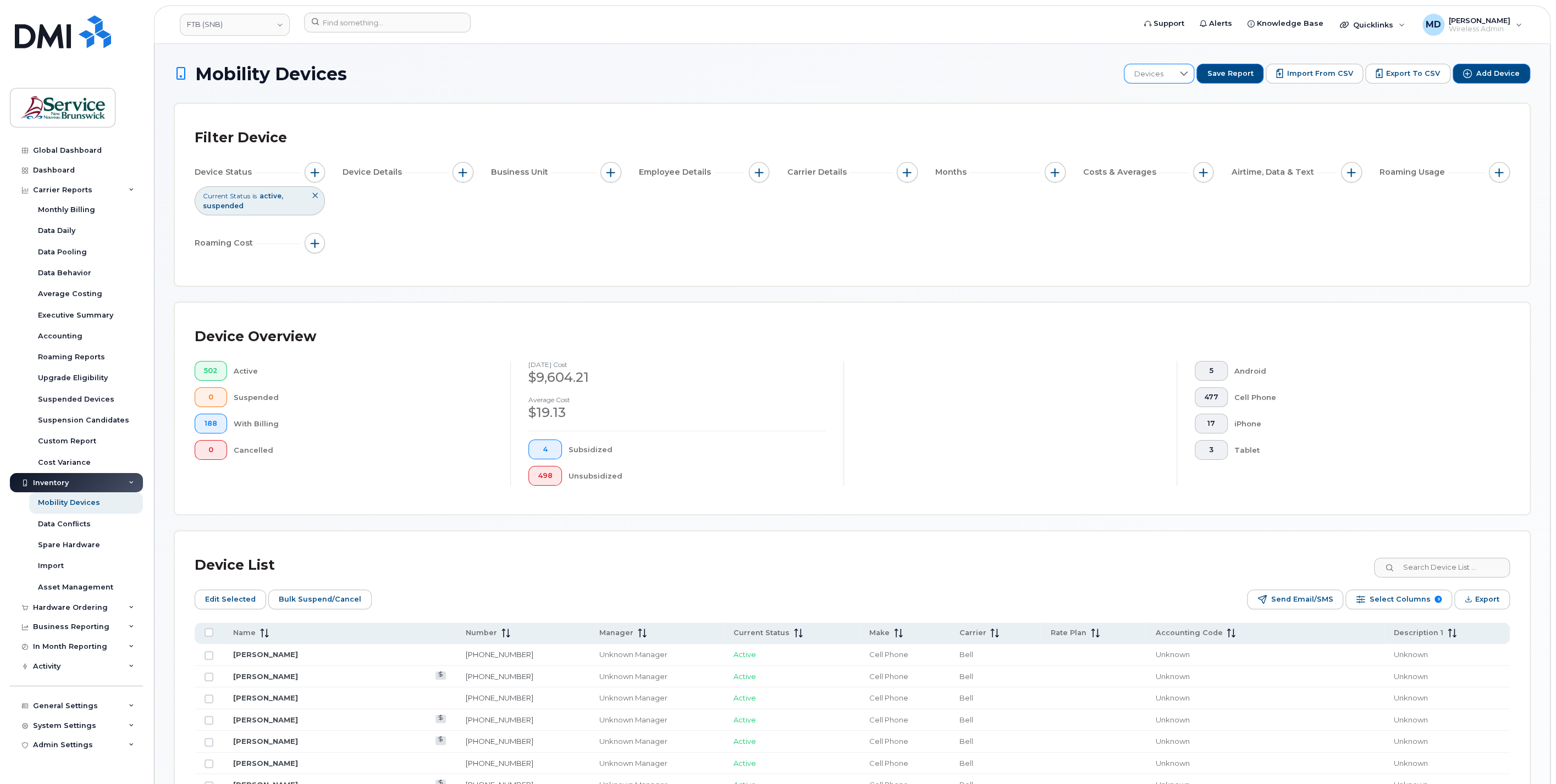
click at [1188, 73] on icon at bounding box center [1184, 73] width 9 height 9
click at [1188, 73] on icon at bounding box center [1183, 73] width 9 height 9
click at [255, 28] on link "FTB (SNB)" at bounding box center [234, 24] width 110 height 22
drag, startPoint x: 259, startPoint y: 131, endPoint x: 564, endPoint y: 157, distance: 306.1
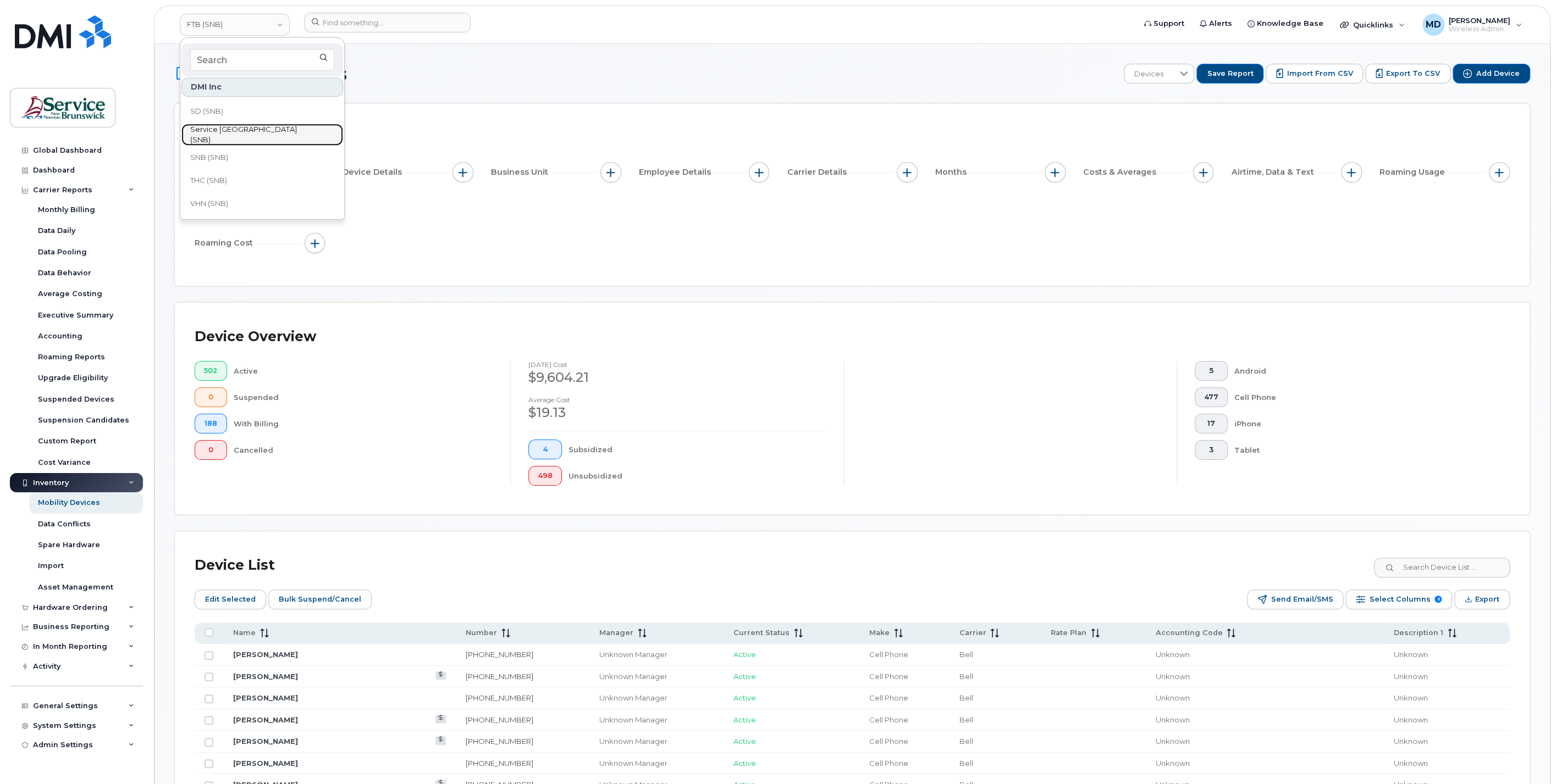
click at [259, 131] on span "Service [GEOGRAPHIC_DATA] (SNB)" at bounding box center [254, 135] width 127 height 22
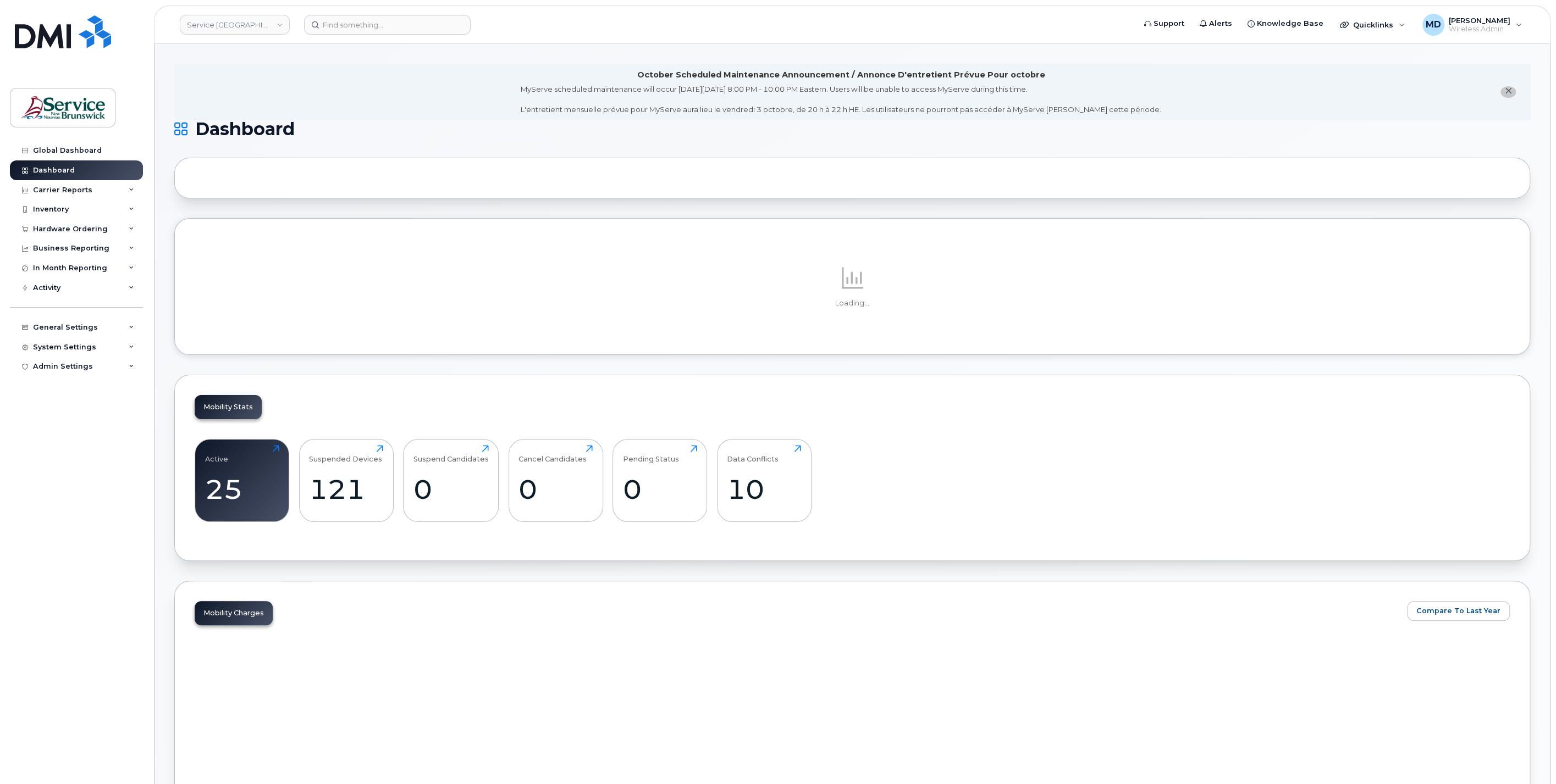
click at [48, 201] on div "Inventory" at bounding box center [77, 209] width 133 height 20
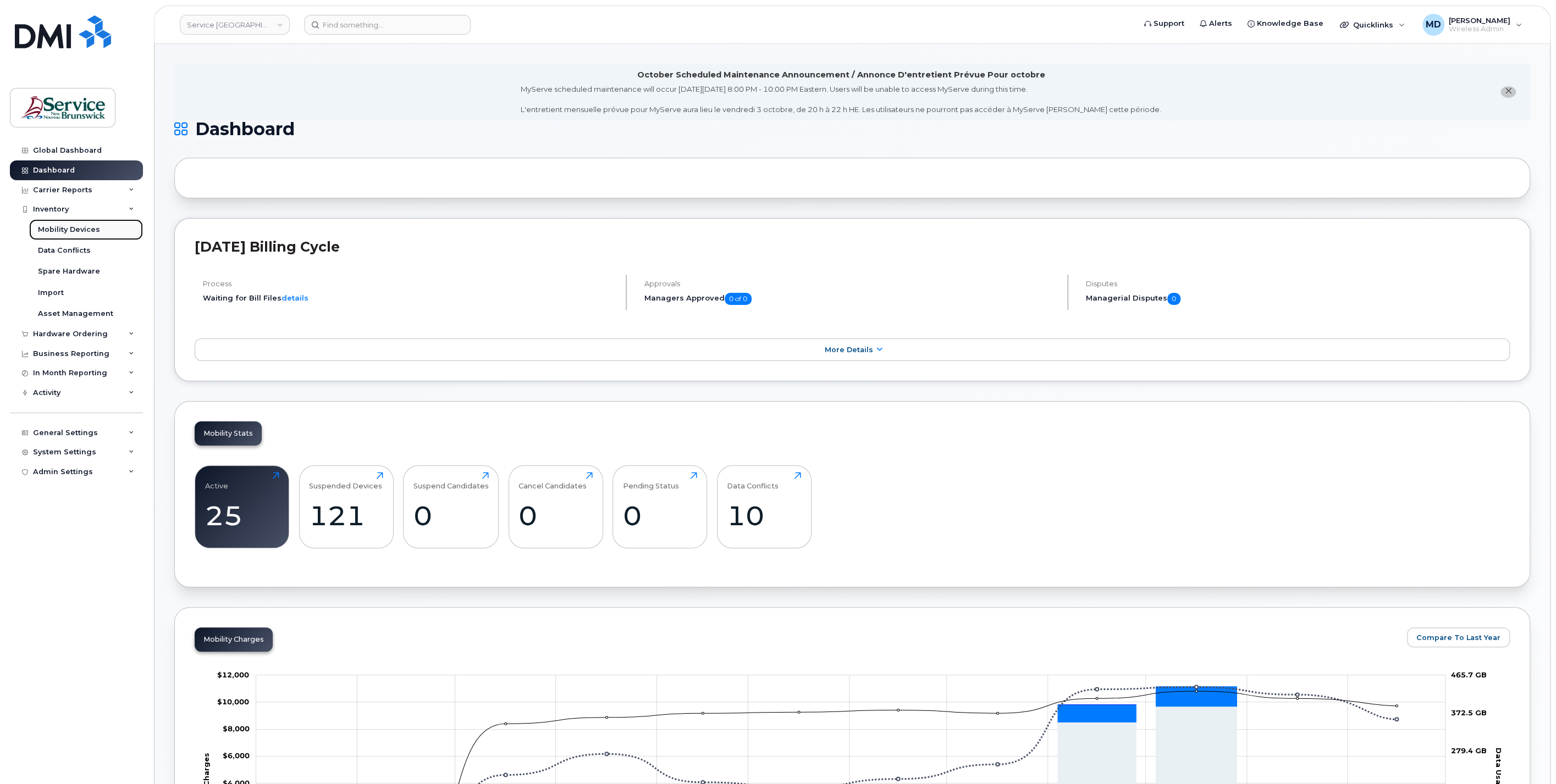
click at [61, 226] on div "Mobility Devices" at bounding box center [69, 229] width 62 height 10
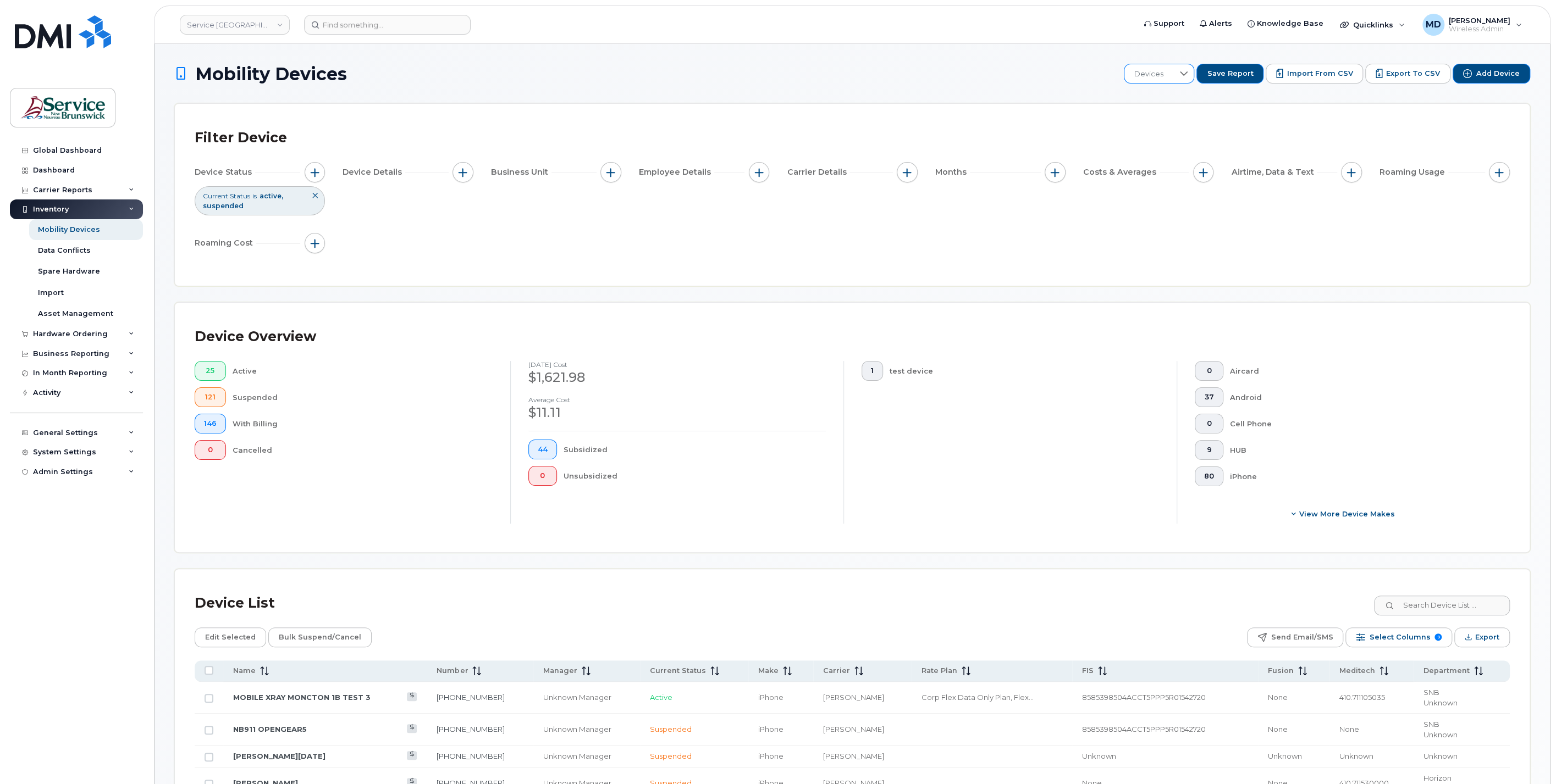
click at [1188, 76] on icon at bounding box center [1184, 73] width 9 height 9
click at [465, 174] on span "button" at bounding box center [463, 172] width 9 height 9
click at [466, 221] on input "Device Model" at bounding box center [465, 223] width 9 height 9
checkbox input "true"
click at [539, 270] on input "text" at bounding box center [537, 267] width 119 height 20
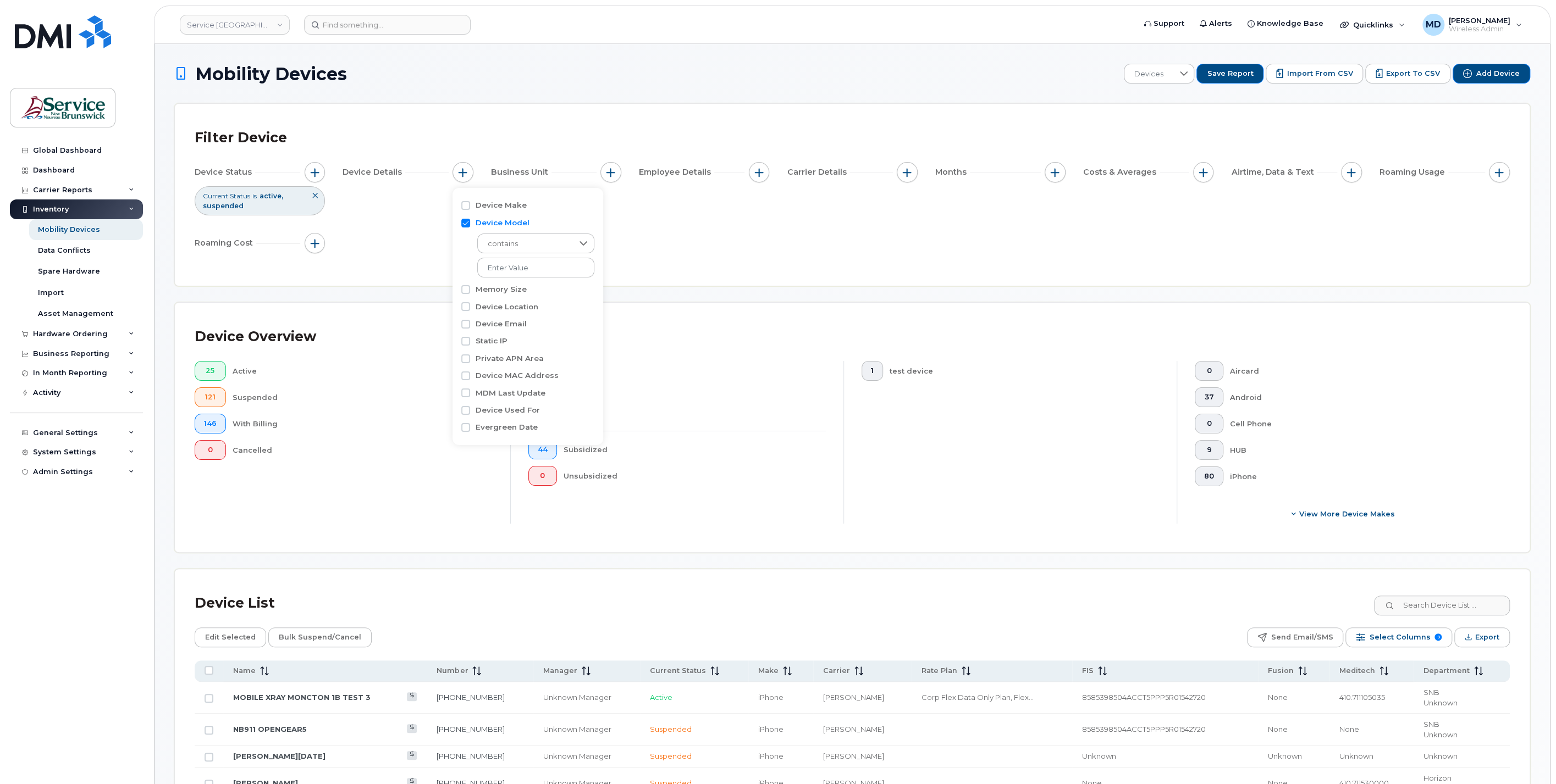
click at [512, 209] on label "Device Make" at bounding box center [501, 205] width 51 height 11
click at [470, 209] on input "Device Make" at bounding box center [465, 205] width 9 height 9
checkbox input "true"
click at [463, 270] on input "Device Model" at bounding box center [465, 273] width 9 height 9
checkbox input "false"
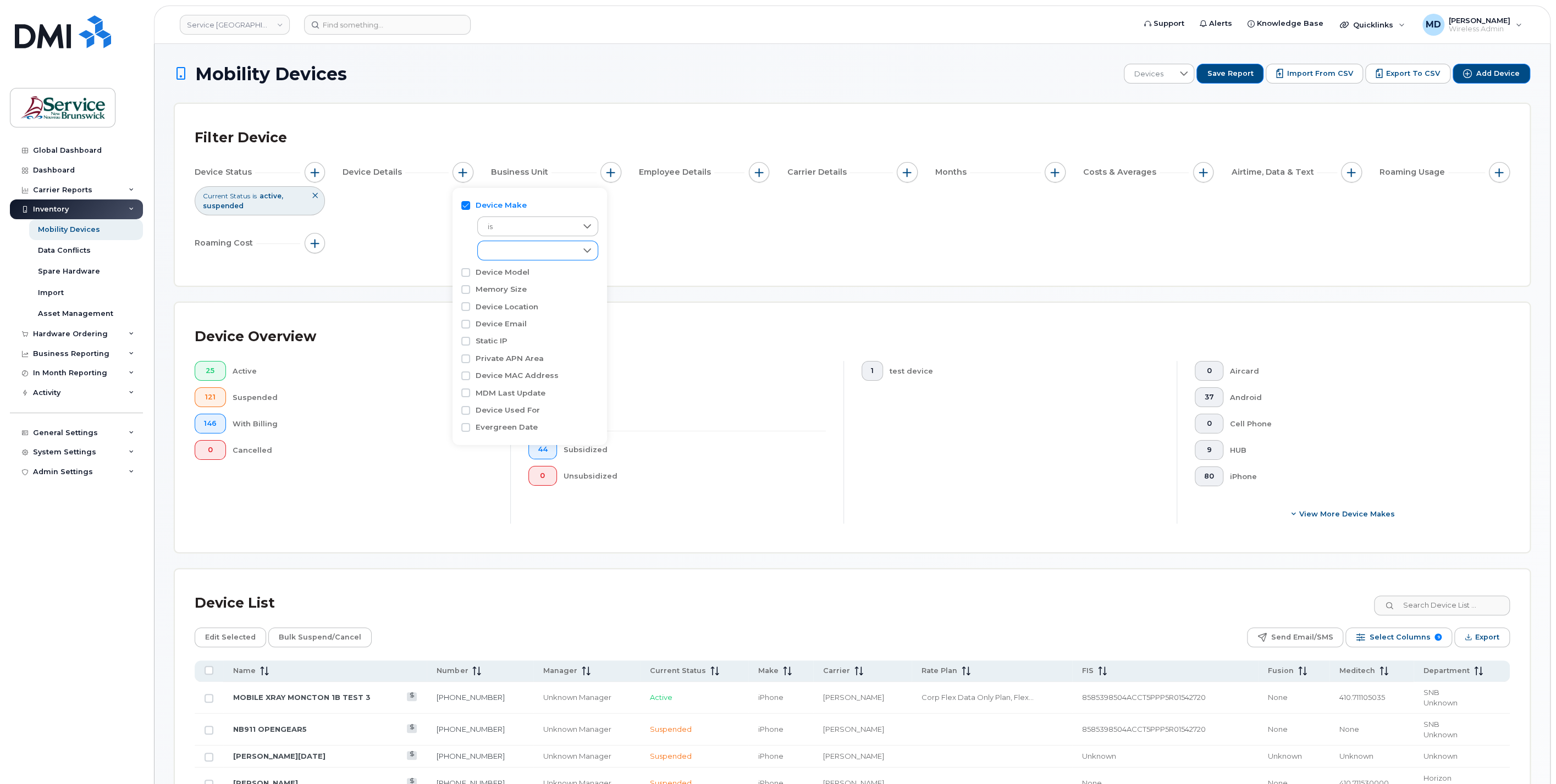
click at [547, 253] on div "empty" at bounding box center [527, 251] width 99 height 19
click at [518, 294] on span "Android" at bounding box center [514, 294] width 28 height 11
checkbox input "true"
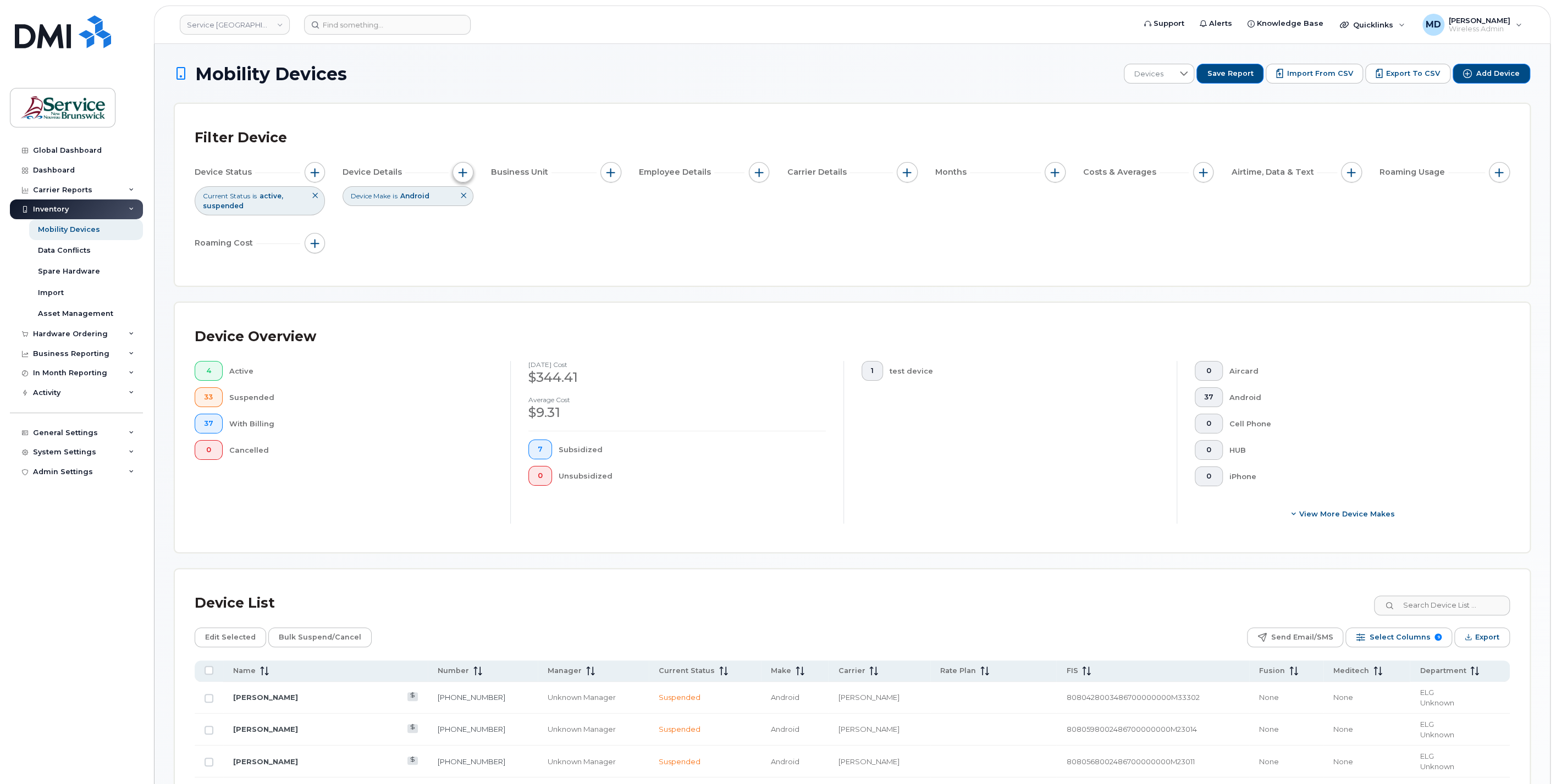
click at [459, 176] on span "button" at bounding box center [463, 172] width 9 height 9
drag, startPoint x: 522, startPoint y: 253, endPoint x: 563, endPoint y: 260, distance: 41.6
click at [522, 253] on span at bounding box center [527, 251] width 9 height 9
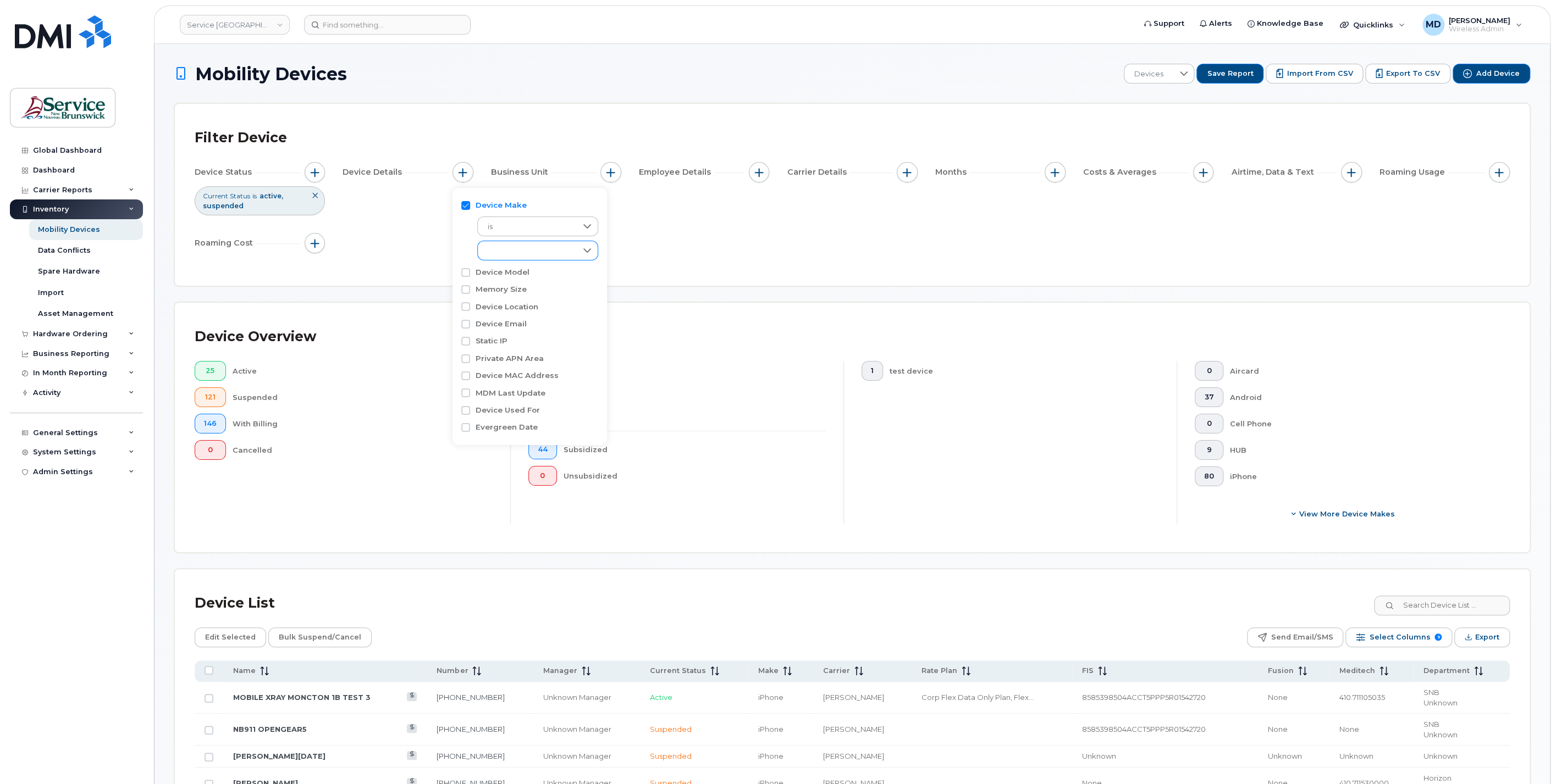
click at [581, 254] on div at bounding box center [587, 251] width 21 height 19
click at [530, 350] on li "iPhone" at bounding box center [538, 351] width 121 height 20
checkbox input "true"
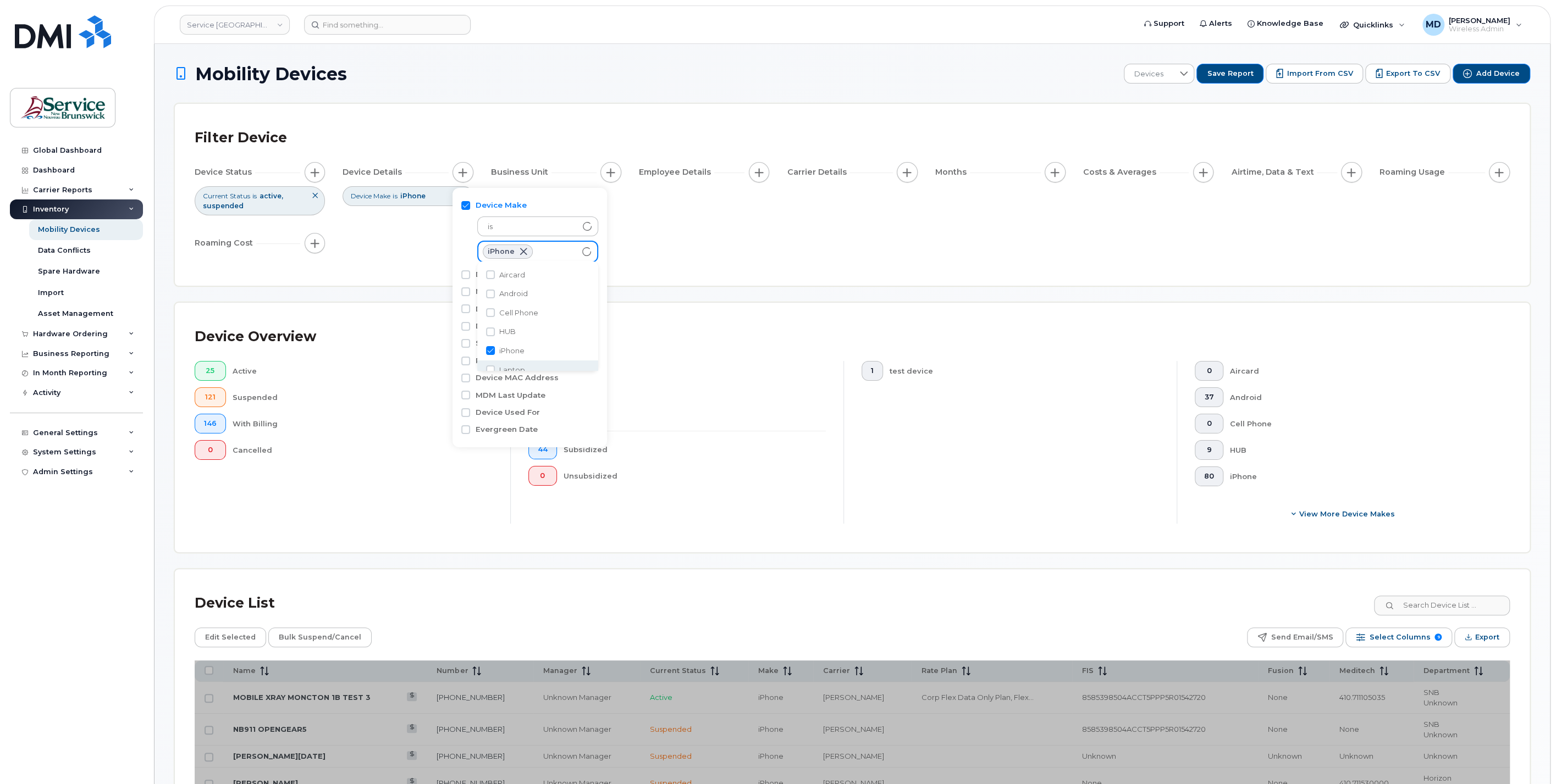
scroll to position [8, 0]
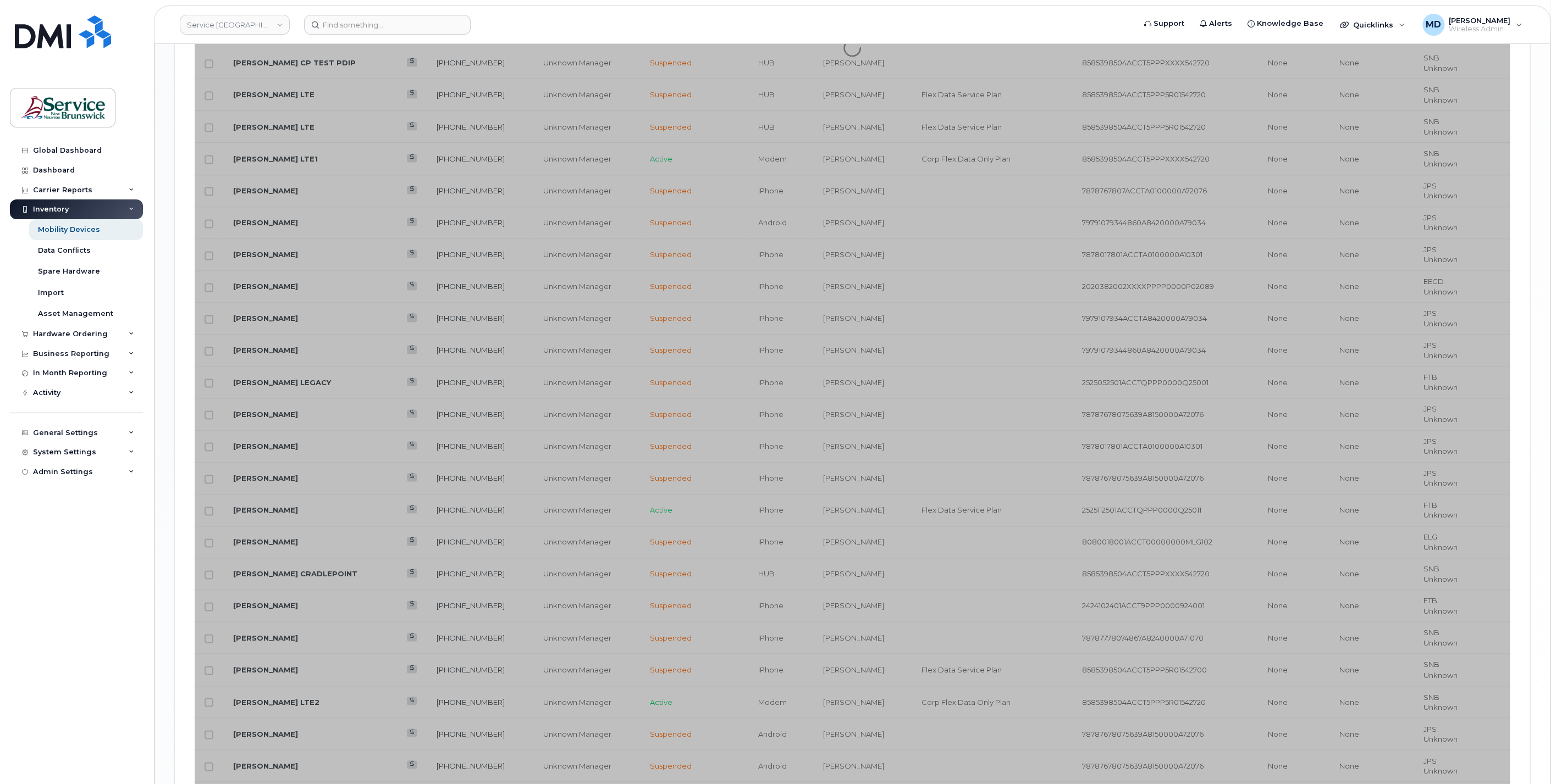
scroll to position [1545, 0]
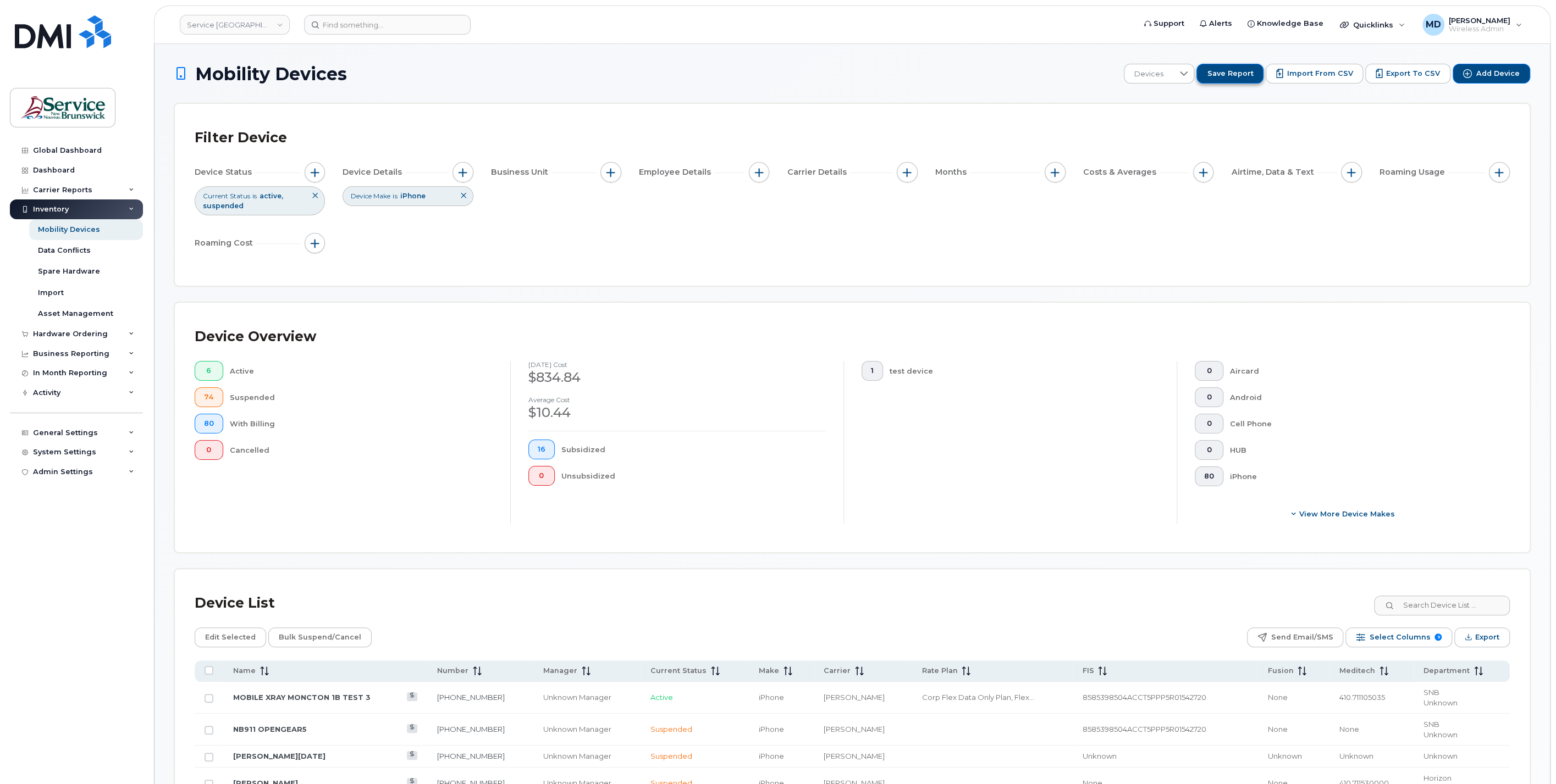
click at [1240, 79] on button "Save Report" at bounding box center [1230, 73] width 67 height 20
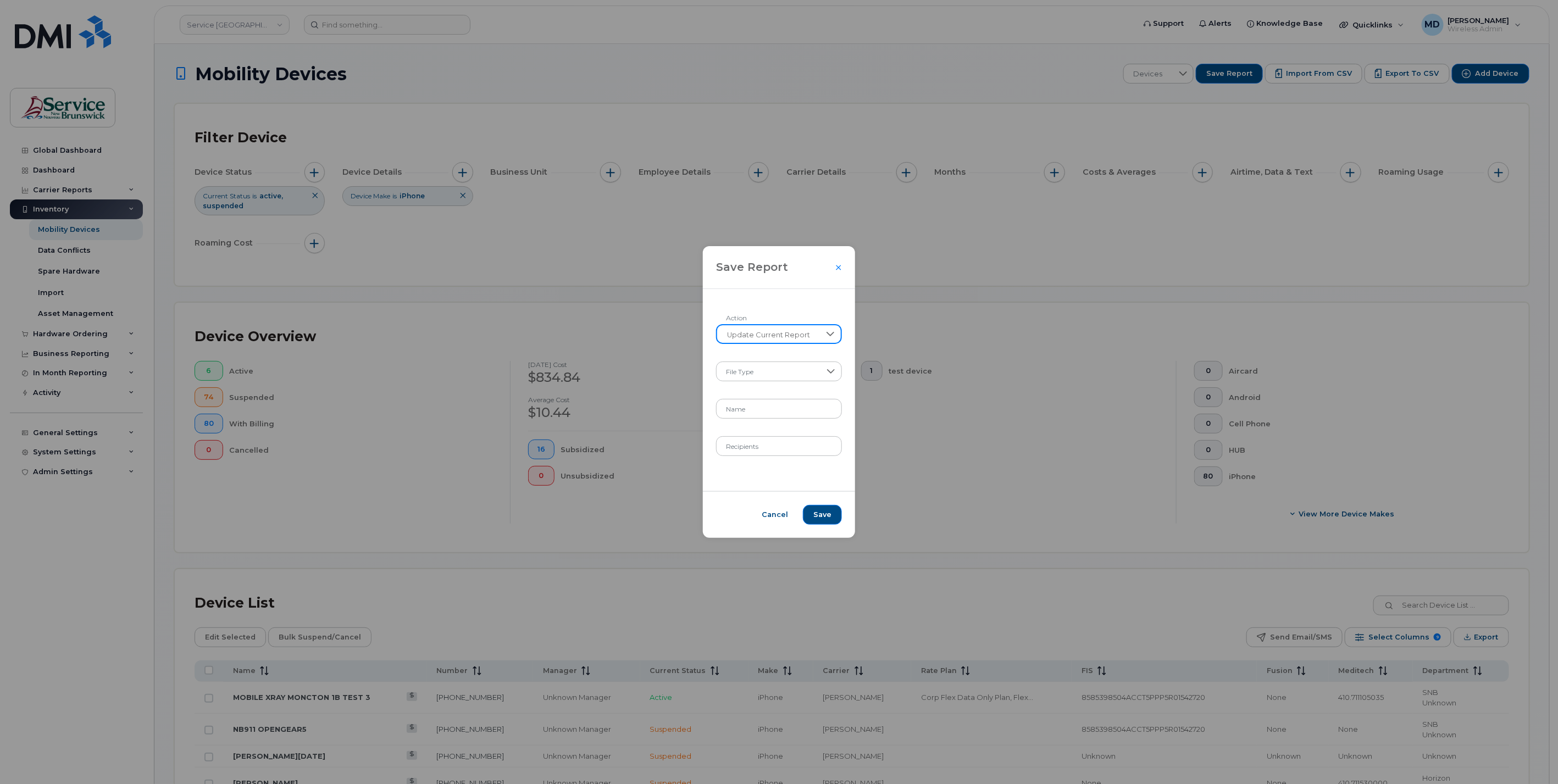
click at [809, 334] on span "Update Current Report" at bounding box center [769, 334] width 103 height 20
click at [790, 364] on span "Create New Report" at bounding box center [762, 363] width 71 height 11
drag, startPoint x: 790, startPoint y: 364, endPoint x: 777, endPoint y: 371, distance: 14.8
click at [777, 371] on span at bounding box center [768, 371] width 95 height 20
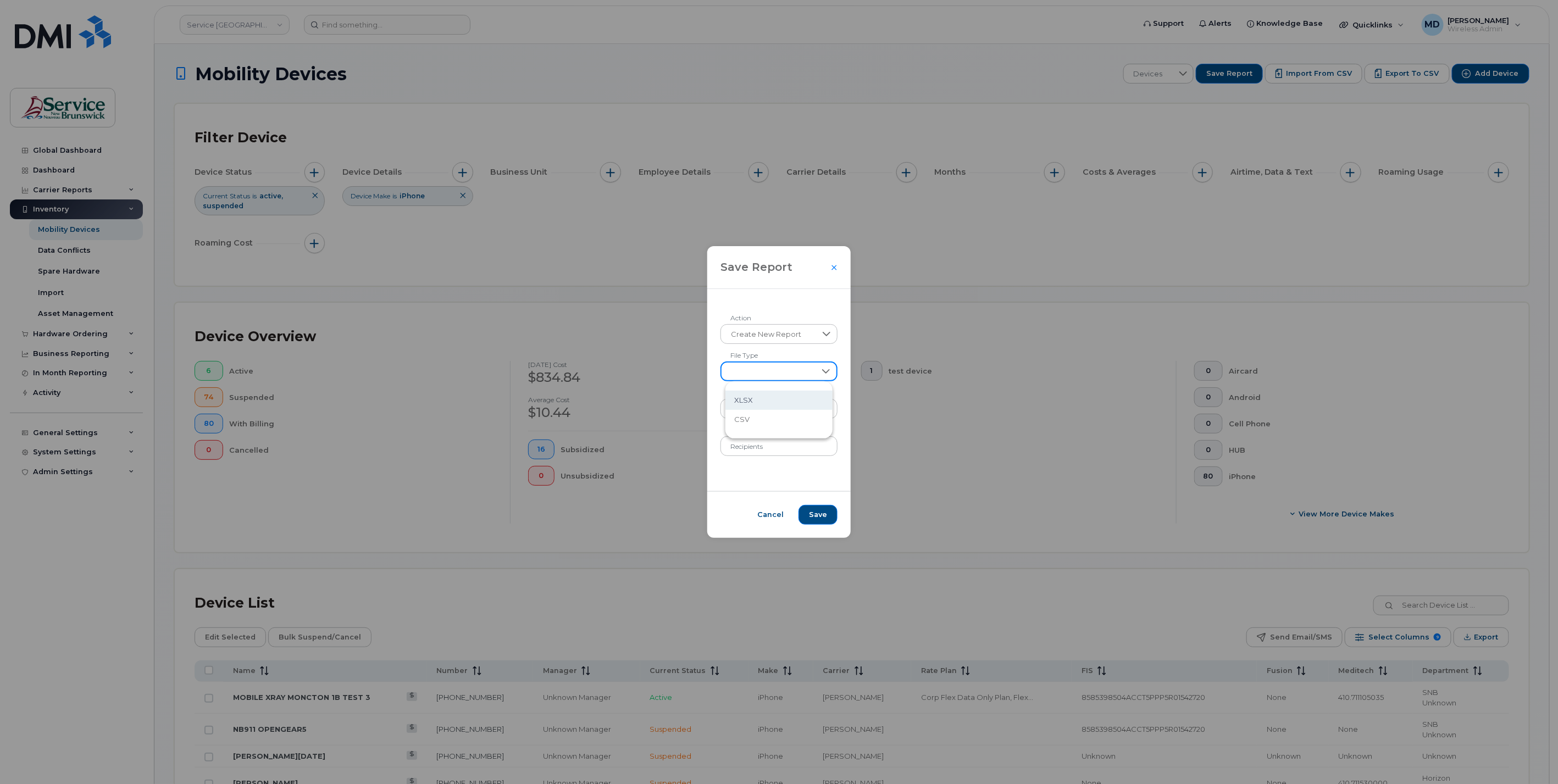
click at [763, 400] on li "XLSX" at bounding box center [779, 400] width 107 height 20
click at [789, 411] on input "Name" at bounding box center [779, 408] width 117 height 20
type input "iphones"
click at [802, 446] on input "Recipients" at bounding box center [779, 446] width 117 height 20
type input "matthew.deveau@snb.ca"
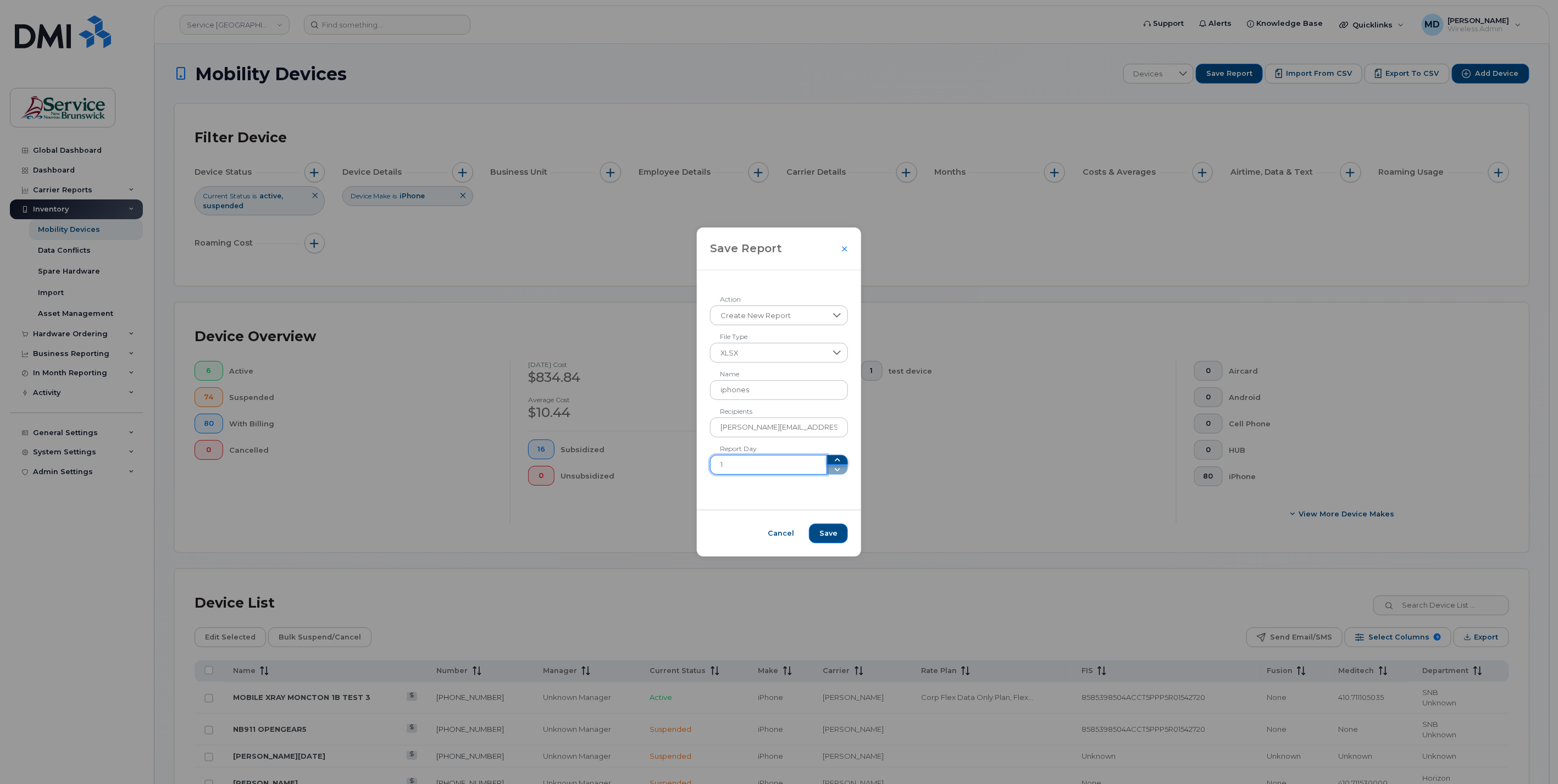
click at [835, 458] on icon "button" at bounding box center [837, 460] width 9 height 9
click at [834, 458] on icon "button" at bounding box center [837, 460] width 9 height 9
click at [827, 464] on span at bounding box center [837, 464] width 21 height 20
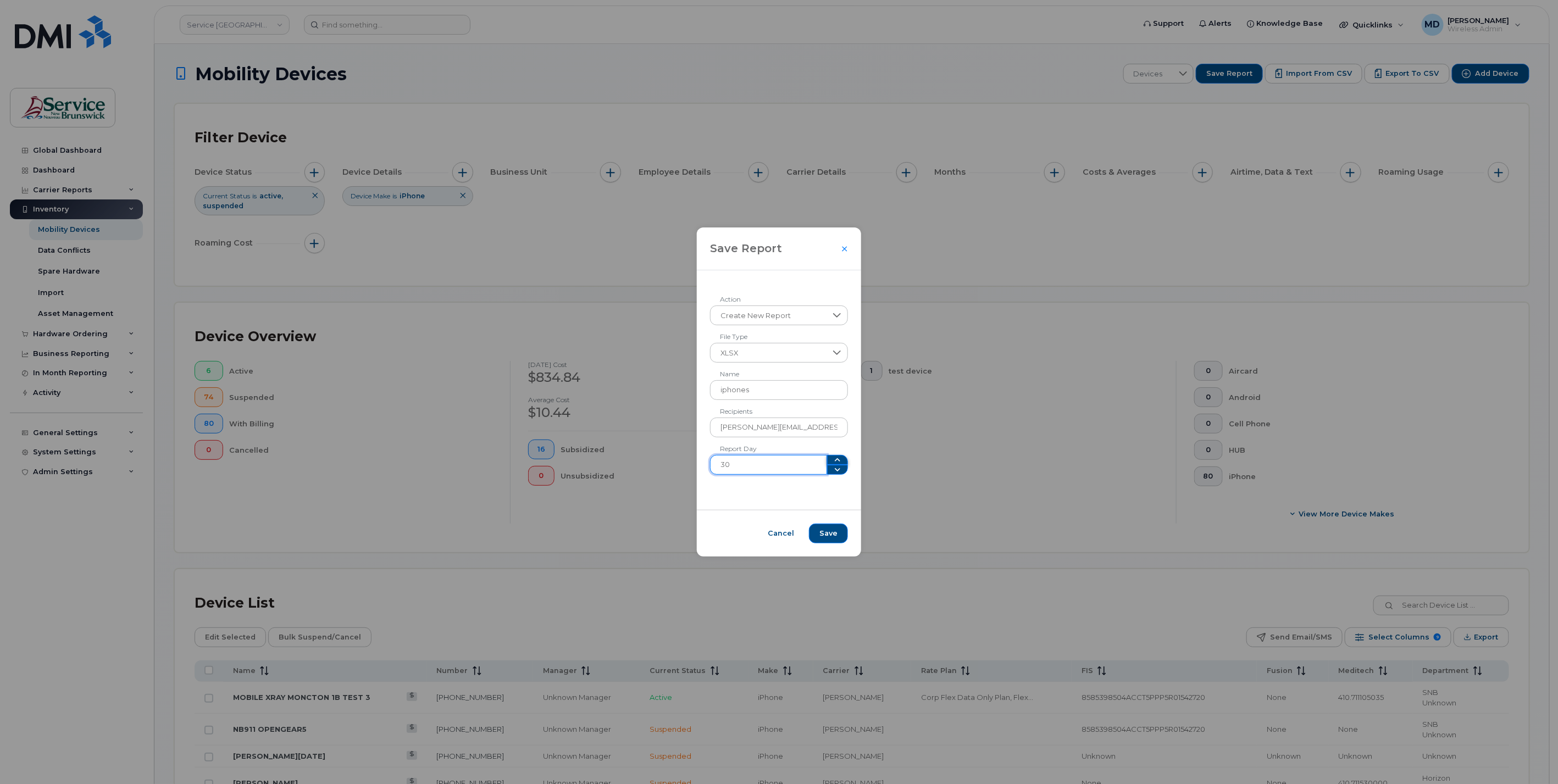
type input "31"
click at [828, 459] on span at bounding box center [837, 464] width 21 height 20
click at [780, 469] on input "31" at bounding box center [769, 464] width 117 height 20
click at [774, 535] on span "Cancel" at bounding box center [781, 534] width 26 height 10
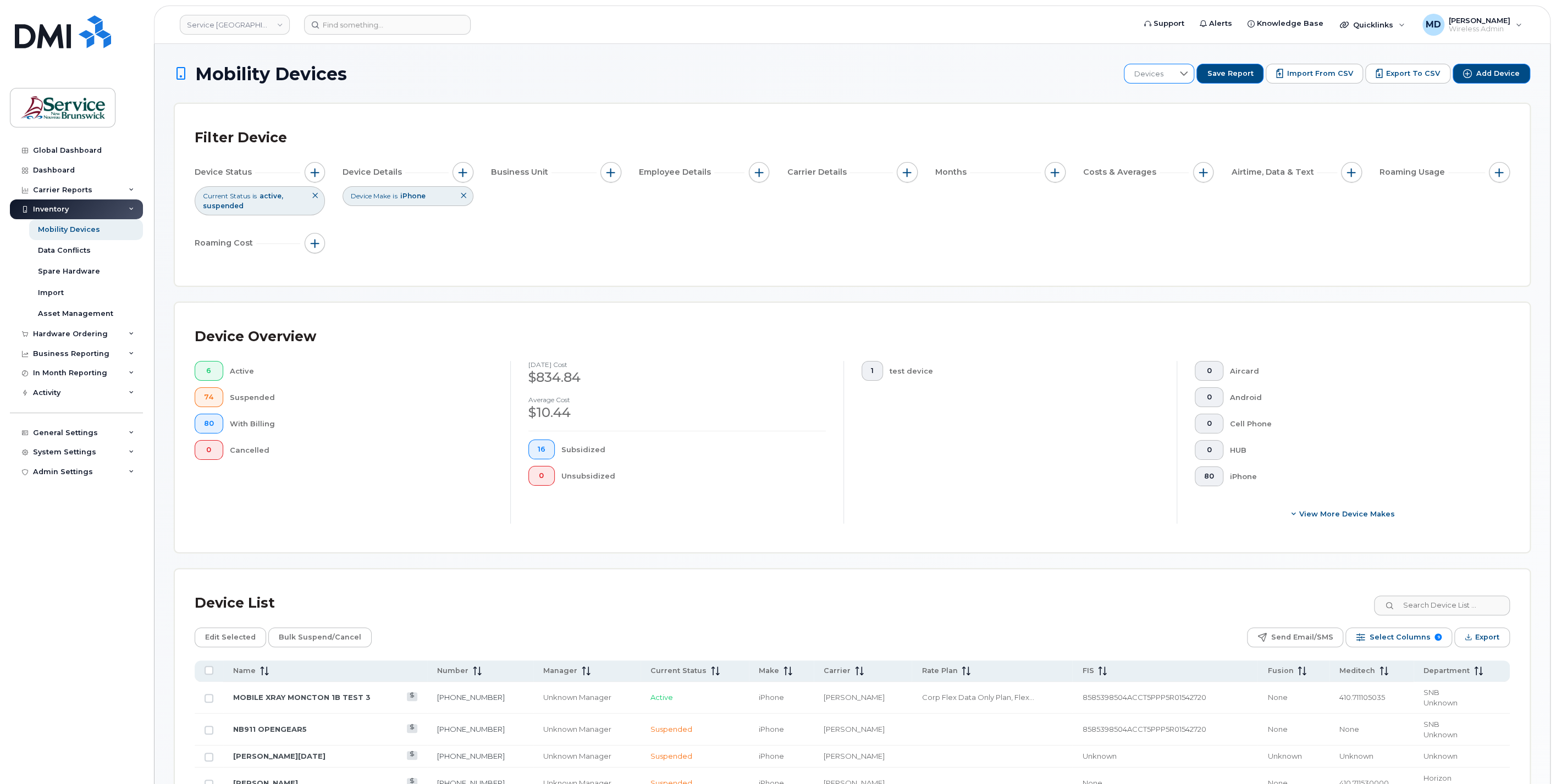
click at [1188, 71] on icon at bounding box center [1184, 73] width 9 height 9
click at [1173, 100] on input "text" at bounding box center [1200, 103] width 107 height 20
click at [1233, 73] on span "Save Report" at bounding box center [1230, 73] width 46 height 10
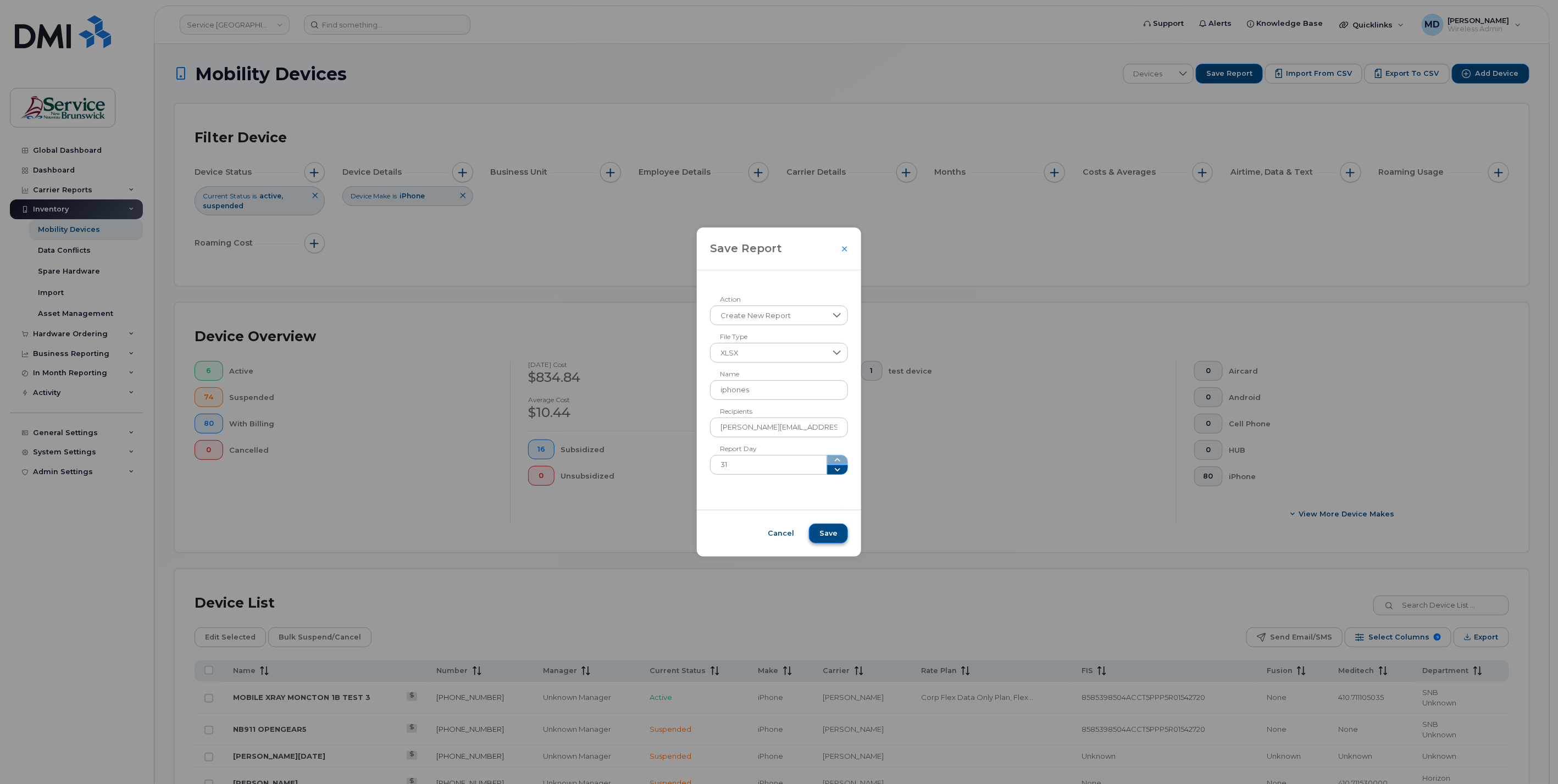
click at [823, 537] on span "Save" at bounding box center [828, 534] width 18 height 10
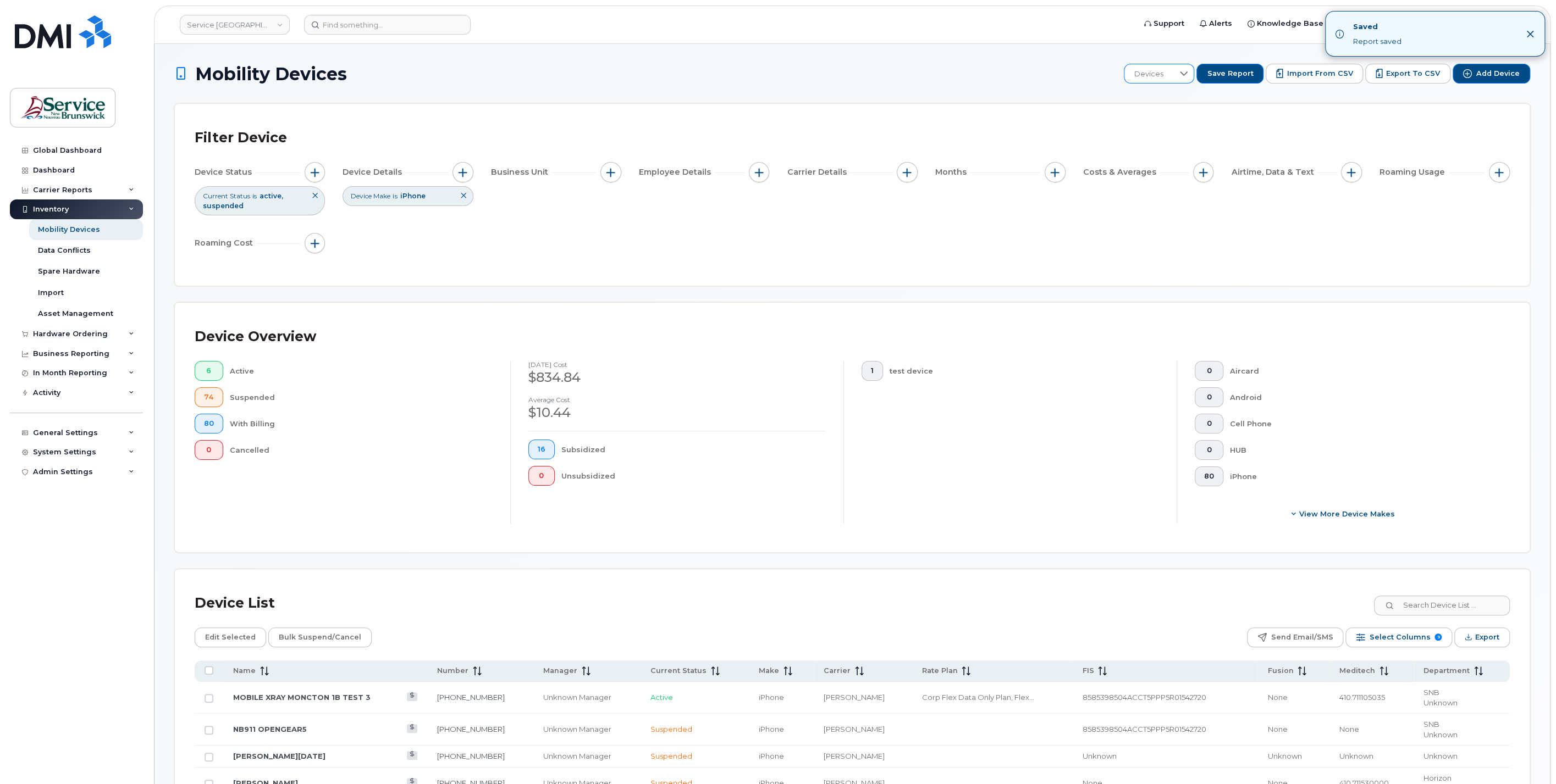
click at [1188, 71] on icon at bounding box center [1184, 73] width 9 height 9
click at [461, 193] on icon at bounding box center [464, 196] width 7 height 7
click at [1188, 73] on icon at bounding box center [1184, 73] width 9 height 9
click at [1180, 129] on li "iphones" at bounding box center [1200, 131] width 125 height 20
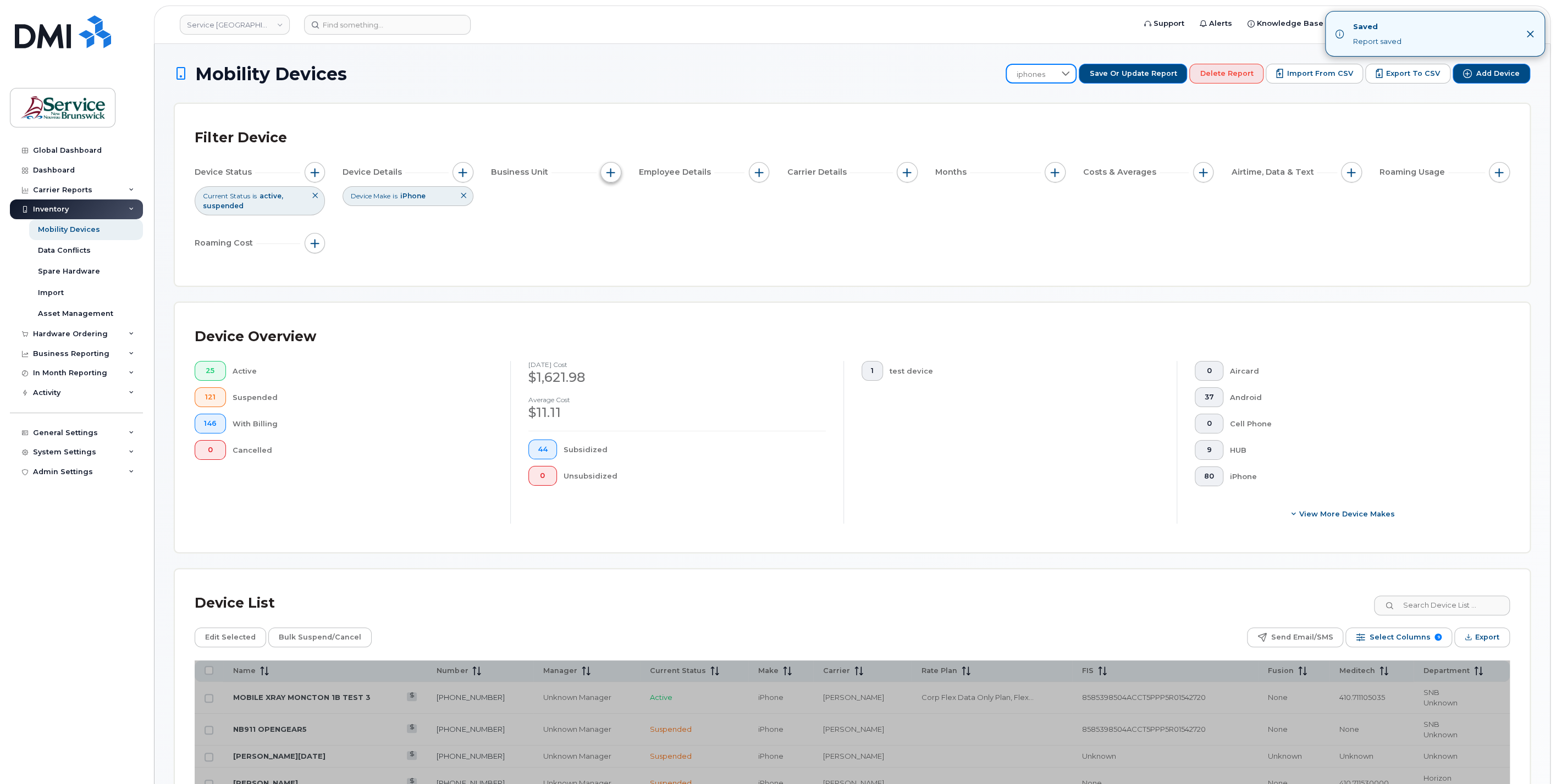
click at [610, 178] on button "button" at bounding box center [611, 172] width 21 height 21
click at [616, 220] on input "FIS" at bounding box center [613, 223] width 9 height 9
checkbox input "true"
click at [708, 269] on input "text" at bounding box center [683, 269] width 96 height 10
type input "7"
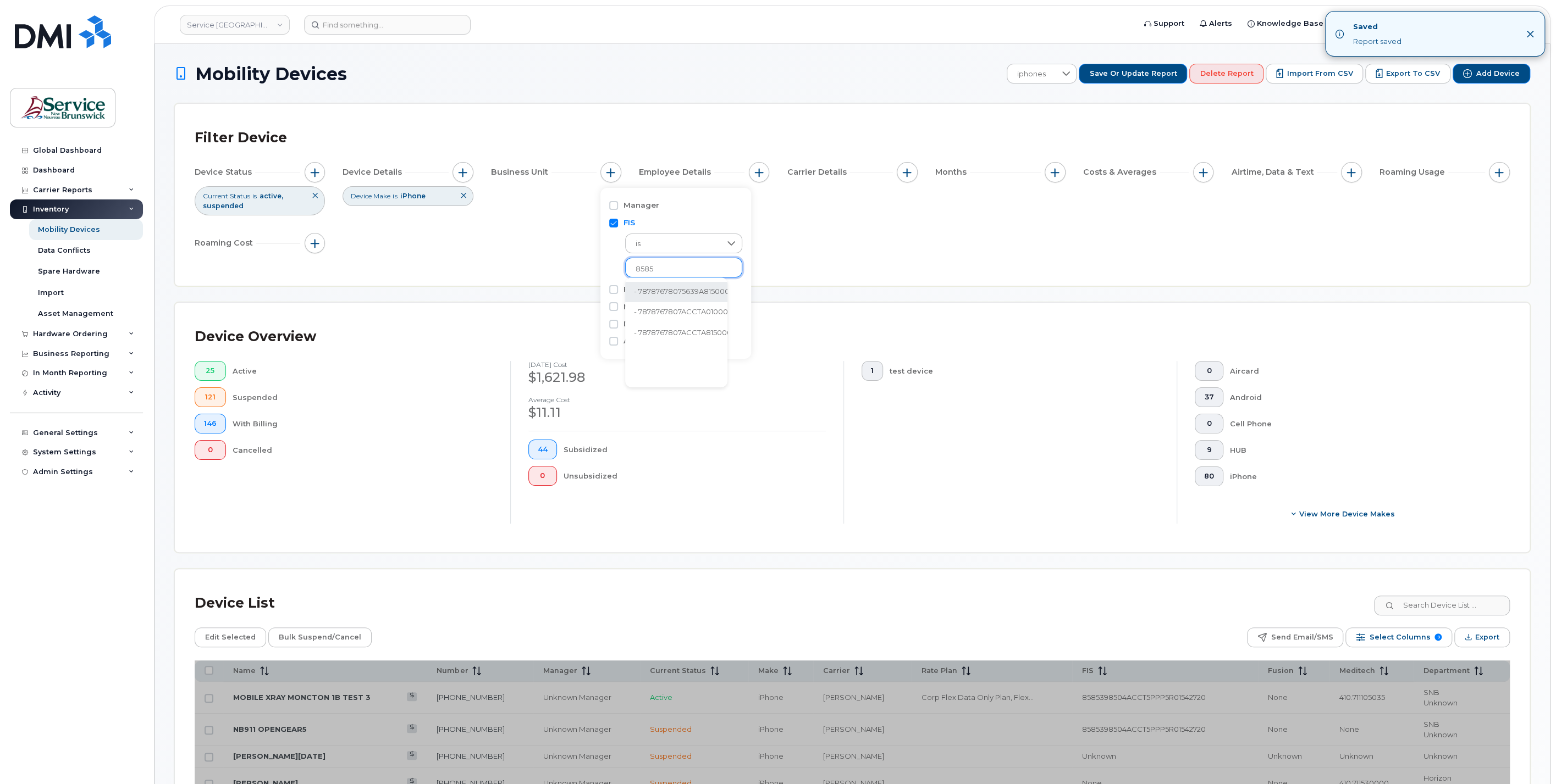
type input "8585"
click at [673, 289] on li "- 78787678075639A8150000A72076 - JPS" at bounding box center [708, 292] width 166 height 20
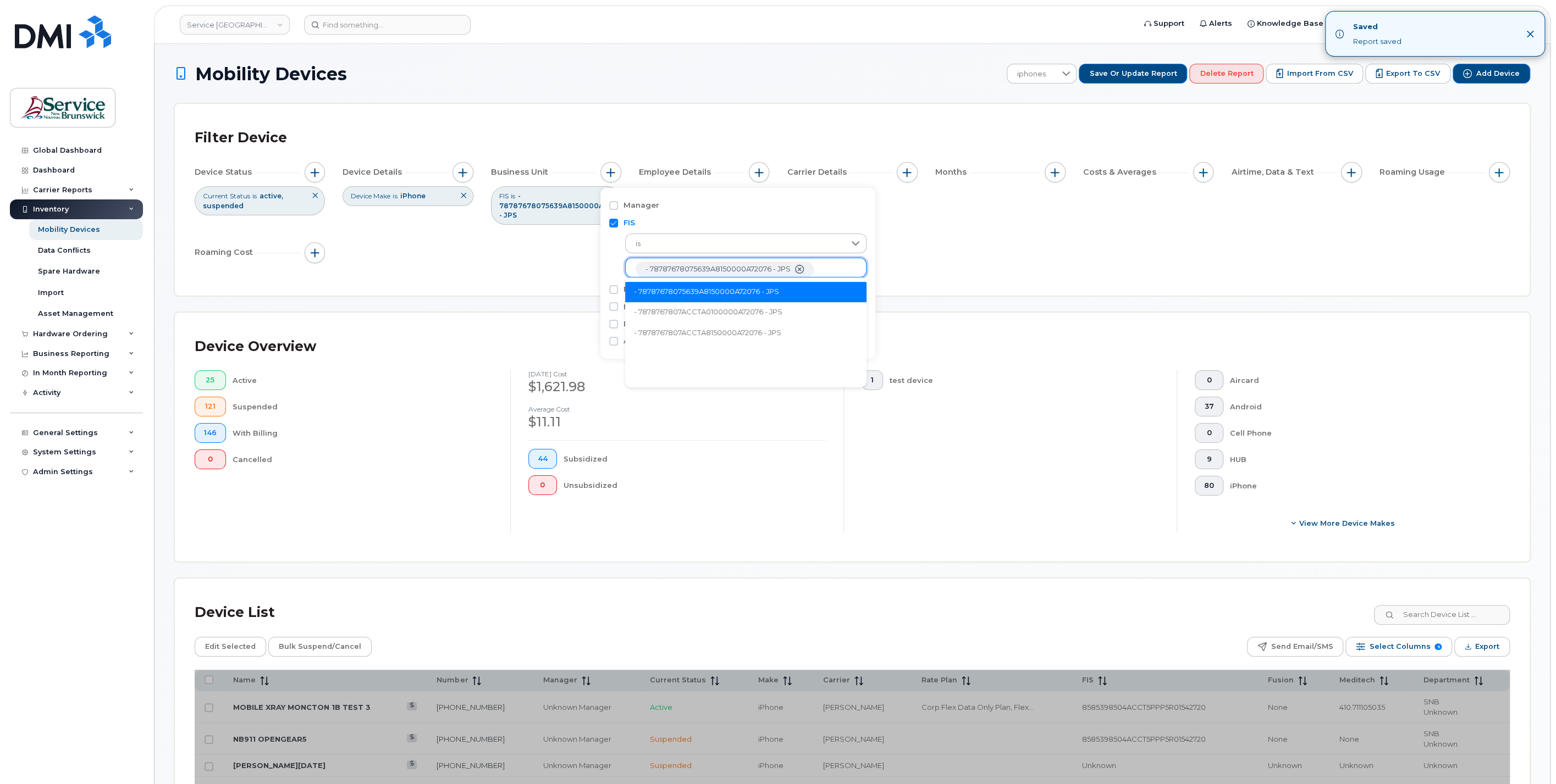
scroll to position [22, 0]
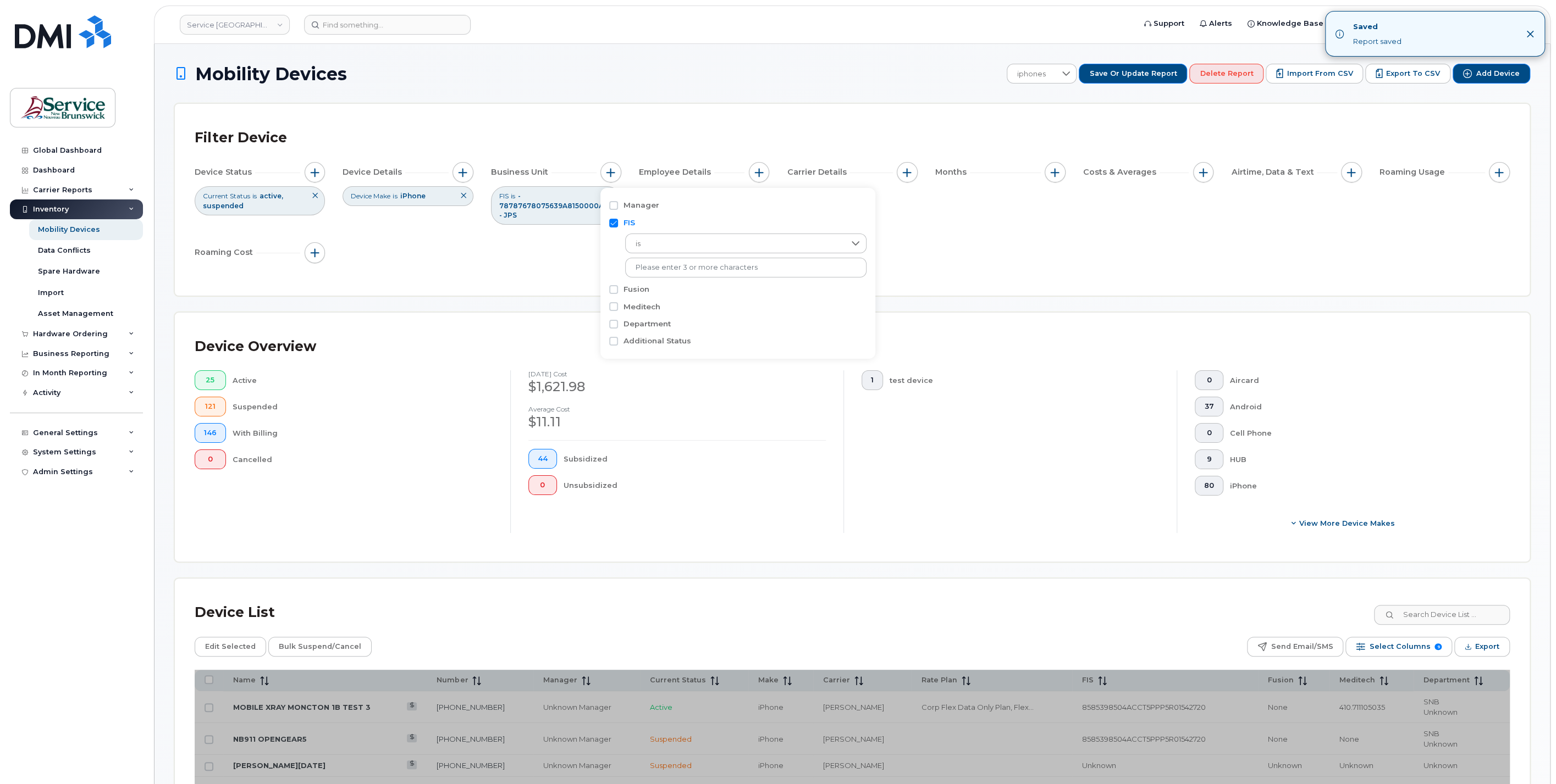
click at [939, 265] on div "Device Status Current Status is active suspended Device Details Device Make is …" at bounding box center [852, 215] width 1315 height 105
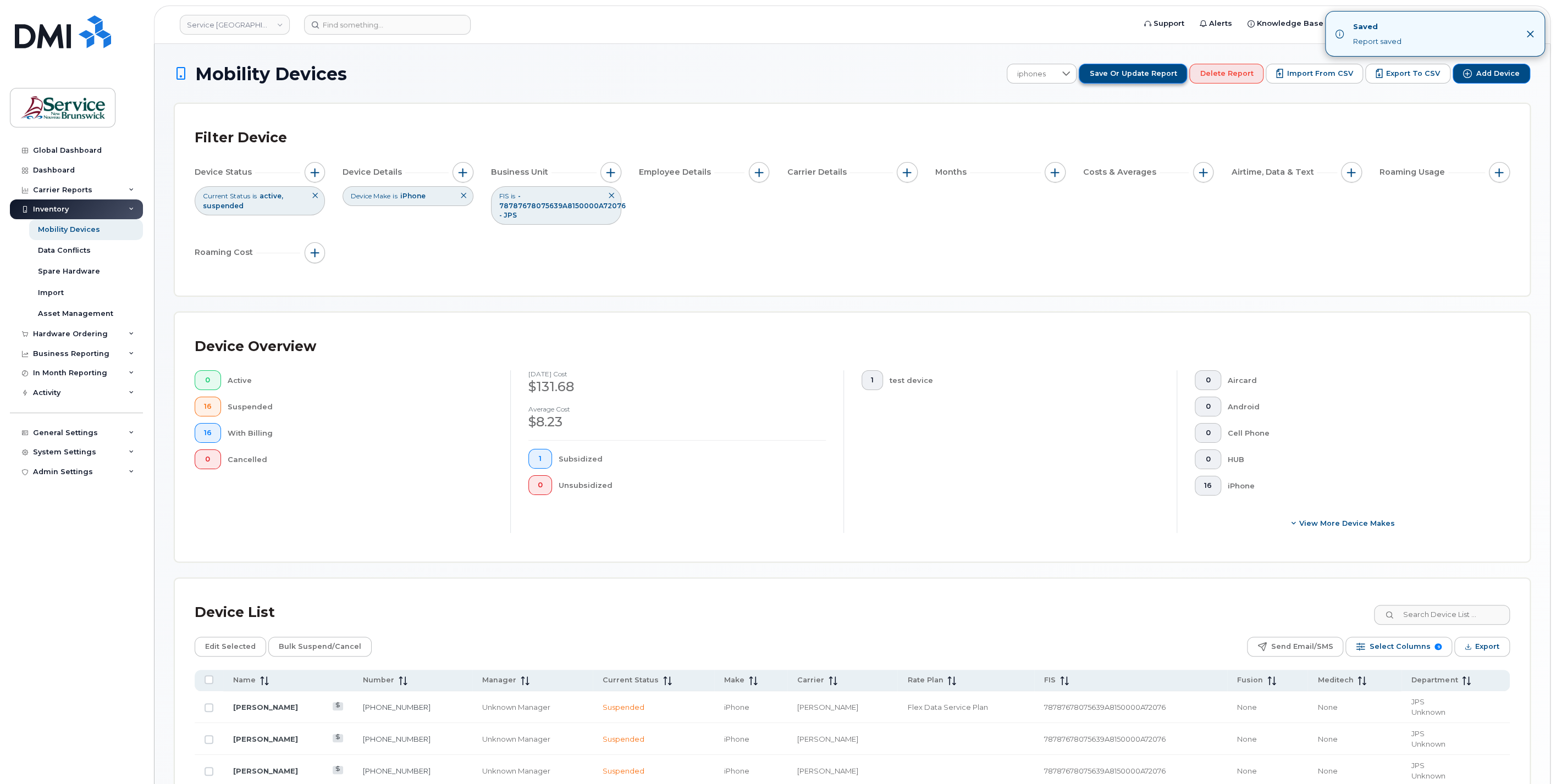
click at [1177, 77] on span "Save or Update Report" at bounding box center [1133, 73] width 88 height 10
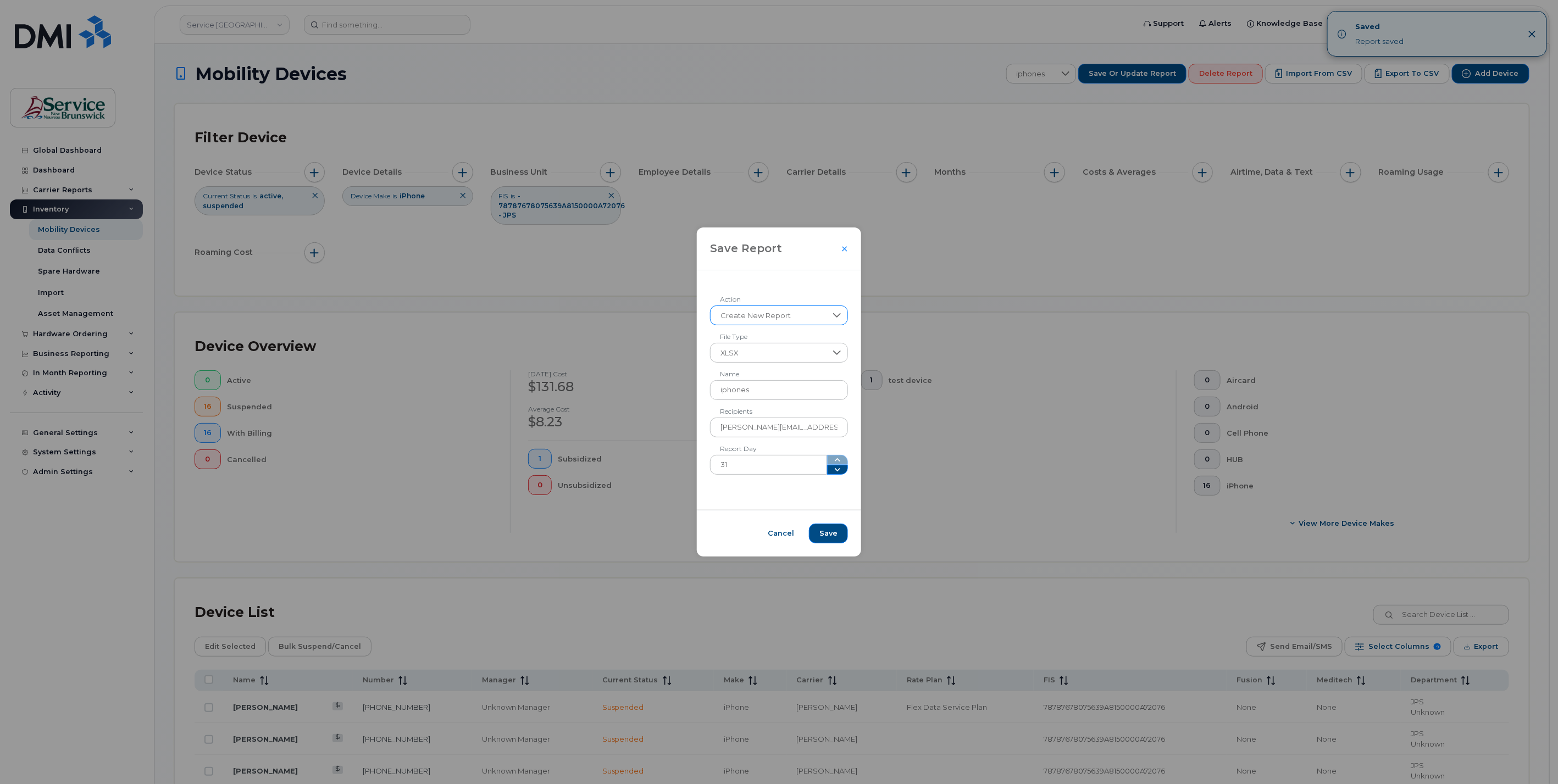
click at [805, 317] on span "Create New Report" at bounding box center [769, 316] width 116 height 20
click at [781, 365] on span "Update Current Report" at bounding box center [769, 363] width 83 height 11
click at [821, 532] on span "Save" at bounding box center [828, 534] width 18 height 10
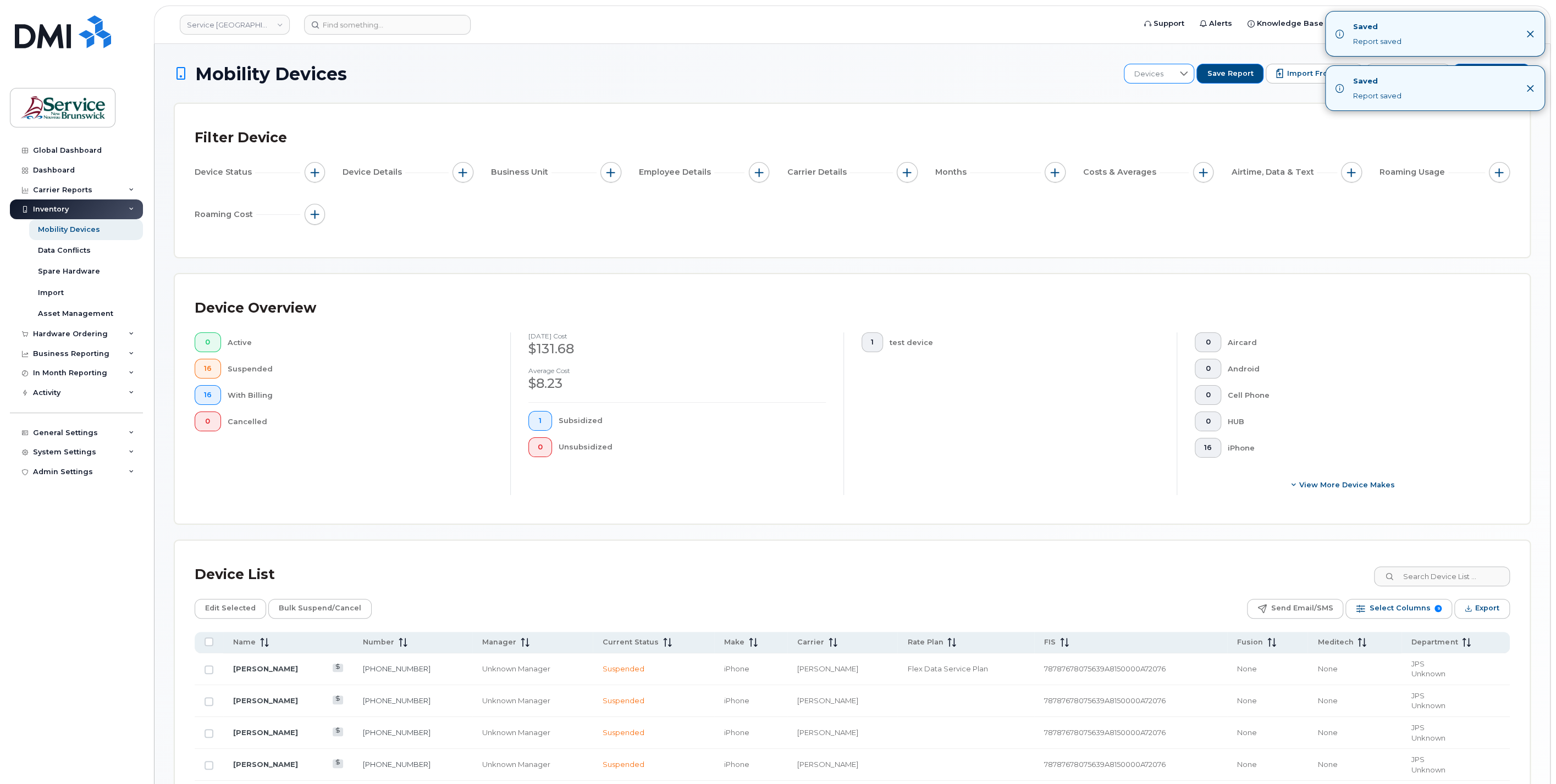
click at [1194, 78] on div at bounding box center [1184, 74] width 21 height 19
click at [1176, 131] on span "iphones" at bounding box center [1161, 132] width 28 height 11
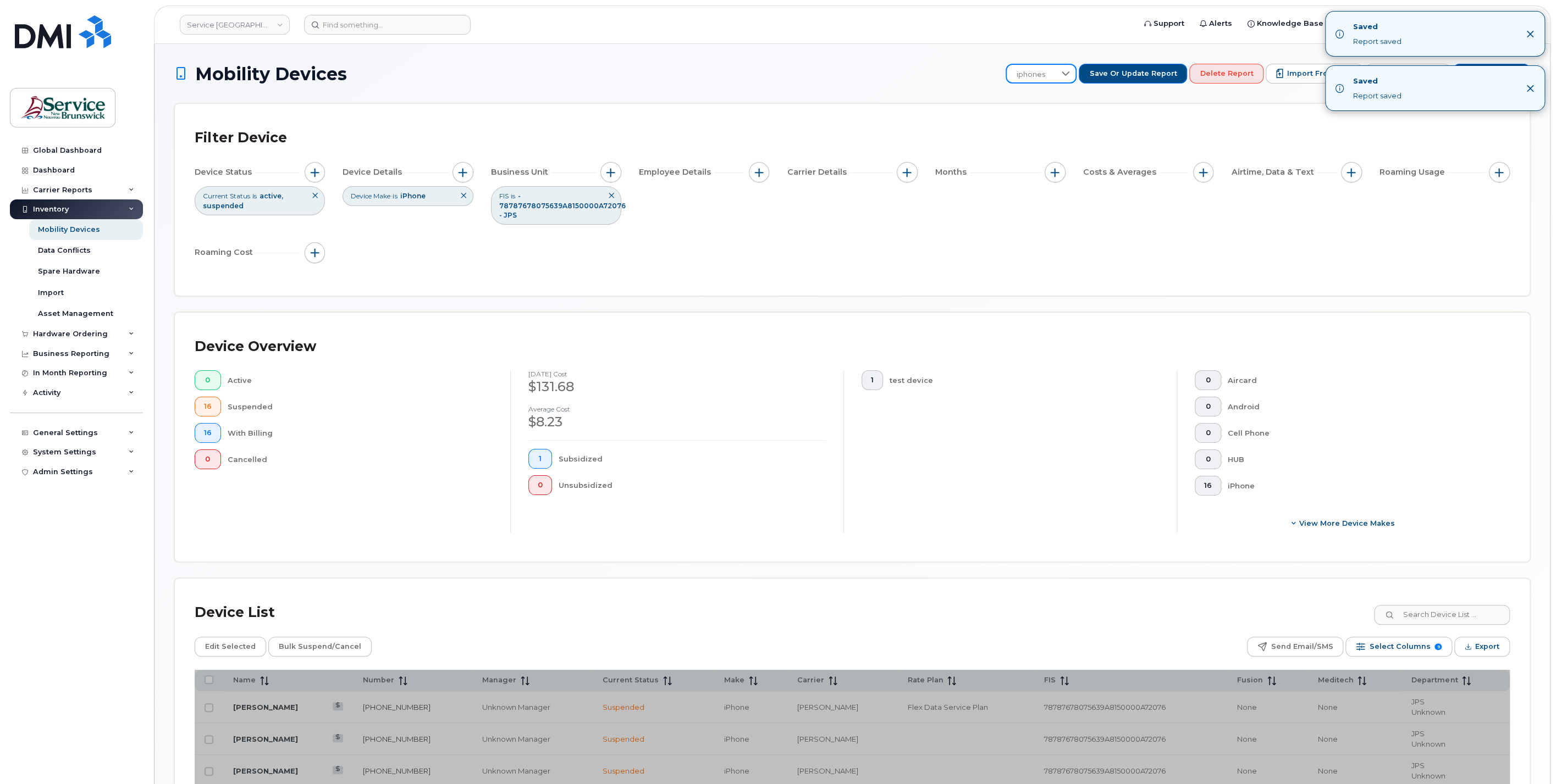
click at [1076, 78] on div at bounding box center [1065, 73] width 21 height 17
click at [1085, 132] on li "iphones" at bounding box center [1088, 131] width 125 height 20
click at [1253, 73] on span "Delete Report" at bounding box center [1226, 73] width 53 height 10
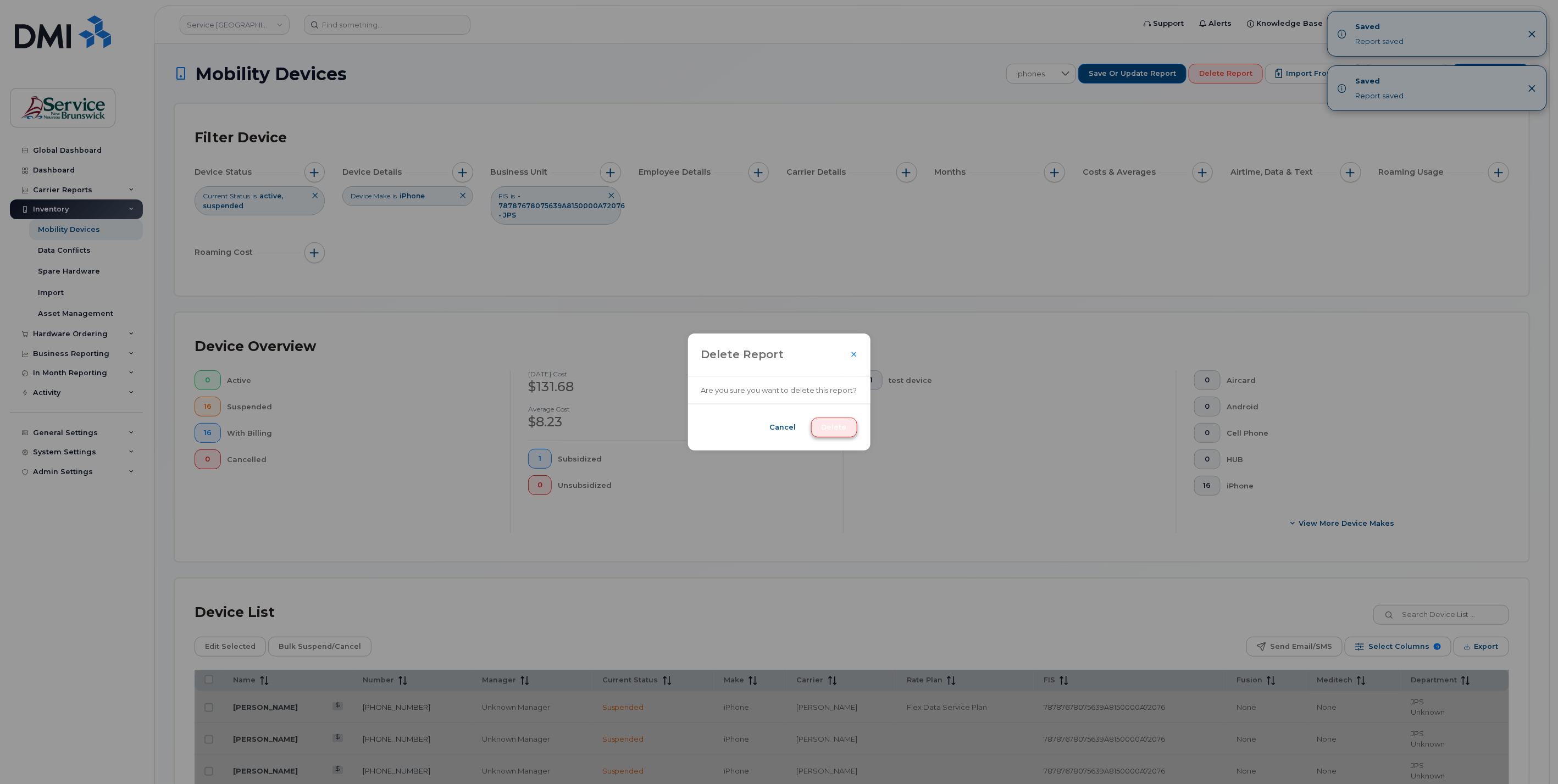
click at [829, 430] on span "Delete" at bounding box center [835, 427] width 26 height 10
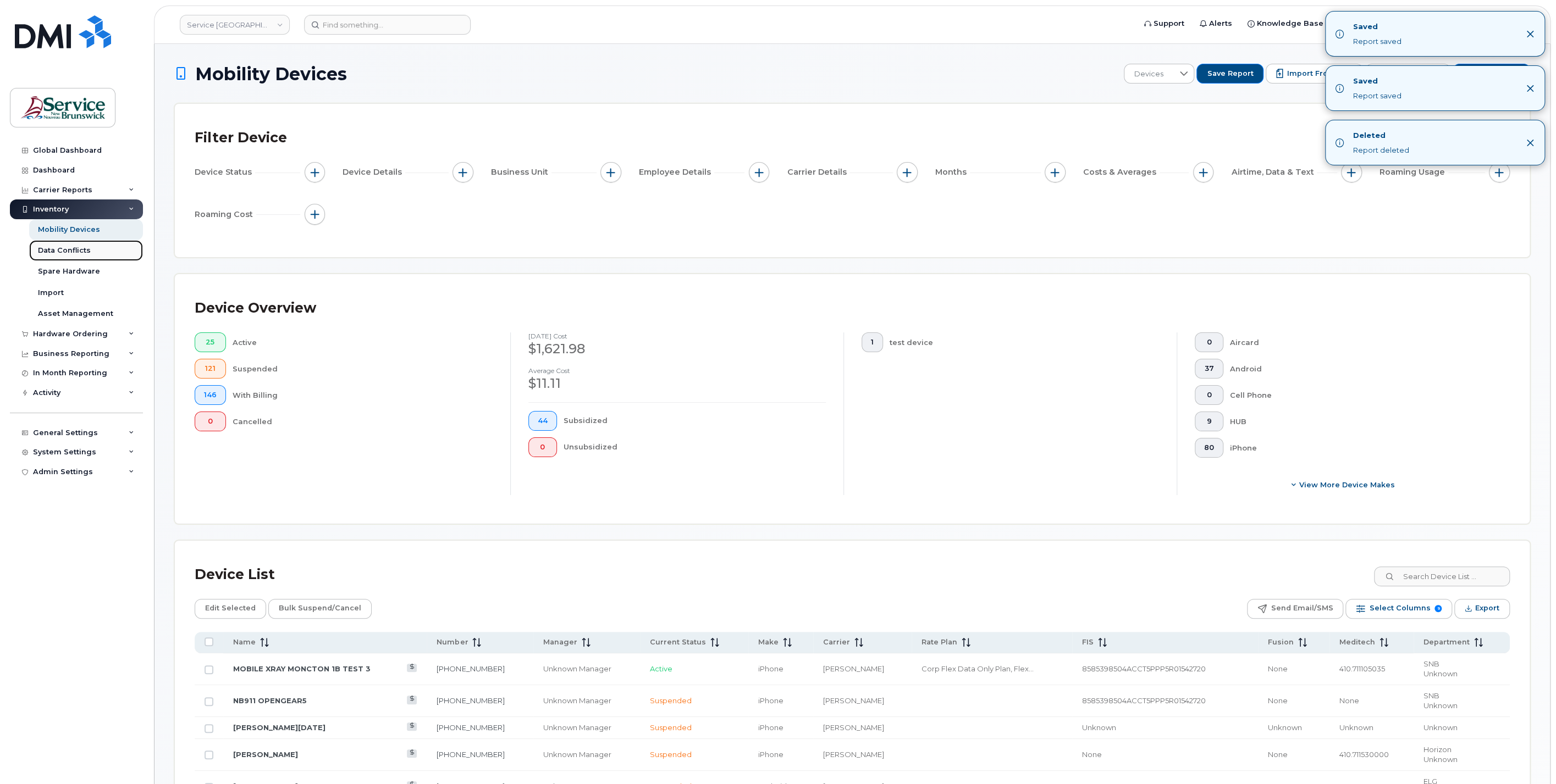
click at [81, 251] on div "Data Conflicts" at bounding box center [64, 250] width 53 height 10
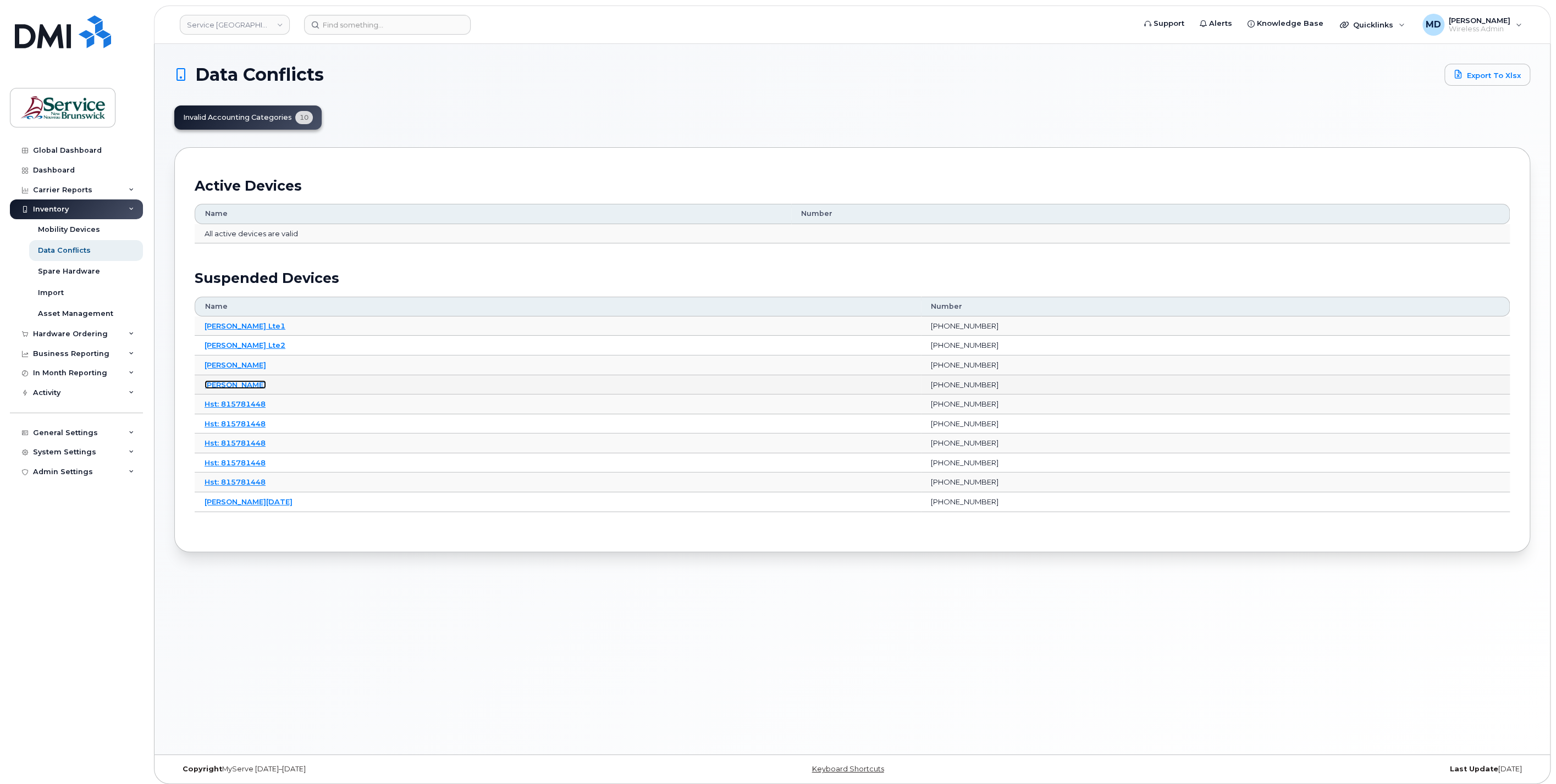
click at [229, 385] on link "David Hickey" at bounding box center [235, 384] width 61 height 9
click at [71, 334] on div "Hardware Ordering" at bounding box center [70, 334] width 75 height 9
click at [74, 436] on div "Business Reporting" at bounding box center [71, 437] width 77 height 9
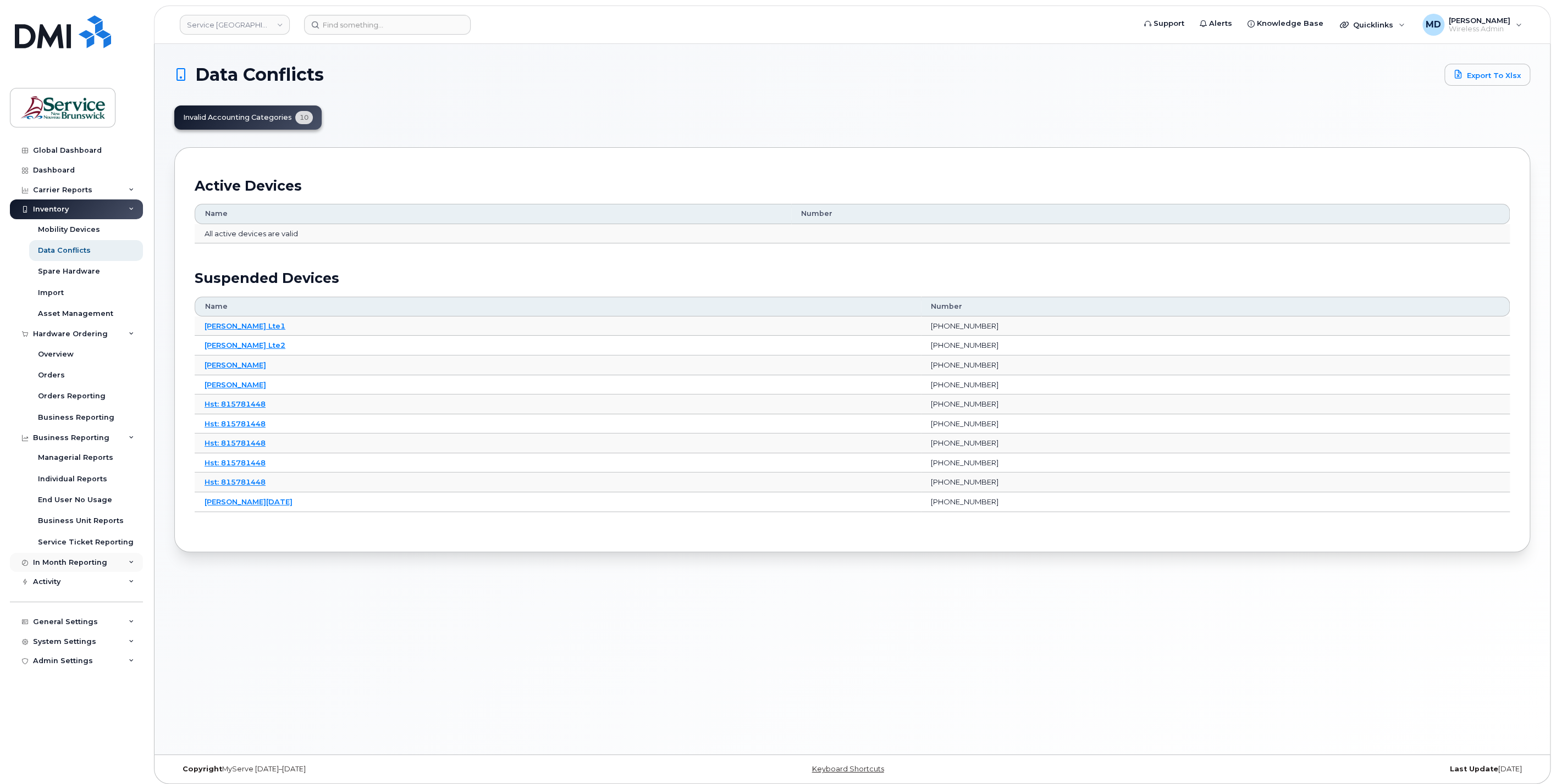
click at [91, 565] on div "In Month Reporting" at bounding box center [70, 563] width 74 height 9
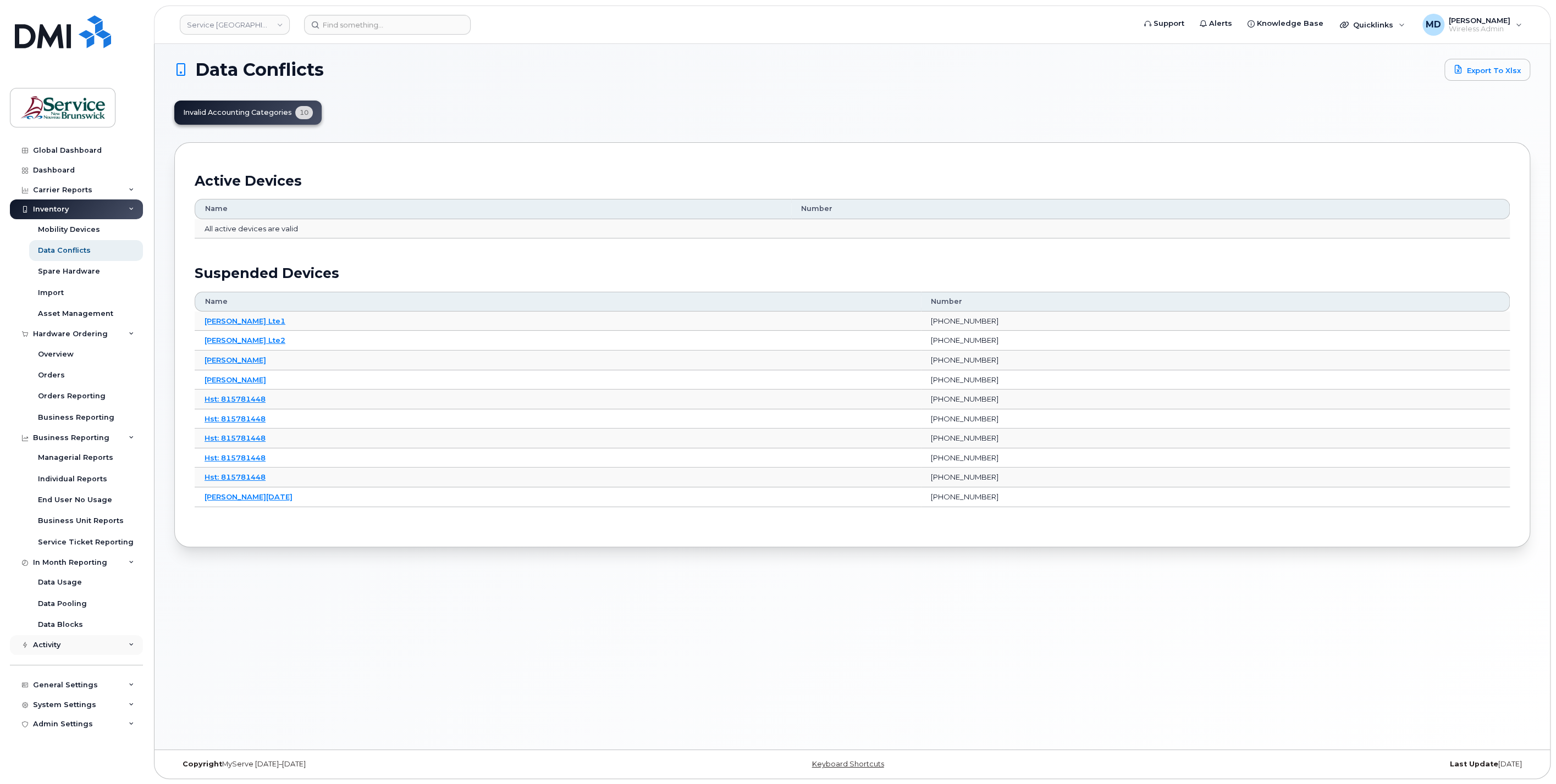
click at [127, 643] on div "Activity" at bounding box center [77, 645] width 133 height 20
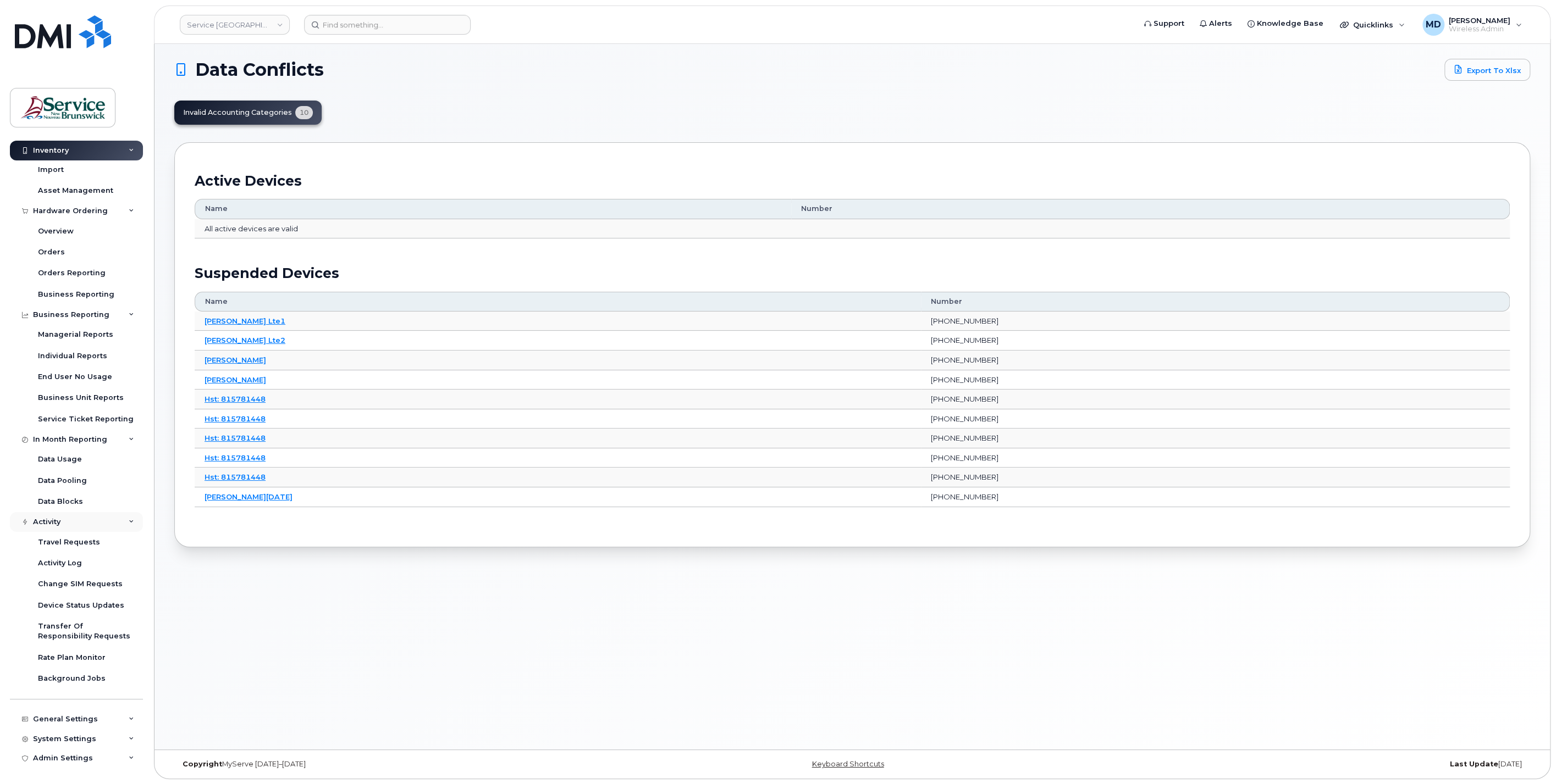
click at [52, 521] on div "Activity" at bounding box center [46, 522] width 28 height 9
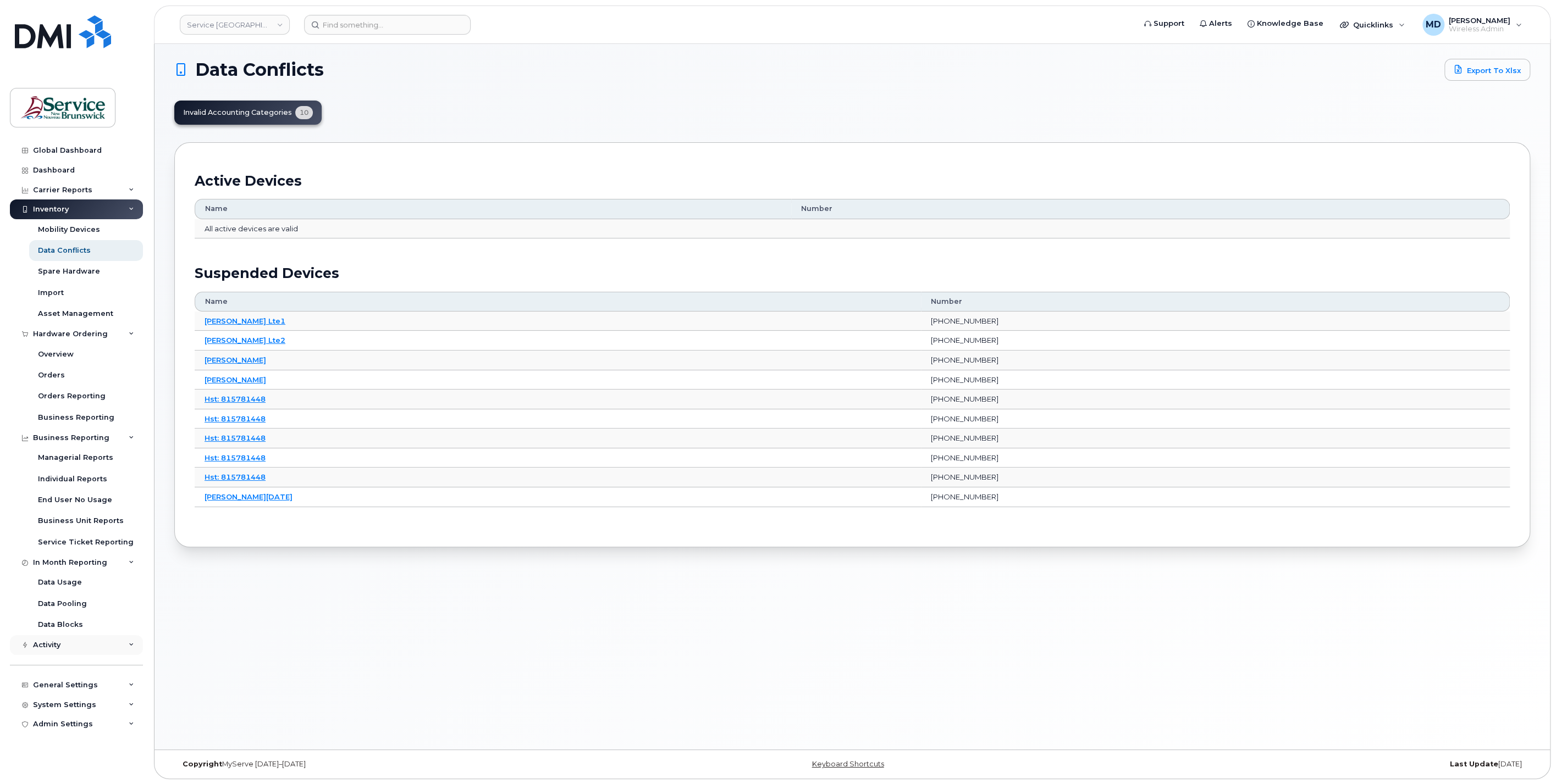
scroll to position [0, 0]
click at [126, 688] on div "General Settings" at bounding box center [77, 685] width 133 height 20
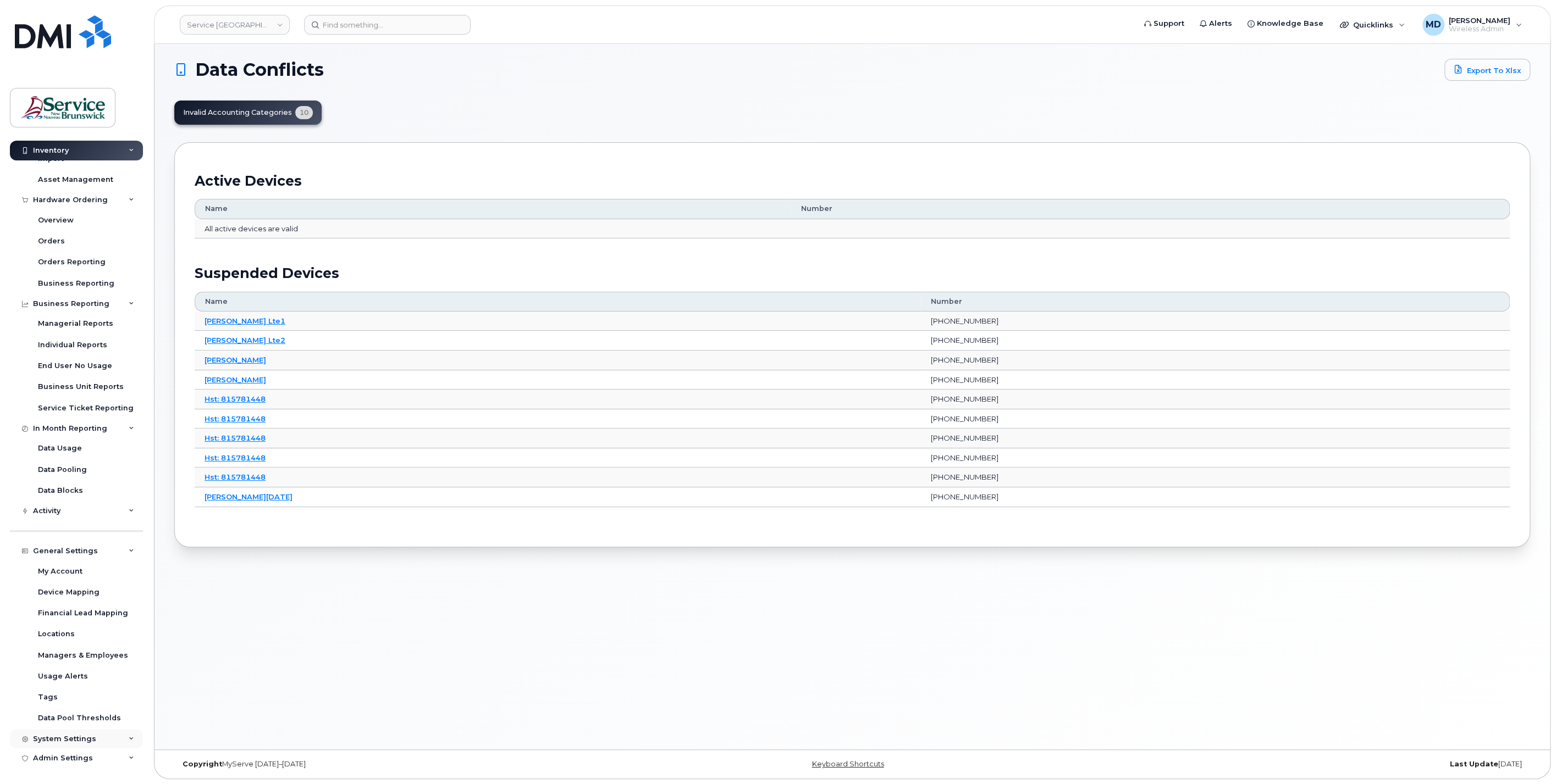
click at [99, 740] on div "System Settings" at bounding box center [77, 739] width 133 height 20
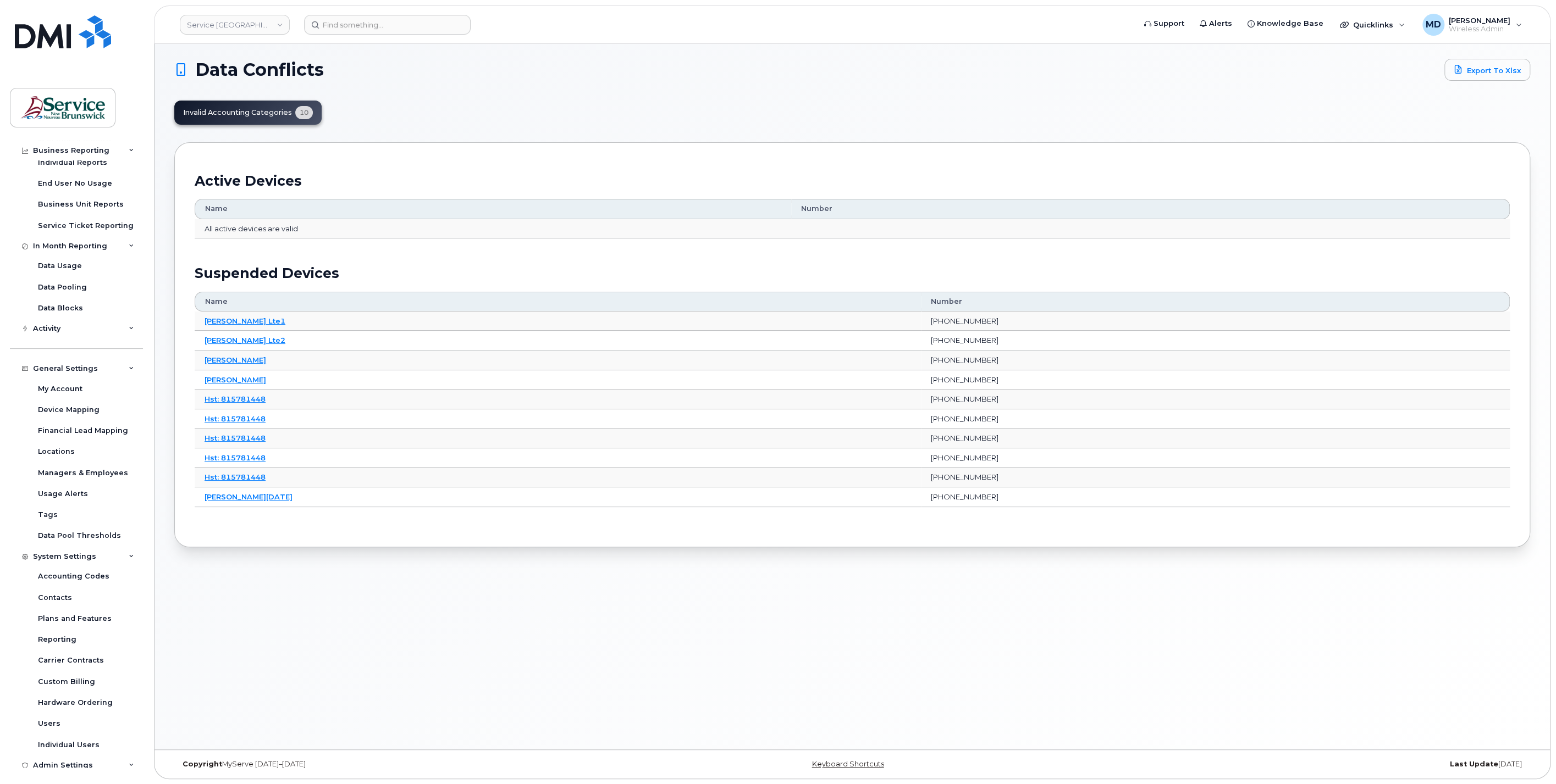
scroll to position [323, 0]
click at [81, 693] on div "Hardware Ordering" at bounding box center [75, 696] width 75 height 10
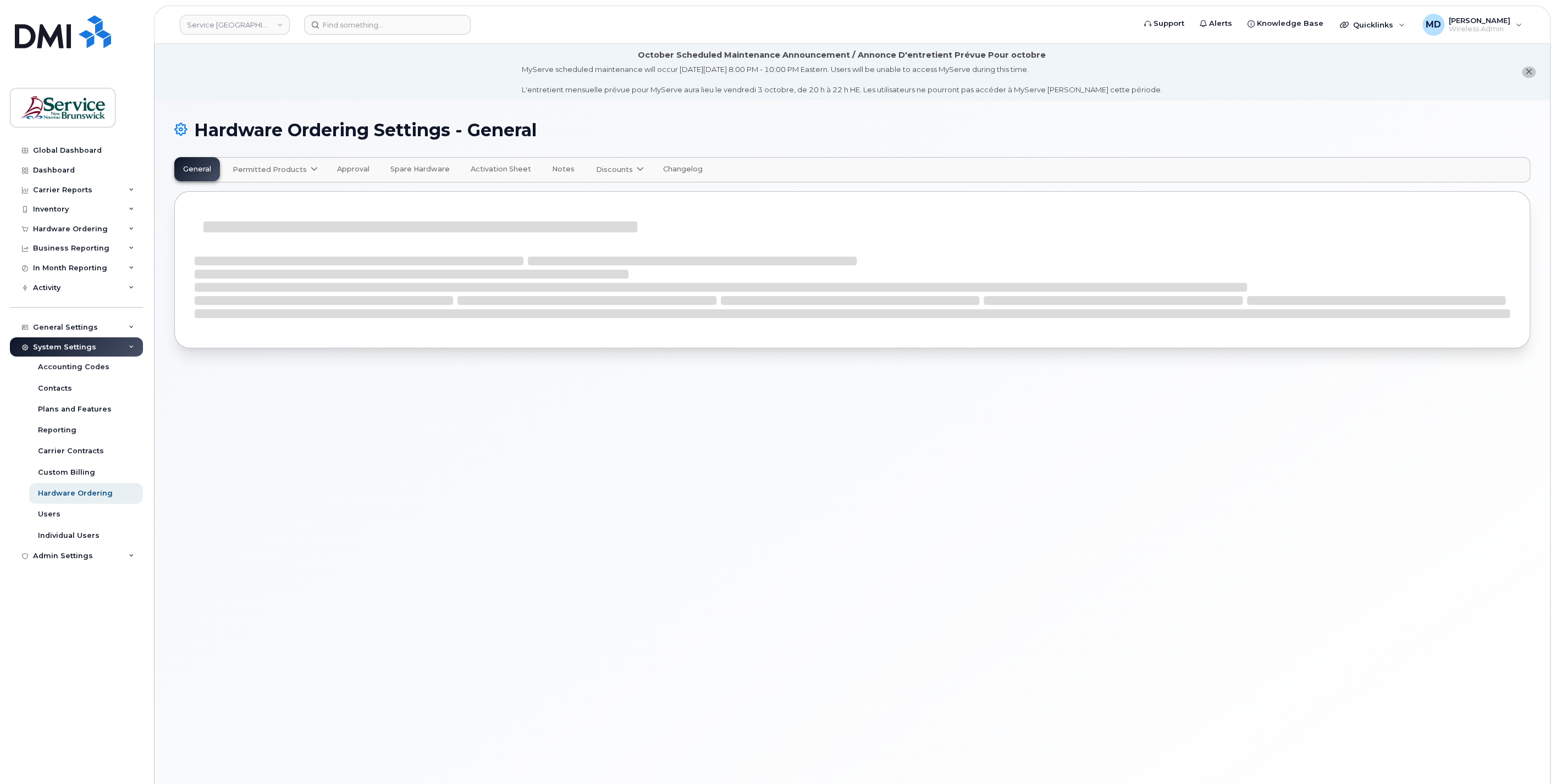
select select "admins"
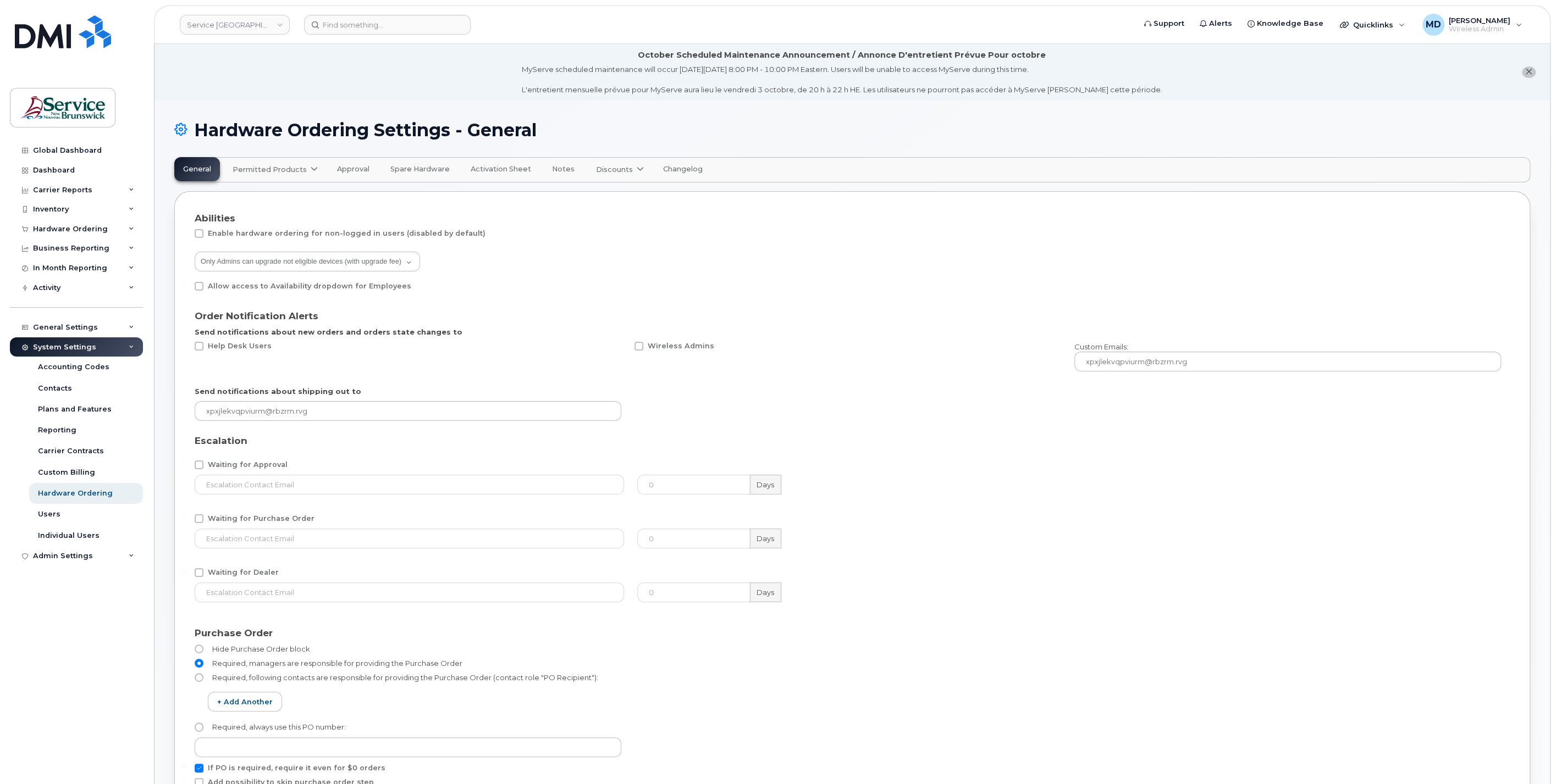
click at [271, 167] on span "Permitted Products" at bounding box center [269, 170] width 74 height 11
click at [248, 194] on div "Bell available" at bounding box center [290, 197] width 109 height 13
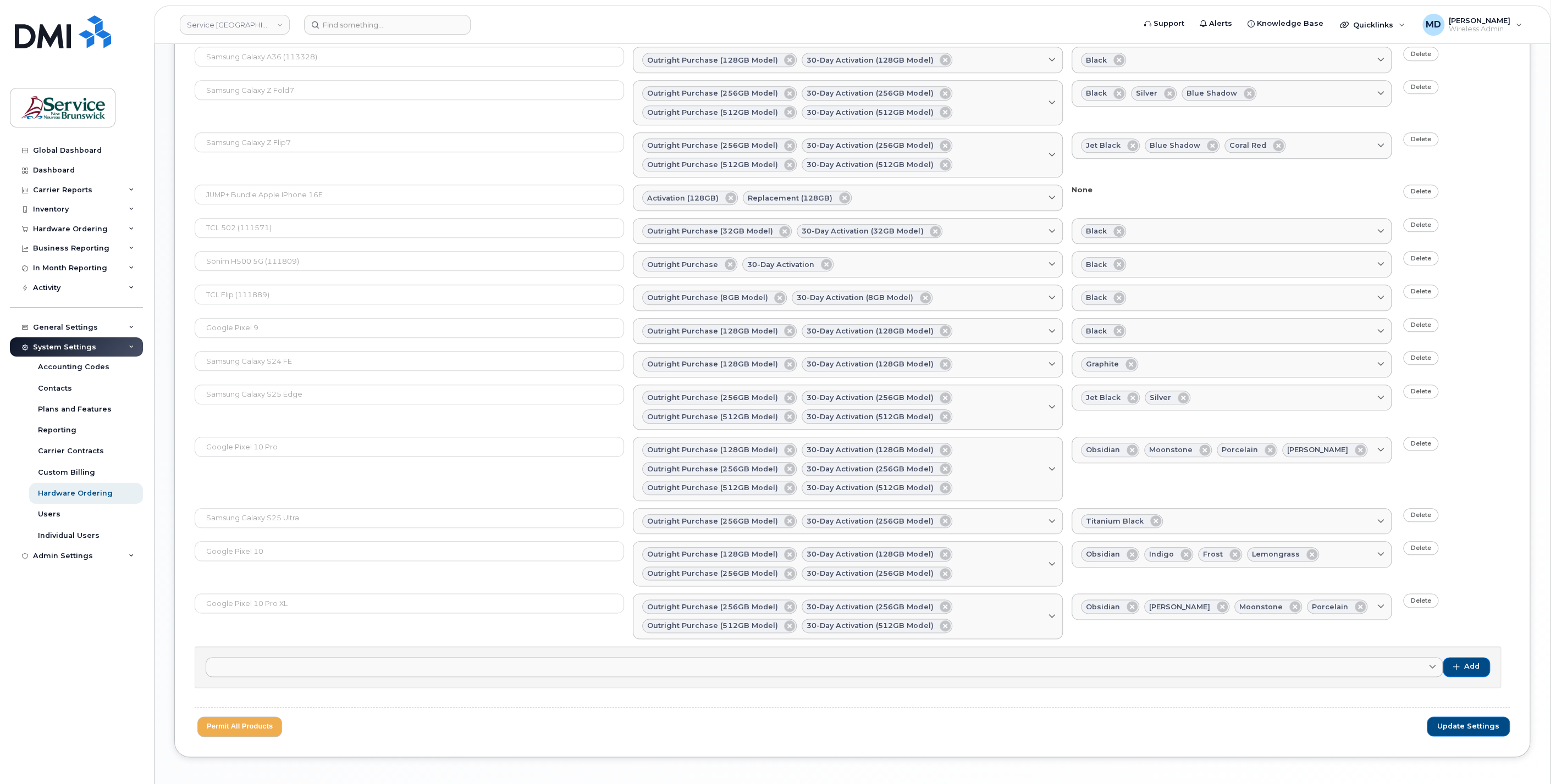
scroll to position [1048, 0]
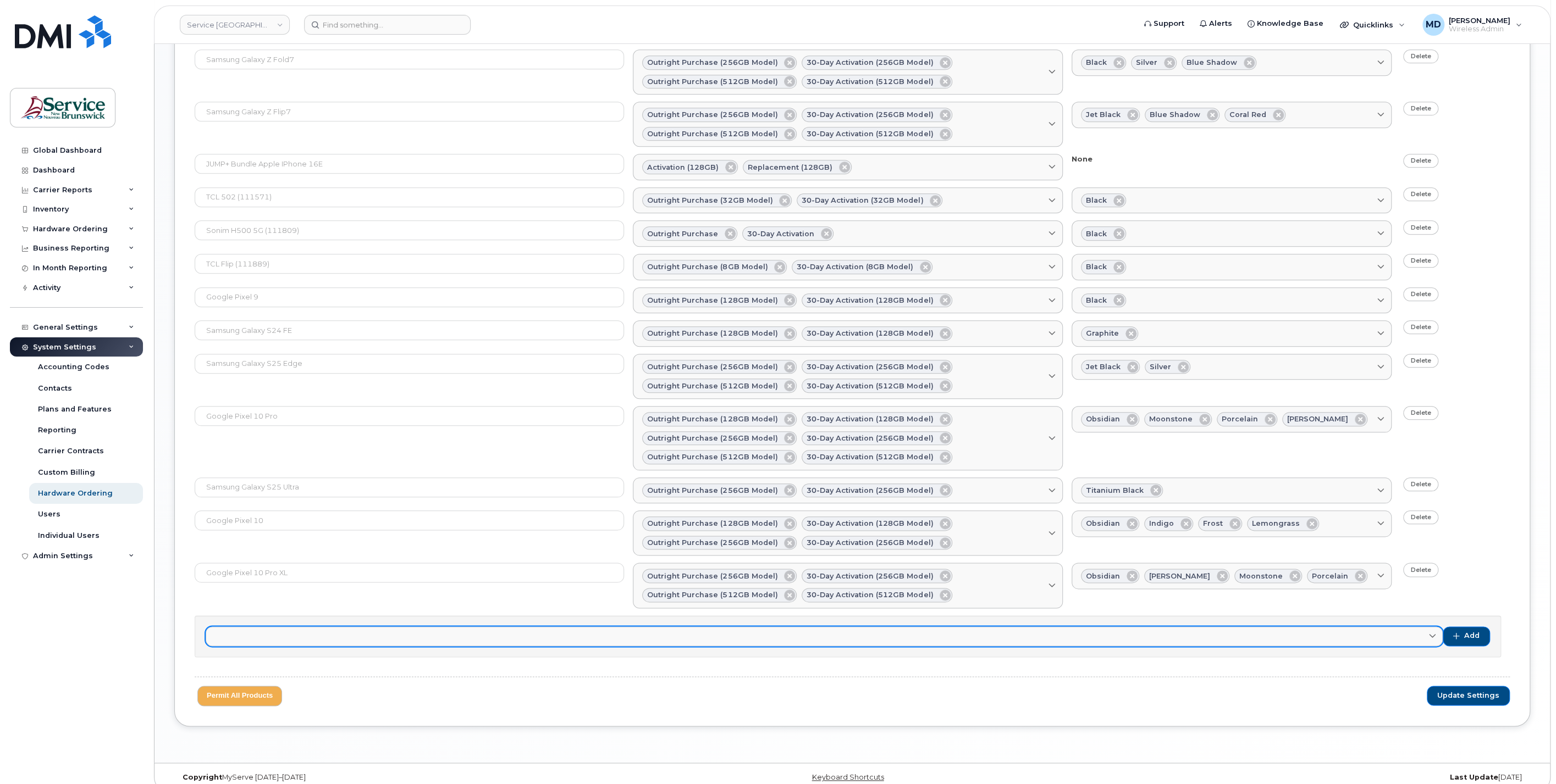
click at [360, 627] on link at bounding box center [823, 636] width 1237 height 20
